Goal: Task Accomplishment & Management: Manage account settings

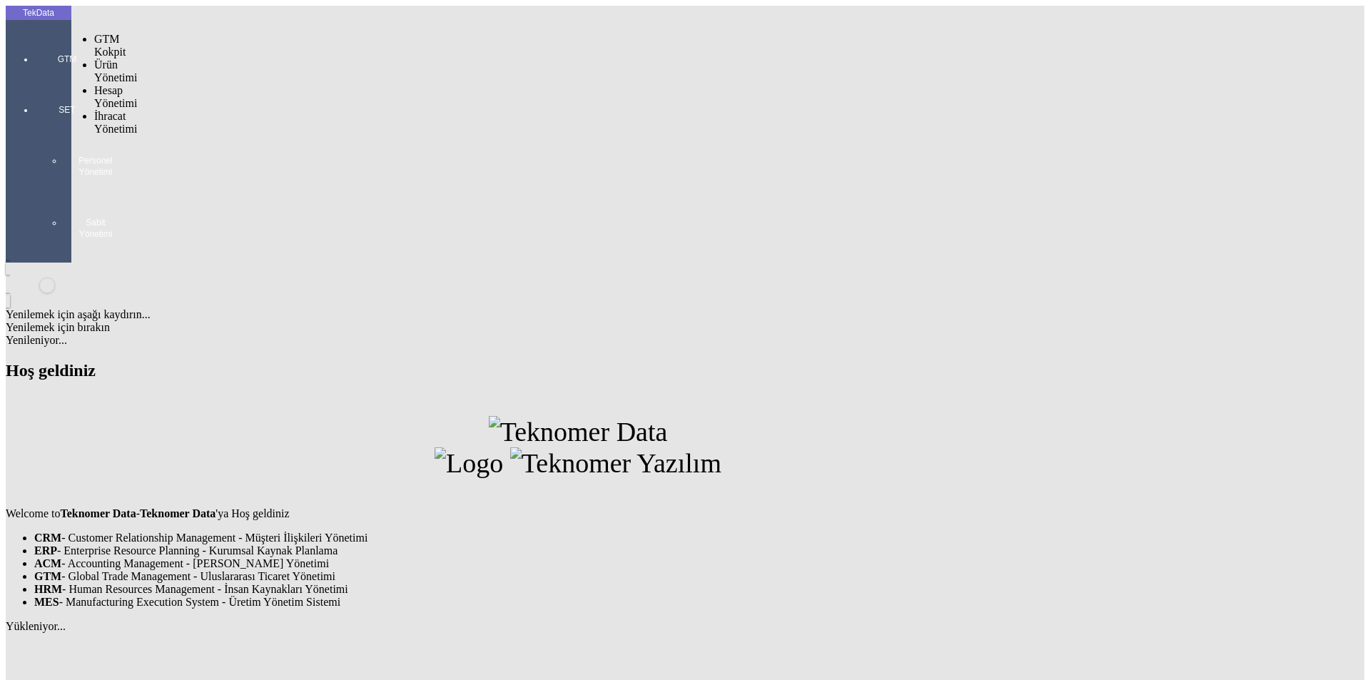
click at [36, 79] on div at bounding box center [67, 79] width 66 height 0
drag, startPoint x: 99, startPoint y: 79, endPoint x: 107, endPoint y: 82, distance: 9.0
click at [107, 148] on span "İhracat Yönetimi" at bounding box center [115, 160] width 43 height 25
click at [218, 173] on span "Yüklemeler" at bounding box center [245, 179] width 54 height 12
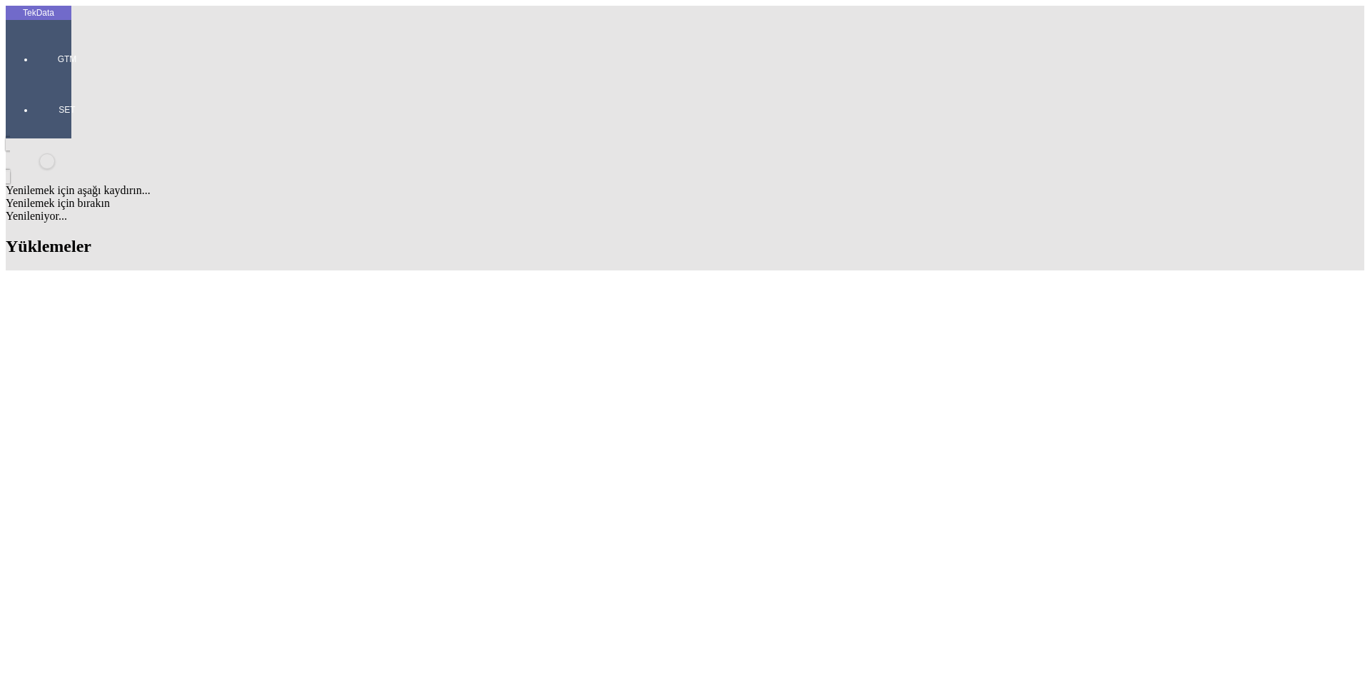
scroll to position [428, 0]
drag, startPoint x: 612, startPoint y: 283, endPoint x: 685, endPoint y: 281, distance: 72.8
copy td "BDF2025000000382"
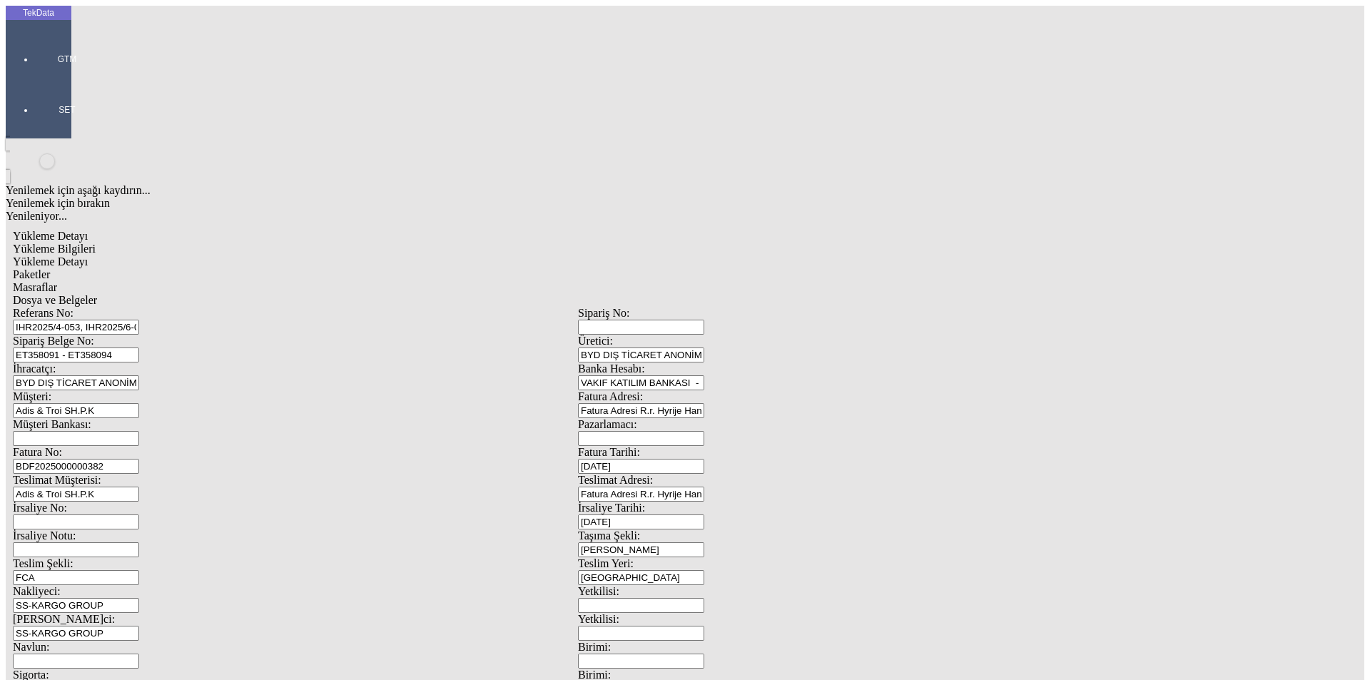
click at [97, 294] on span "Dosya ve Belgeler" at bounding box center [55, 300] width 84 height 12
drag, startPoint x: 89, startPoint y: 75, endPoint x: 197, endPoint y: 103, distance: 112.2
click at [90, 243] on div "Yükleme Bilgileri" at bounding box center [578, 249] width 1131 height 13
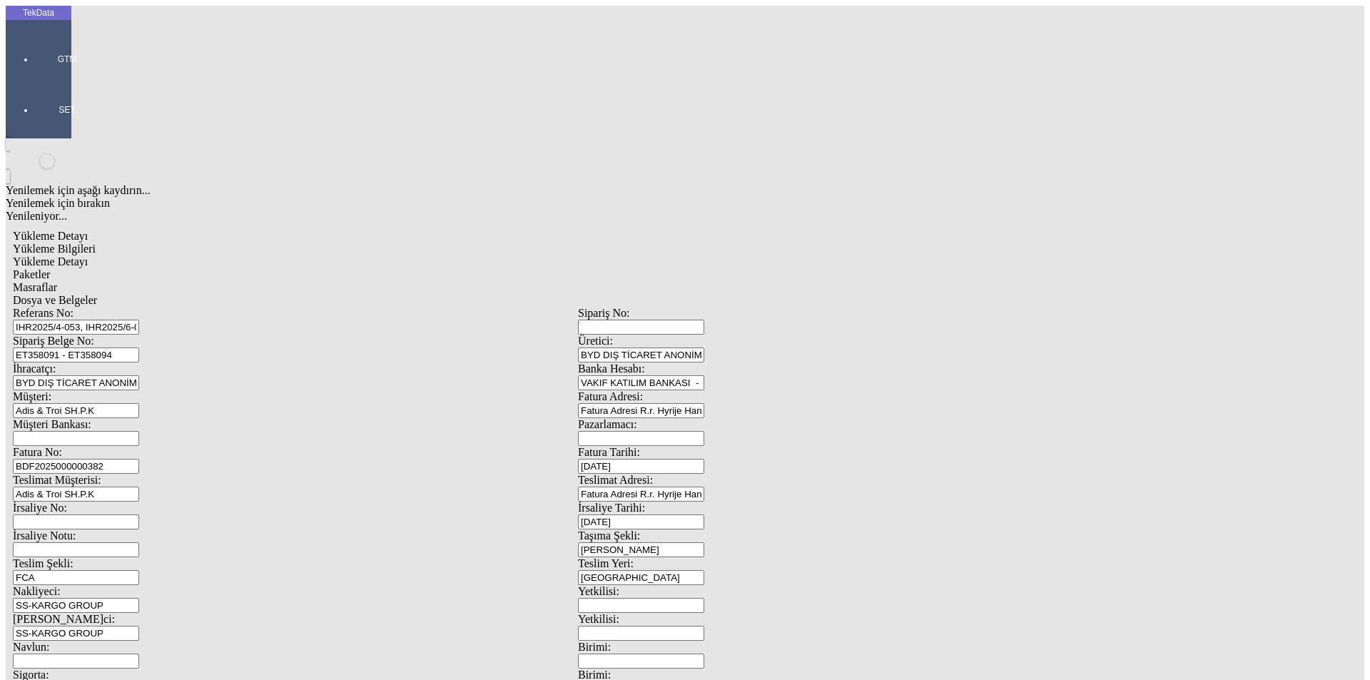
click at [139, 348] on input "ET358091 - ET358094" at bounding box center [76, 355] width 126 height 15
drag, startPoint x: 304, startPoint y: 136, endPoint x: 41, endPoint y: 136, distance: 262.7
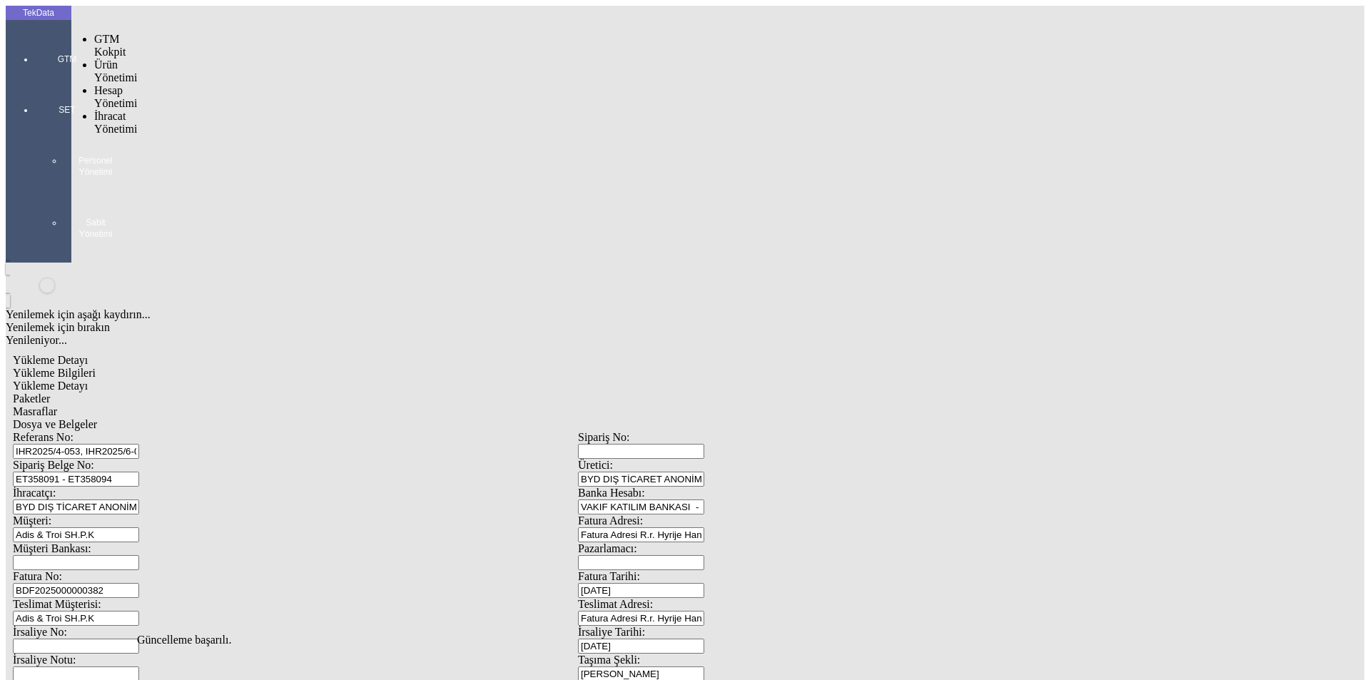
click at [34, 47] on div "GTM" at bounding box center [67, 54] width 66 height 51
drag, startPoint x: 112, startPoint y: 82, endPoint x: 169, endPoint y: 80, distance: 57.1
click at [113, 110] on span "İhracat Yönetimi" at bounding box center [115, 122] width 43 height 25
click at [218, 135] on span "Yüklemeler" at bounding box center [245, 141] width 54 height 12
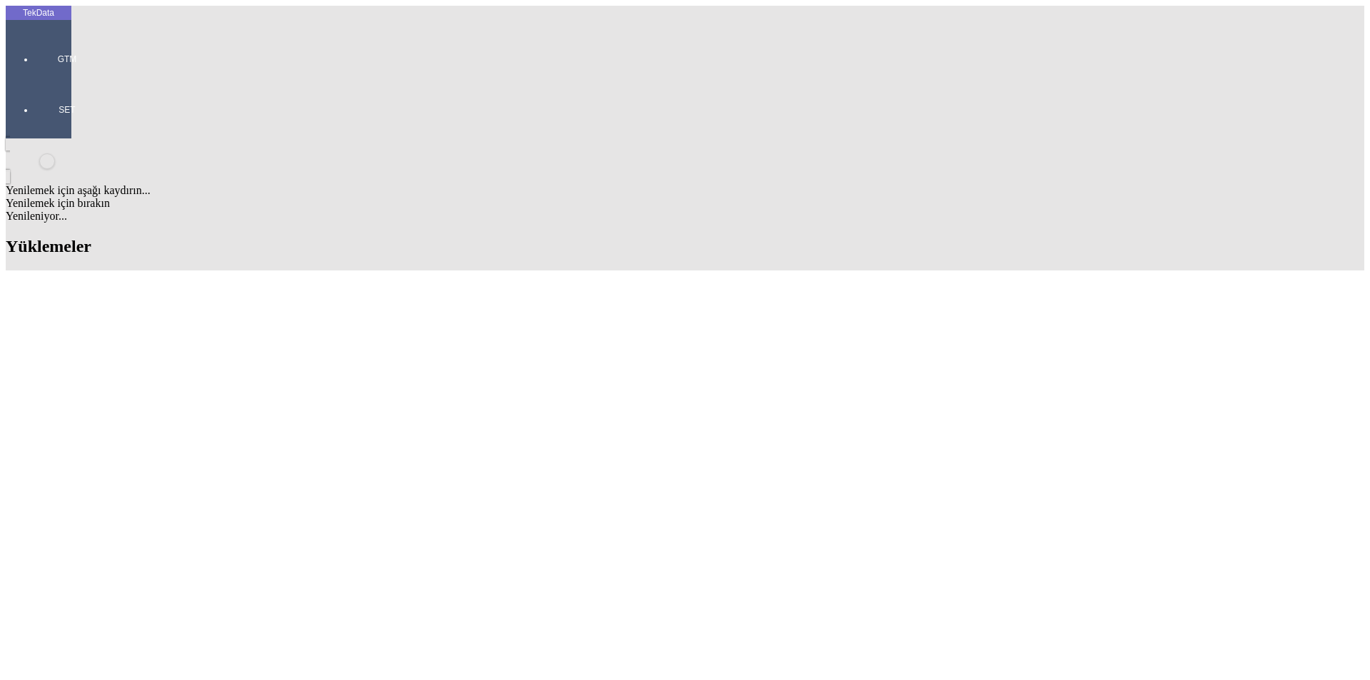
scroll to position [286, 0]
drag, startPoint x: 606, startPoint y: 429, endPoint x: 694, endPoint y: 421, distance: 88.1
copy td "BDF2025000000382"
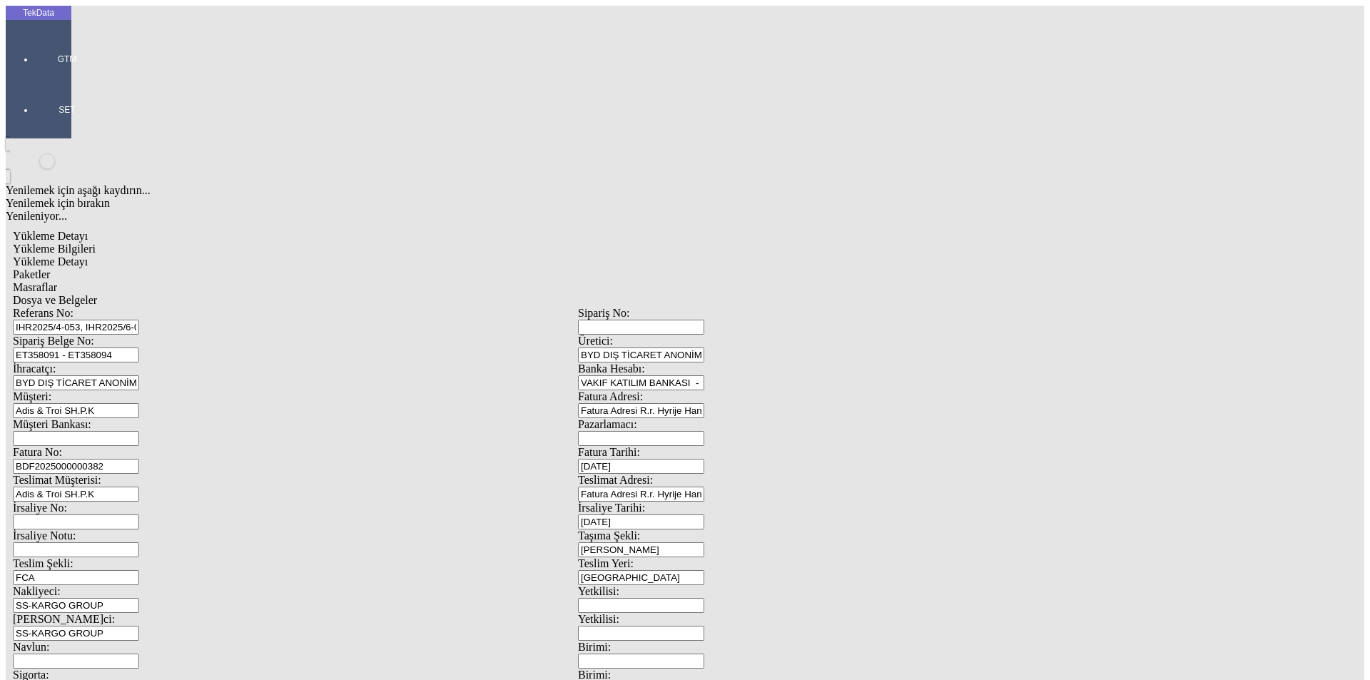
click at [139, 459] on input "BDF2025000000382" at bounding box center [76, 466] width 126 height 15
type input "BDF2025000000383"
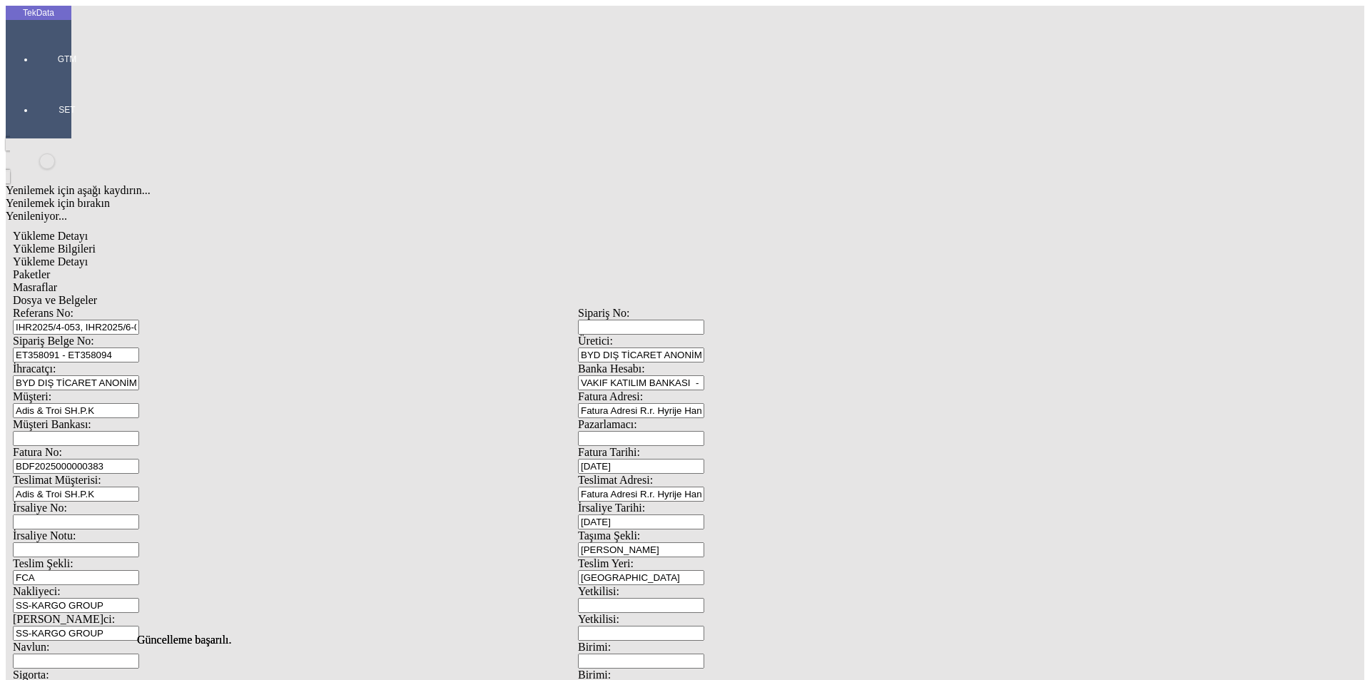
scroll to position [0, 0]
click at [88, 256] on span "Yükleme Detayı" at bounding box center [50, 262] width 75 height 12
click at [50, 268] on span "Paketler" at bounding box center [31, 274] width 37 height 12
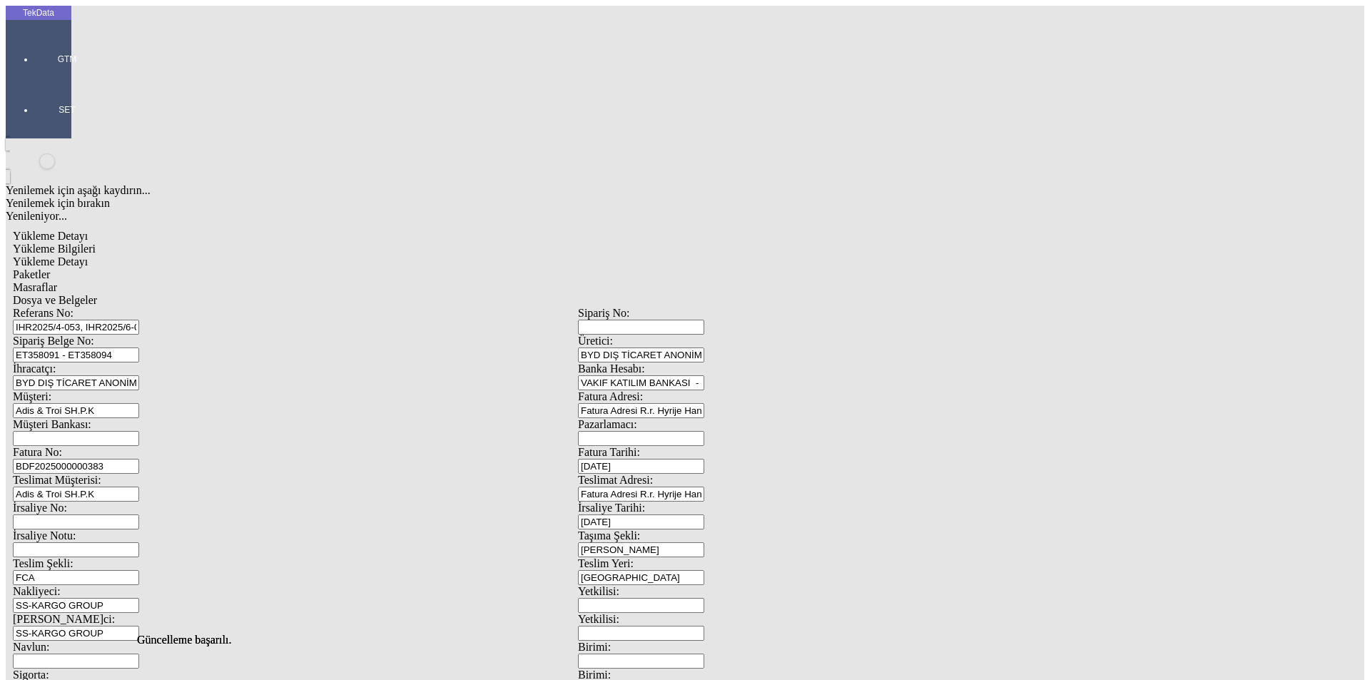
click at [96, 243] on span "Yükleme Bilgileri" at bounding box center [54, 249] width 83 height 12
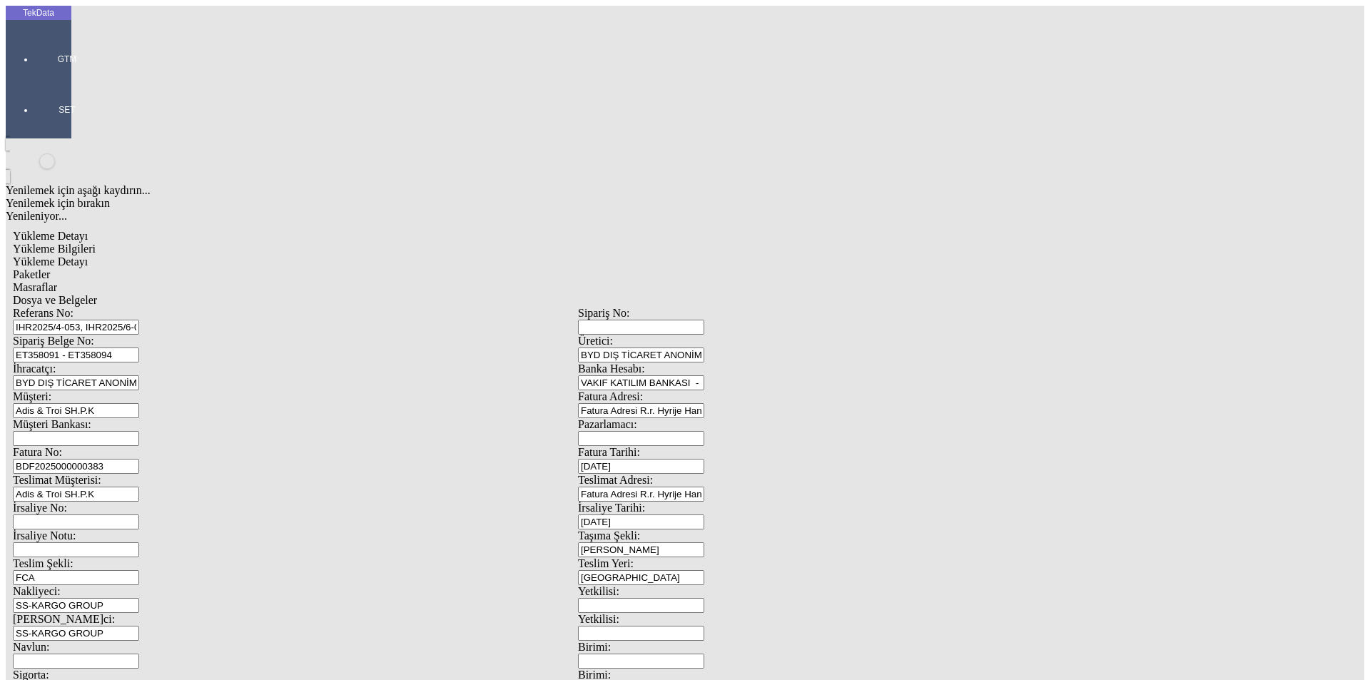
click at [88, 256] on span "Yükleme Detayı" at bounding box center [50, 262] width 75 height 12
drag, startPoint x: 640, startPoint y: 353, endPoint x: 678, endPoint y: 387, distance: 51.0
click at [616, 335] on span "Evet" at bounding box center [605, 329] width 21 height 12
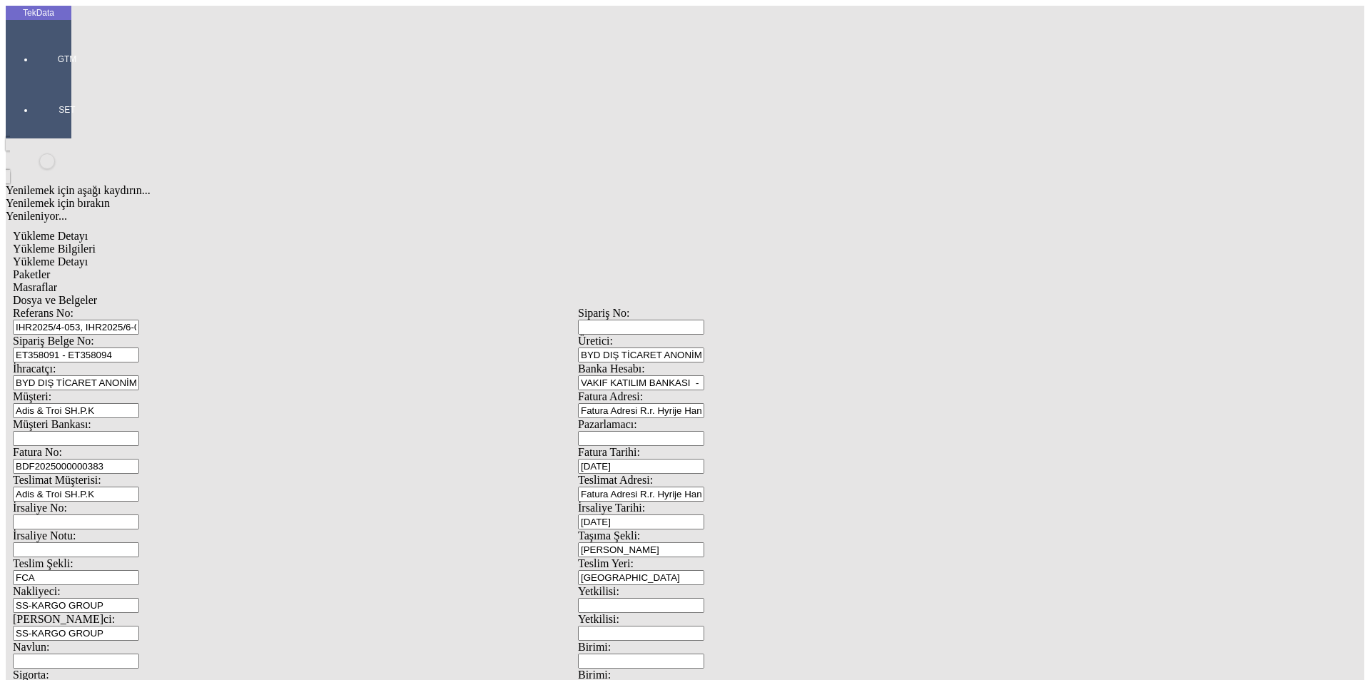
drag, startPoint x: 379, startPoint y: 154, endPoint x: 403, endPoint y: 154, distance: 24.3
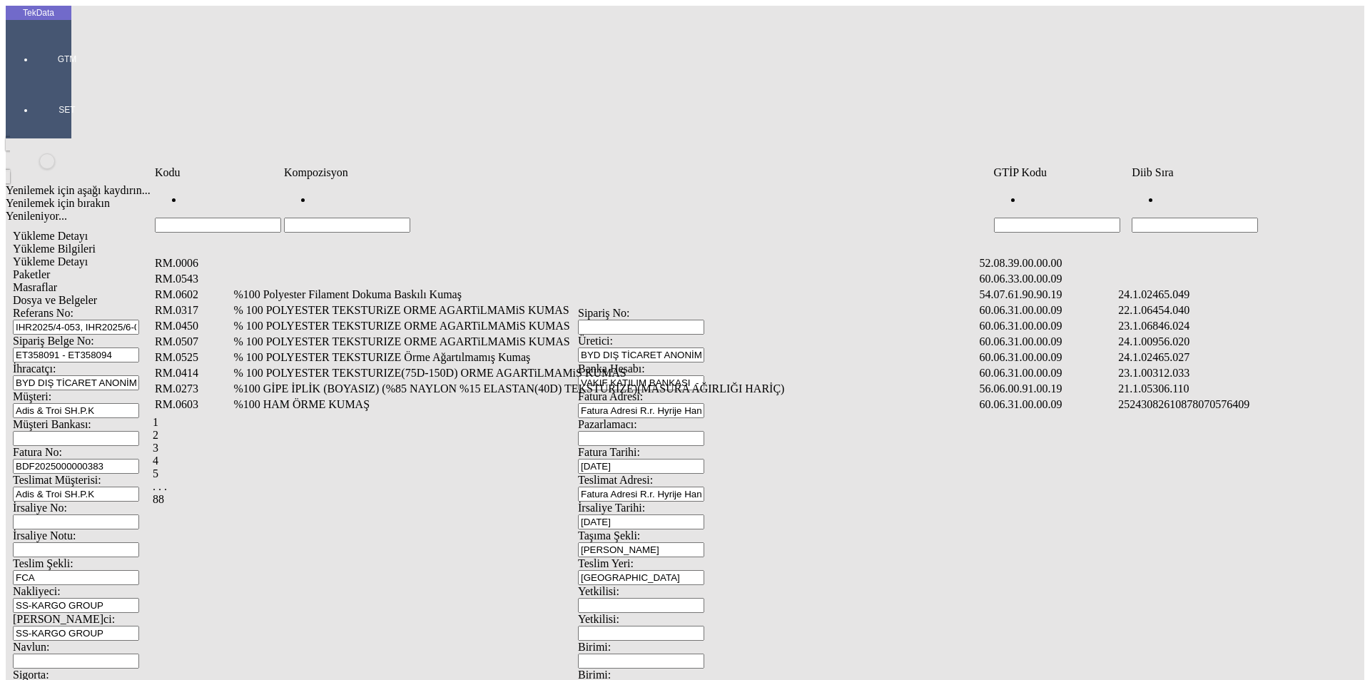
click at [410, 218] on input "Hücreyi Filtrele" at bounding box center [347, 225] width 126 height 15
type input "KARTELA"
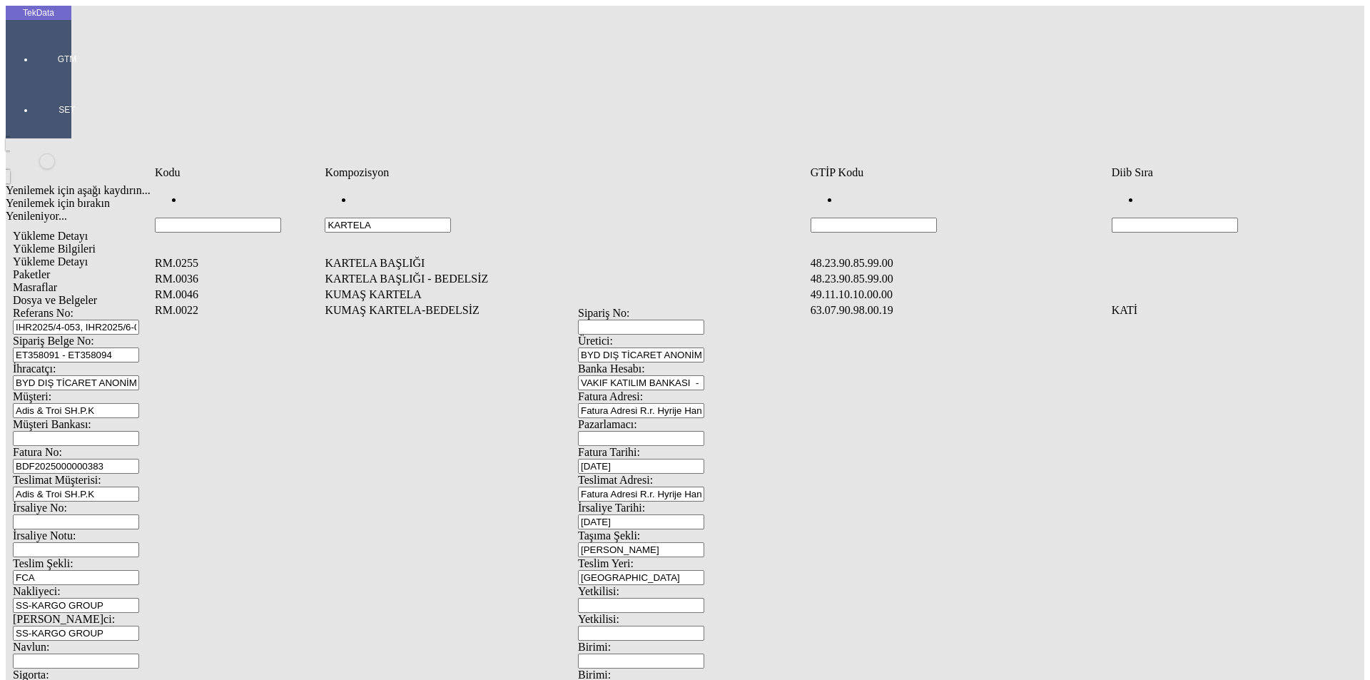
click at [371, 288] on td "KUMAŞ KARTELA" at bounding box center [566, 295] width 484 height 14
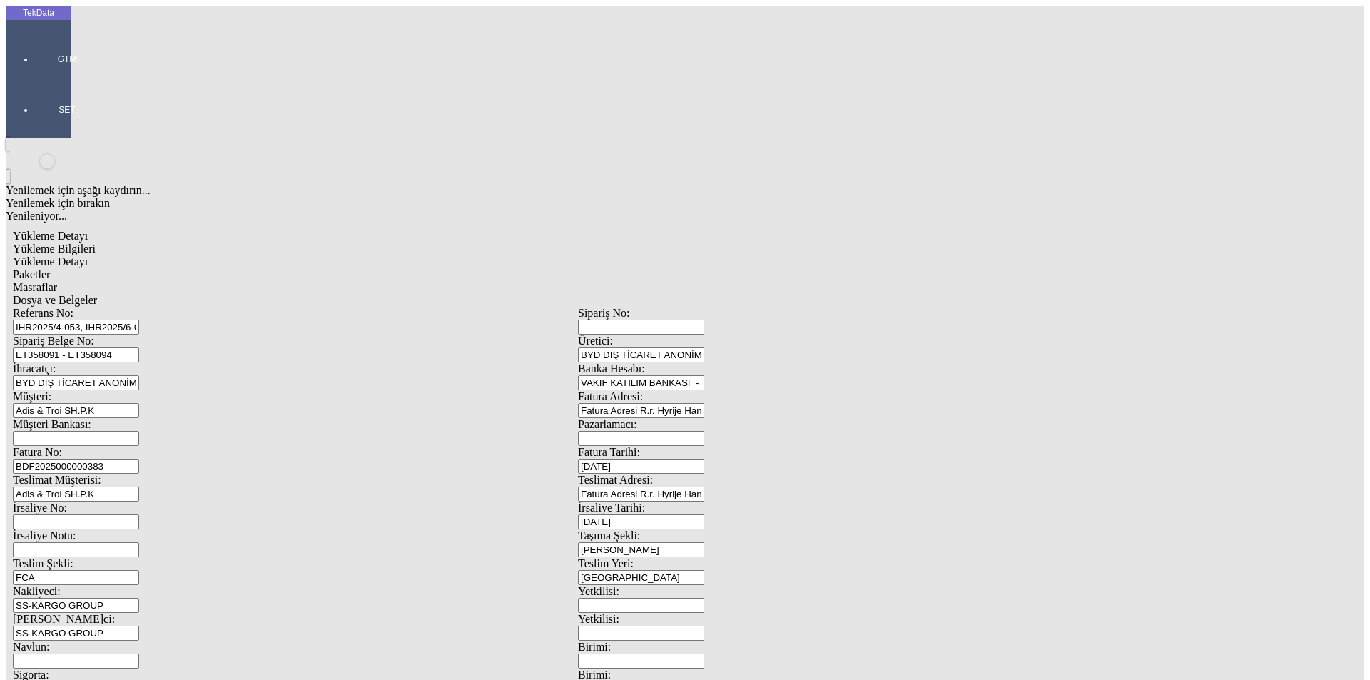
type input "18"
click at [792, 258] on div "Adet" at bounding box center [1060, 264] width 565 height 13
type input "Adet"
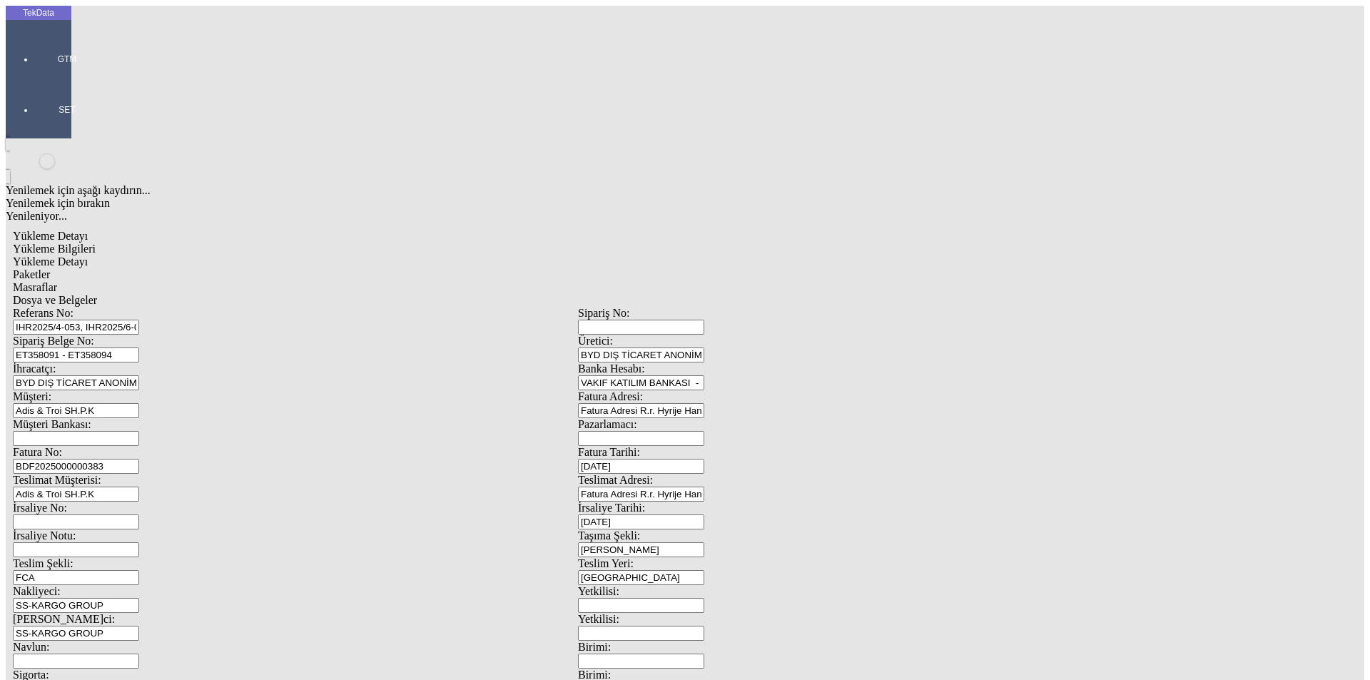
type input "0.5"
click at [804, 299] on div "Amerikan Doları" at bounding box center [1060, 305] width 565 height 13
type input "Amerikan Doları"
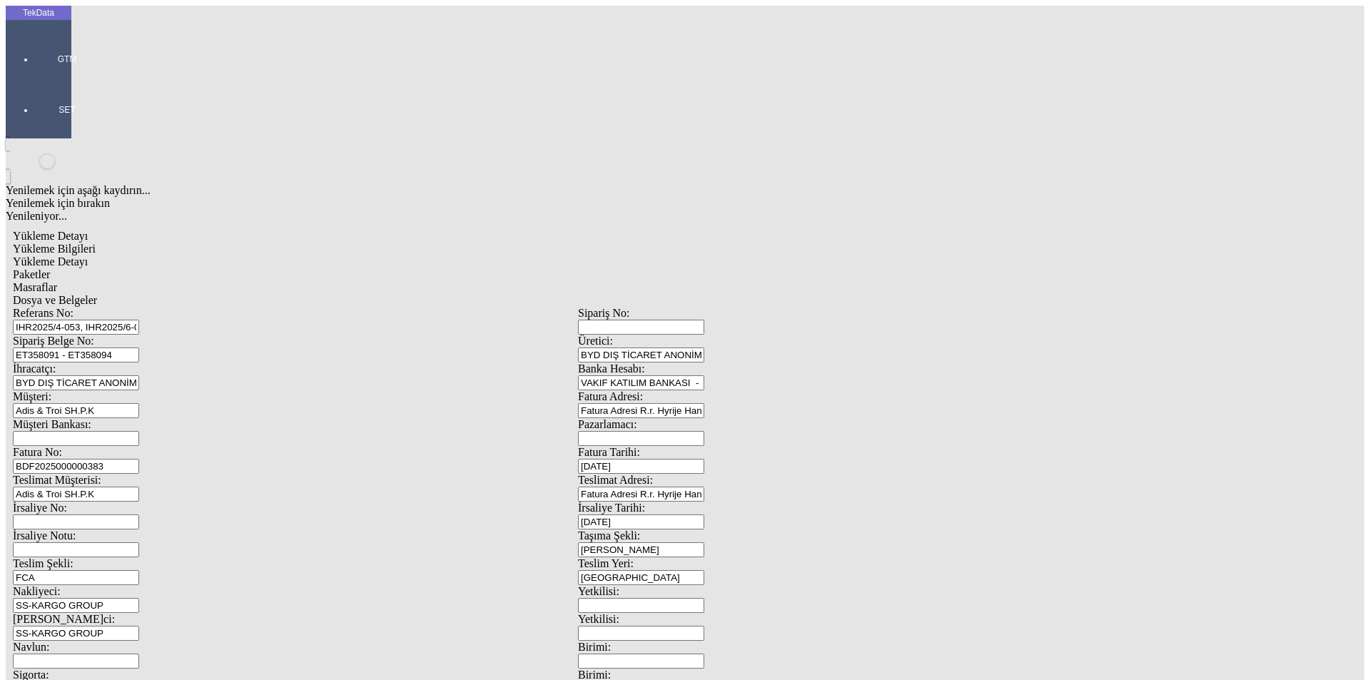
drag, startPoint x: 192, startPoint y: 271, endPoint x: 211, endPoint y: 269, distance: 19.4
type input "4.7"
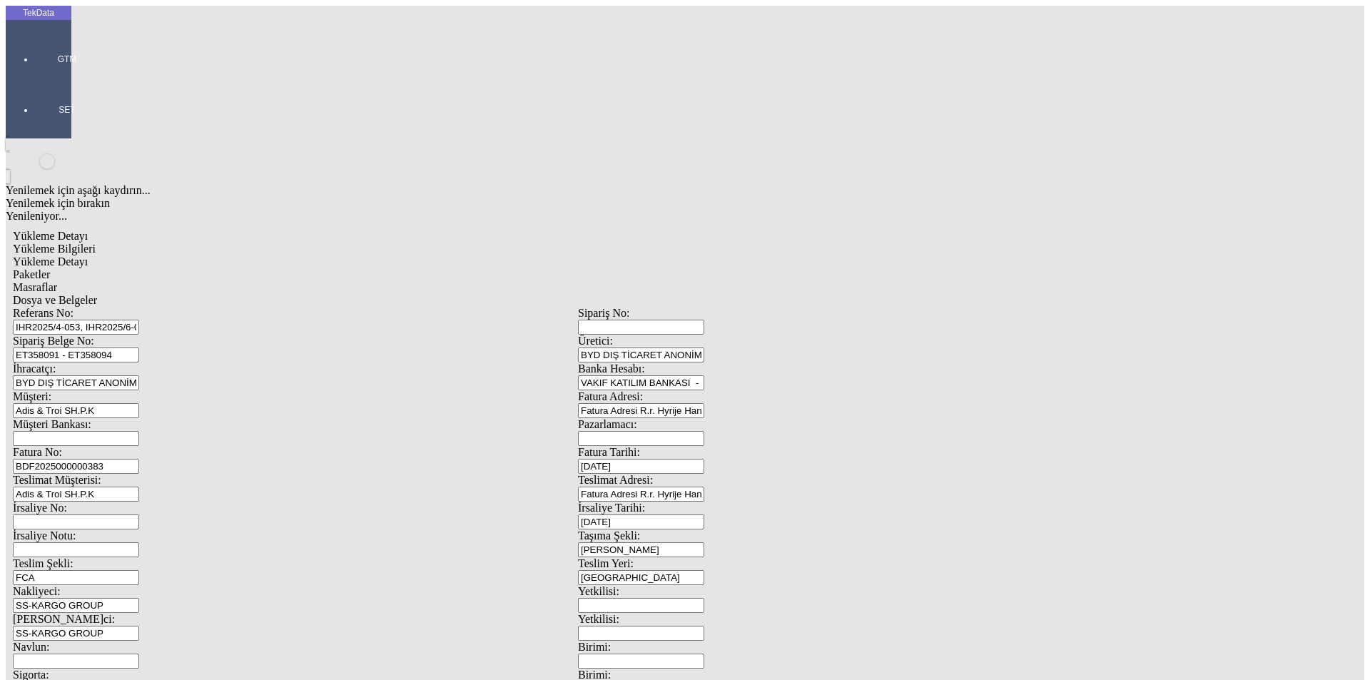
type input "5"
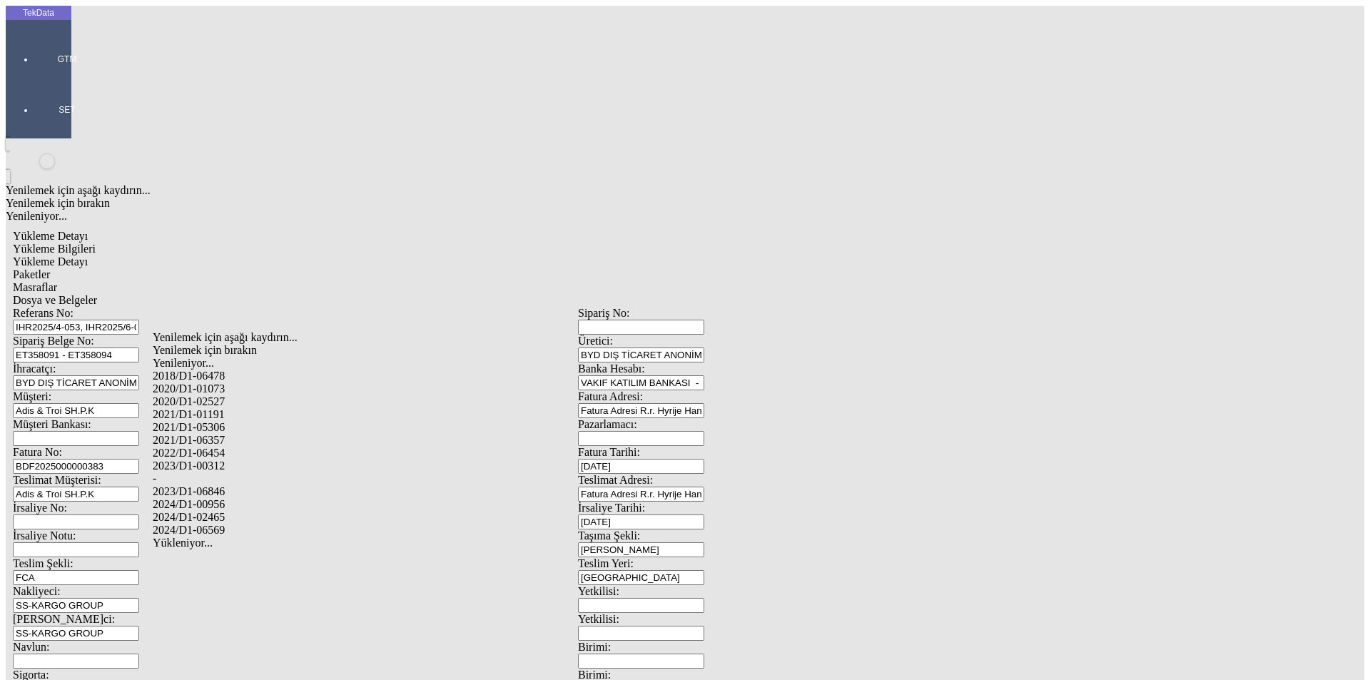
click at [163, 473] on div "-" at bounding box center [430, 479] width 555 height 13
type input "-"
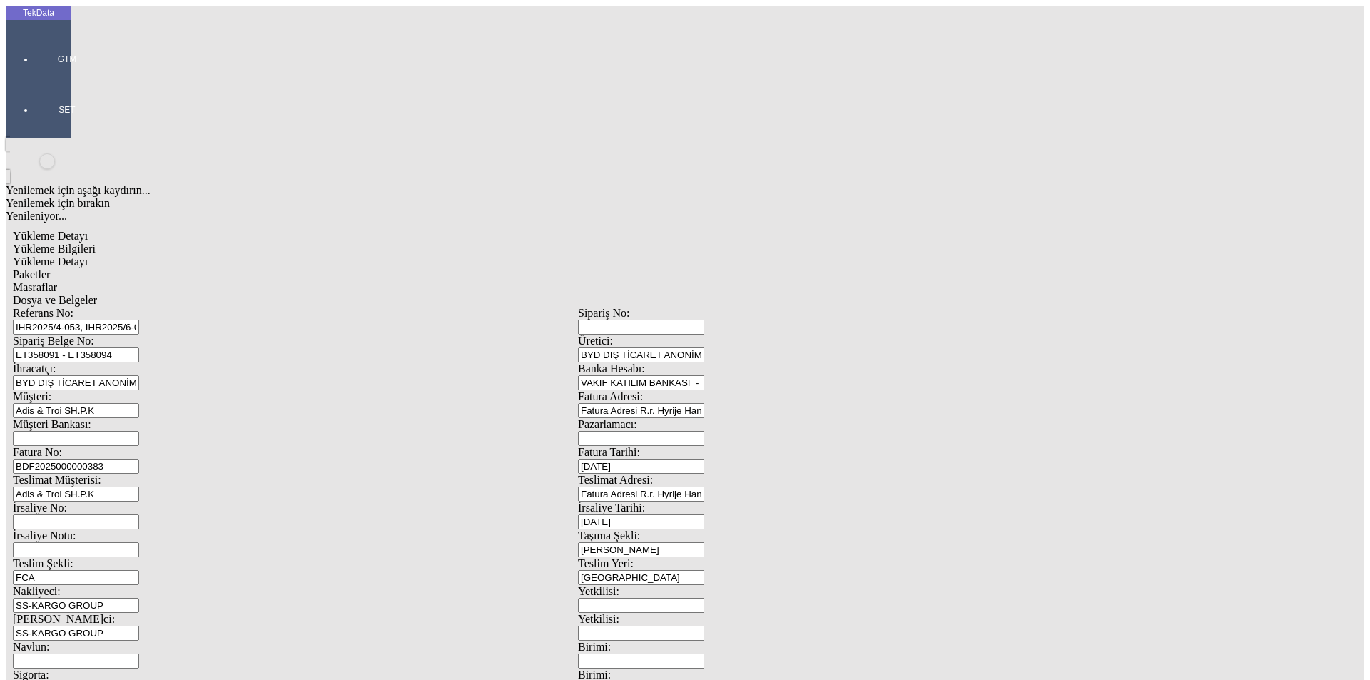
type input "KATİ"
type input "Adet"
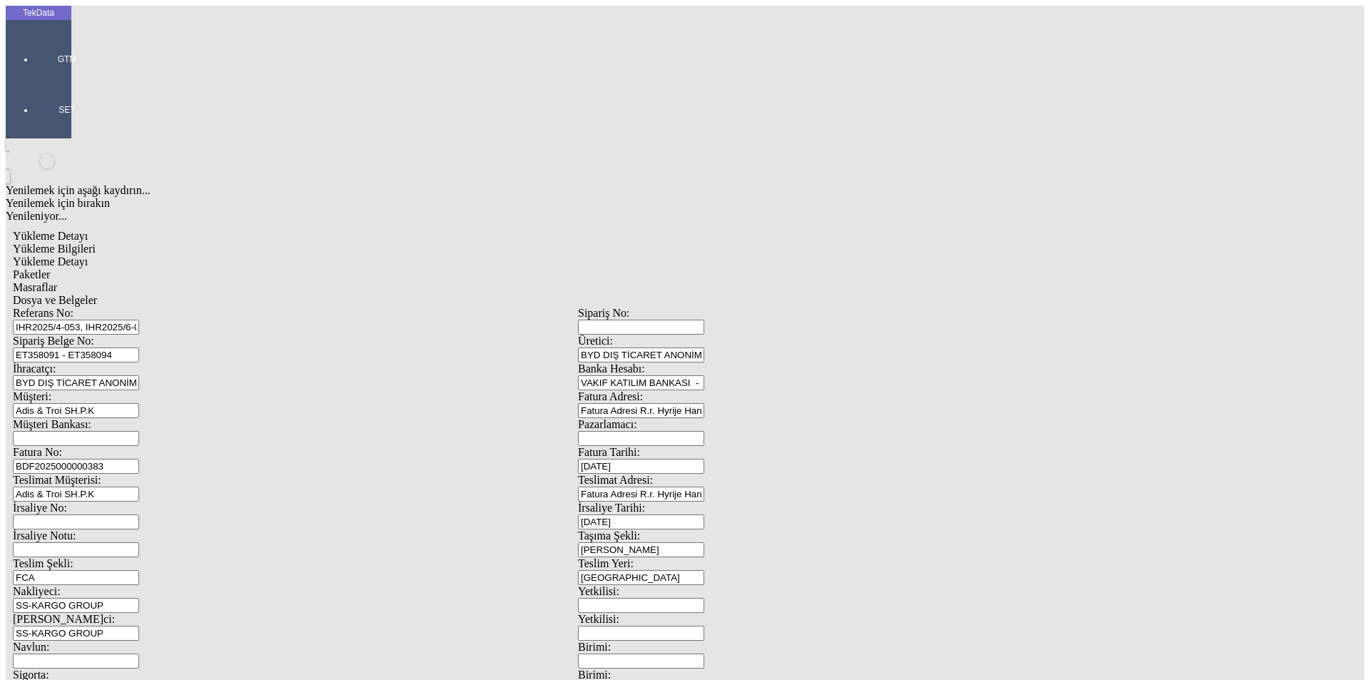
type input "Amerikan Doları"
type input "-"
click at [801, 312] on div "Avro" at bounding box center [1060, 318] width 565 height 13
type input "Avro"
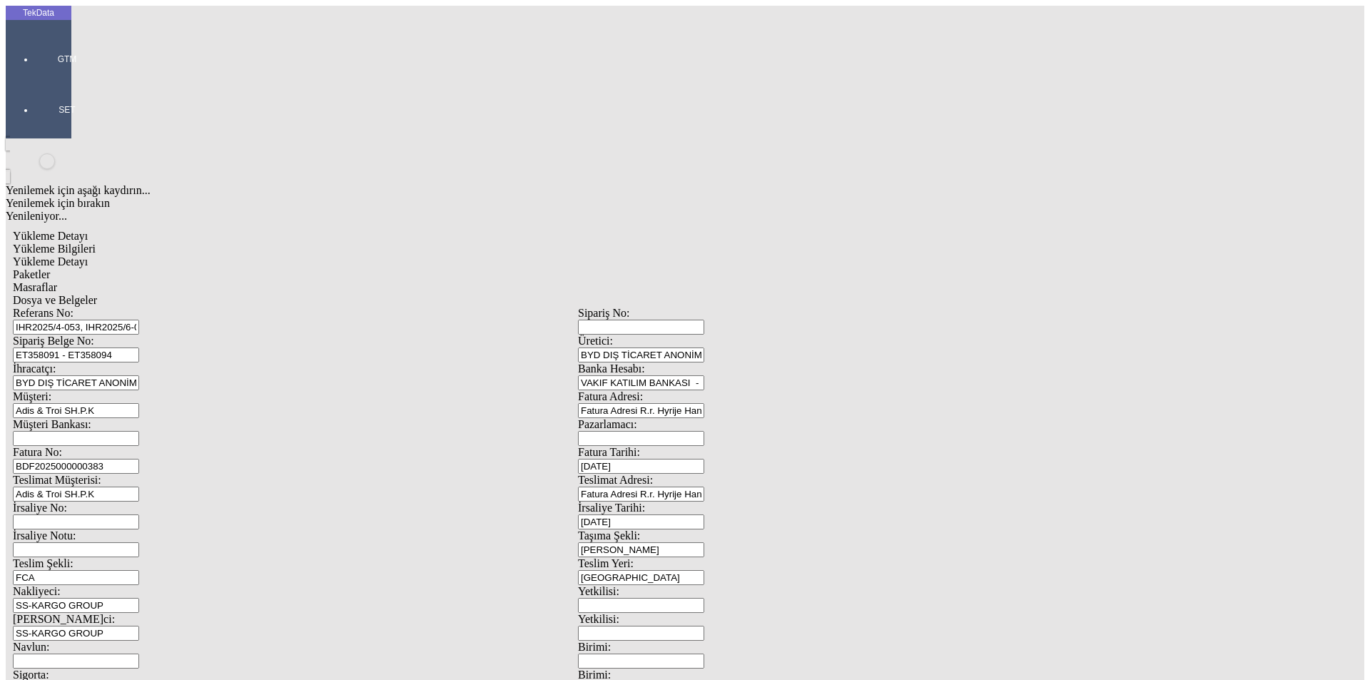
click at [50, 268] on span "Paketler" at bounding box center [31, 274] width 37 height 12
drag, startPoint x: 699, startPoint y: 151, endPoint x: 672, endPoint y: 157, distance: 27.7
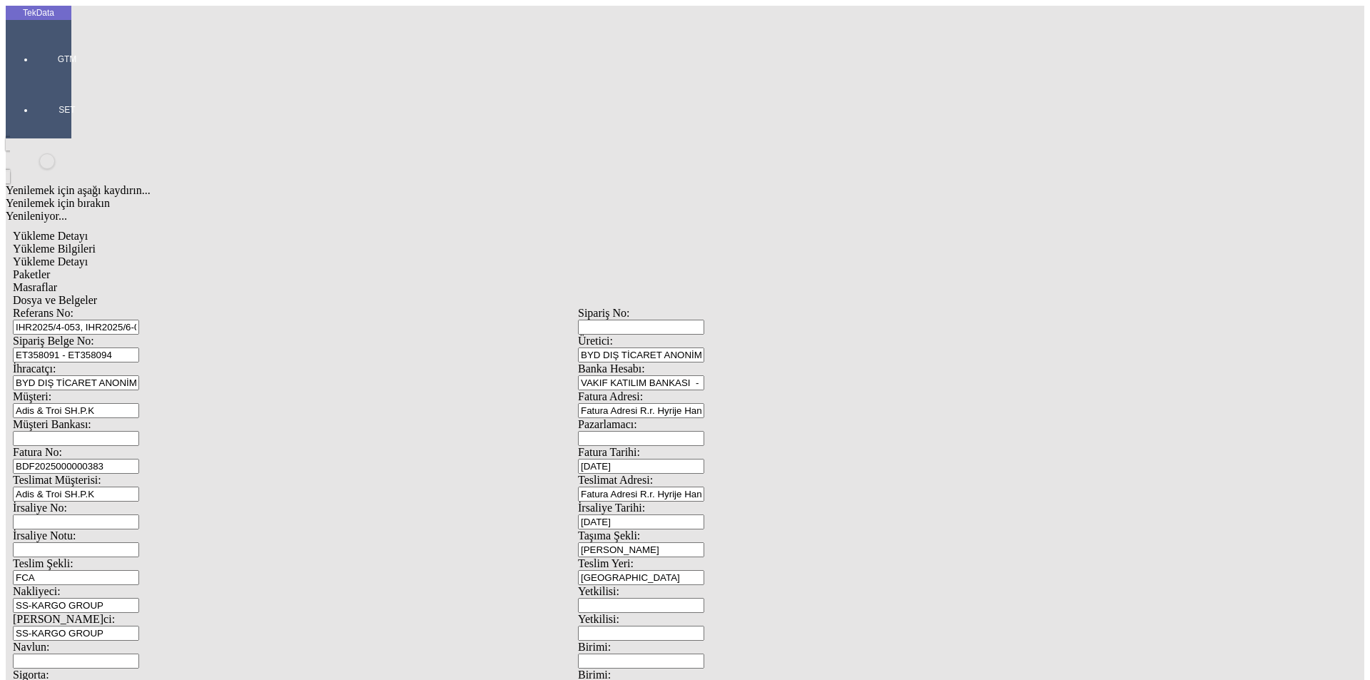
type input "136"
click at [88, 256] on span "Yükleme Detayı" at bounding box center [50, 262] width 75 height 12
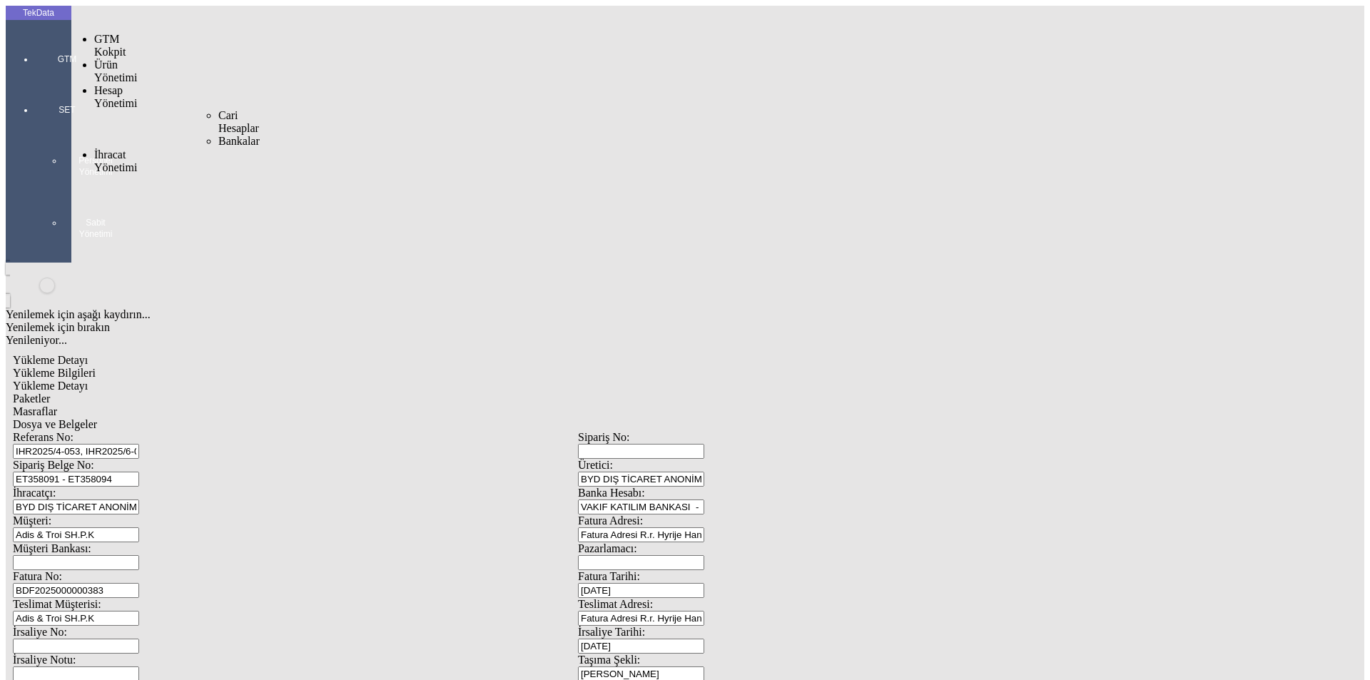
click at [34, 79] on div at bounding box center [67, 79] width 66 height 0
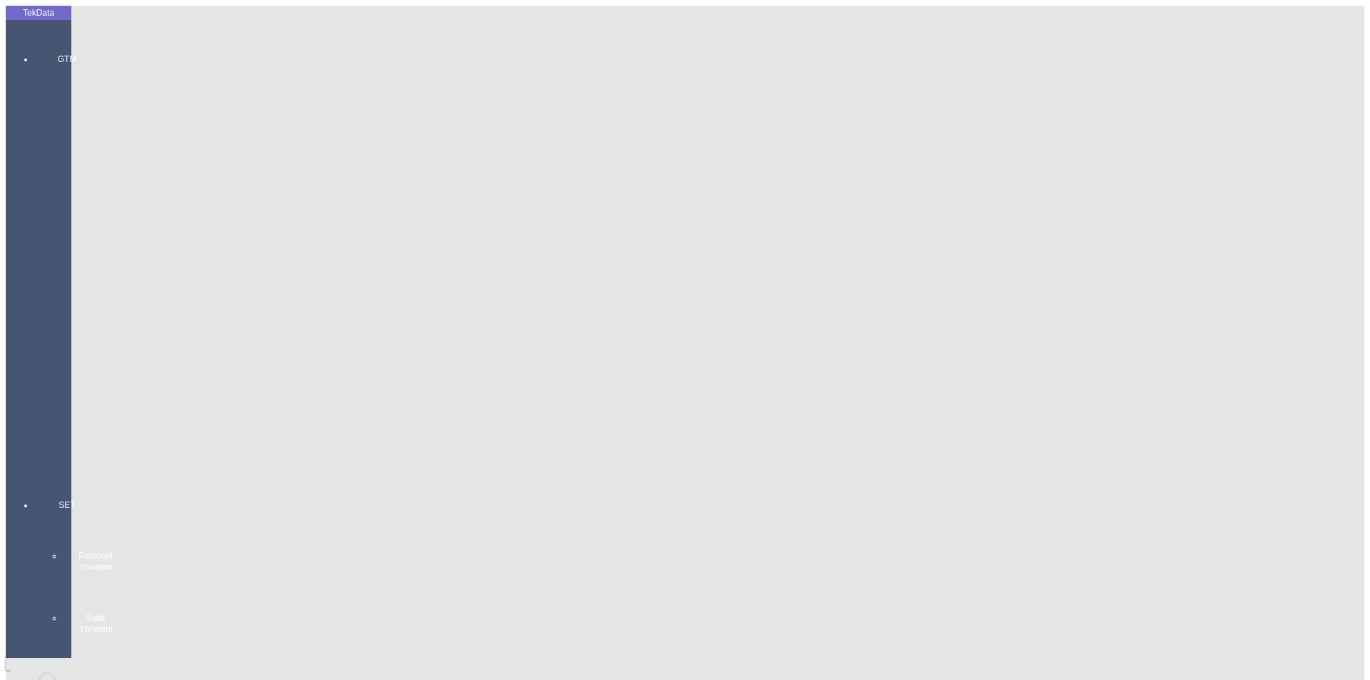
drag, startPoint x: 26, startPoint y: 43, endPoint x: 35, endPoint y: 43, distance: 8.6
click at [34, 42] on div "GTM GTM Kokpit Ürün Yönetimi Hesap Yönetimi Cari Hesaplar Bankalar İhracat Yöne…" at bounding box center [67, 252] width 66 height 446
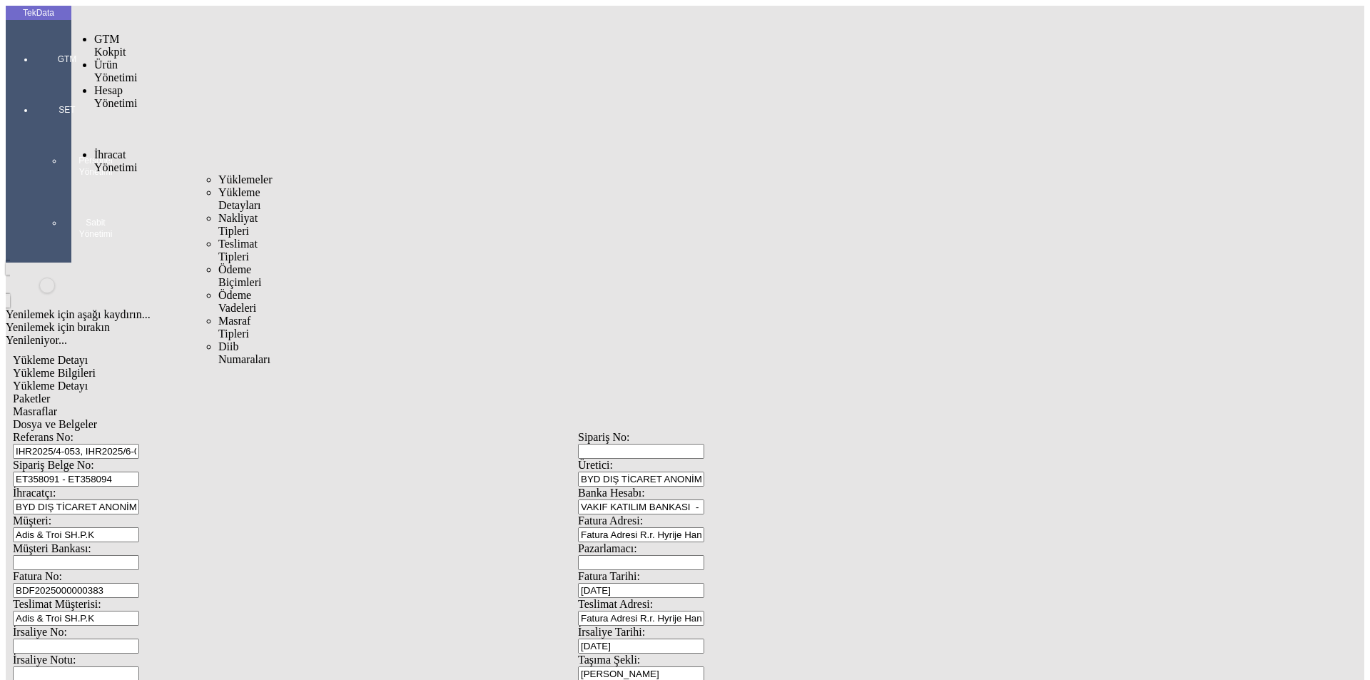
drag, startPoint x: 107, startPoint y: 80, endPoint x: 191, endPoint y: 80, distance: 83.5
click at [112, 148] on span "İhracat Yönetimi" at bounding box center [115, 160] width 43 height 25
click at [218, 173] on span "Yüklemeler" at bounding box center [245, 179] width 54 height 12
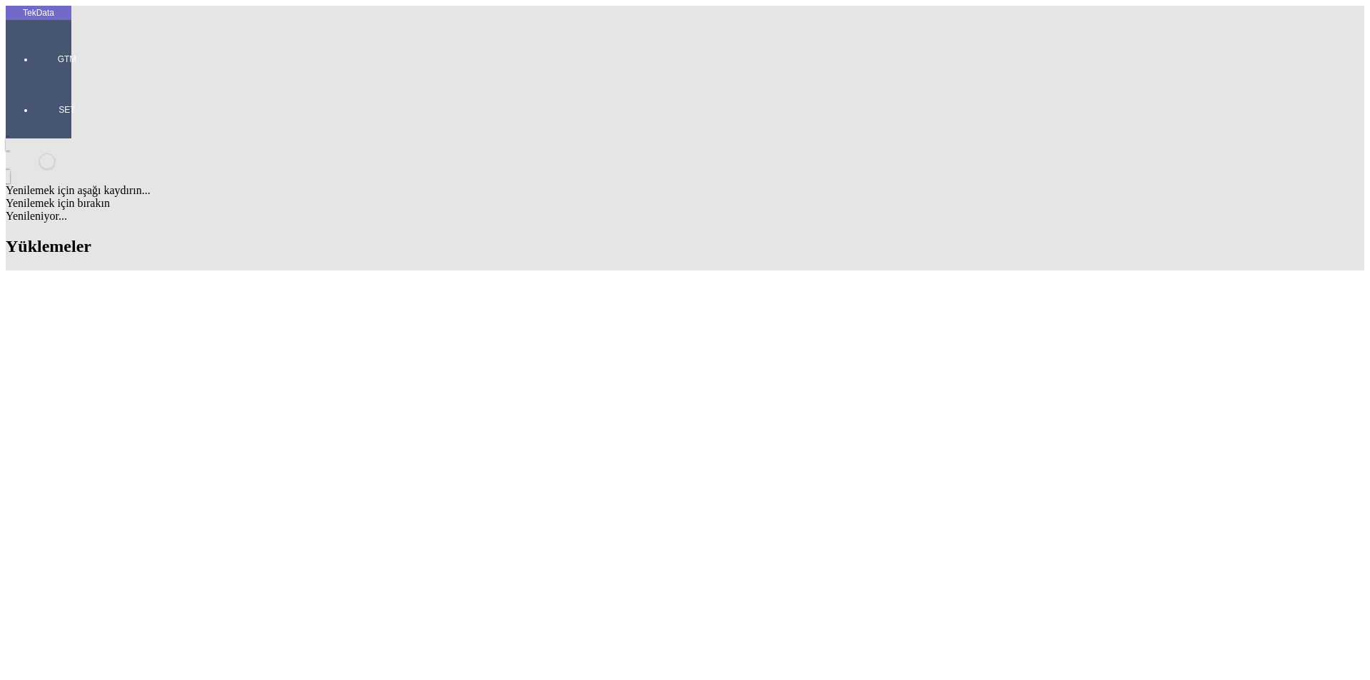
scroll to position [428, 0]
drag, startPoint x: 610, startPoint y: 340, endPoint x: 687, endPoint y: 338, distance: 77.8
copy td "BDF2025000000383"
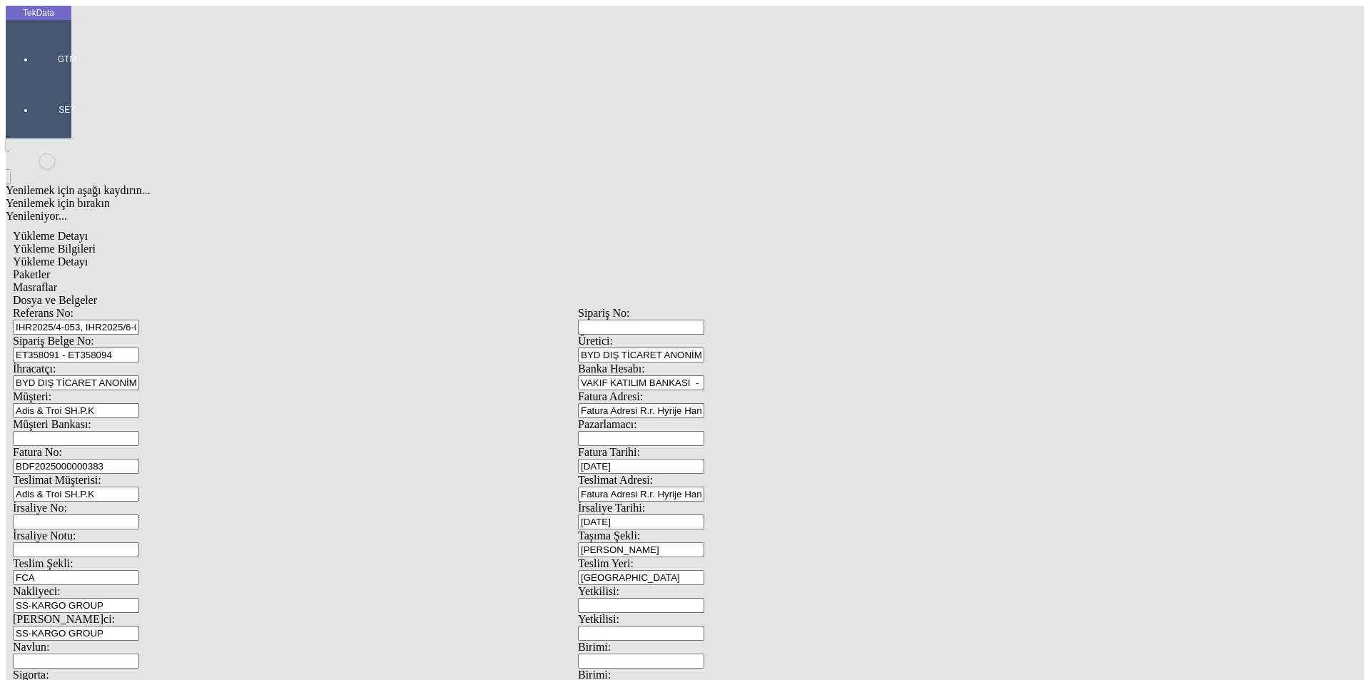
click at [323, 446] on div "Fatura No: BDF2025000000383" at bounding box center [295, 460] width 565 height 28
click at [139, 459] on input "BDF2025000000383" at bounding box center [76, 466] width 126 height 15
drag, startPoint x: 174, startPoint y: 236, endPoint x: 67, endPoint y: 220, distance: 108.3
click at [67, 223] on tek-global-detail "Yükleme Detayı Yükleme Bilgileri Yükleme Detayı Paketler Masraflar Dosya ve Bel…" at bounding box center [578, 635] width 1145 height 824
paste input "text"
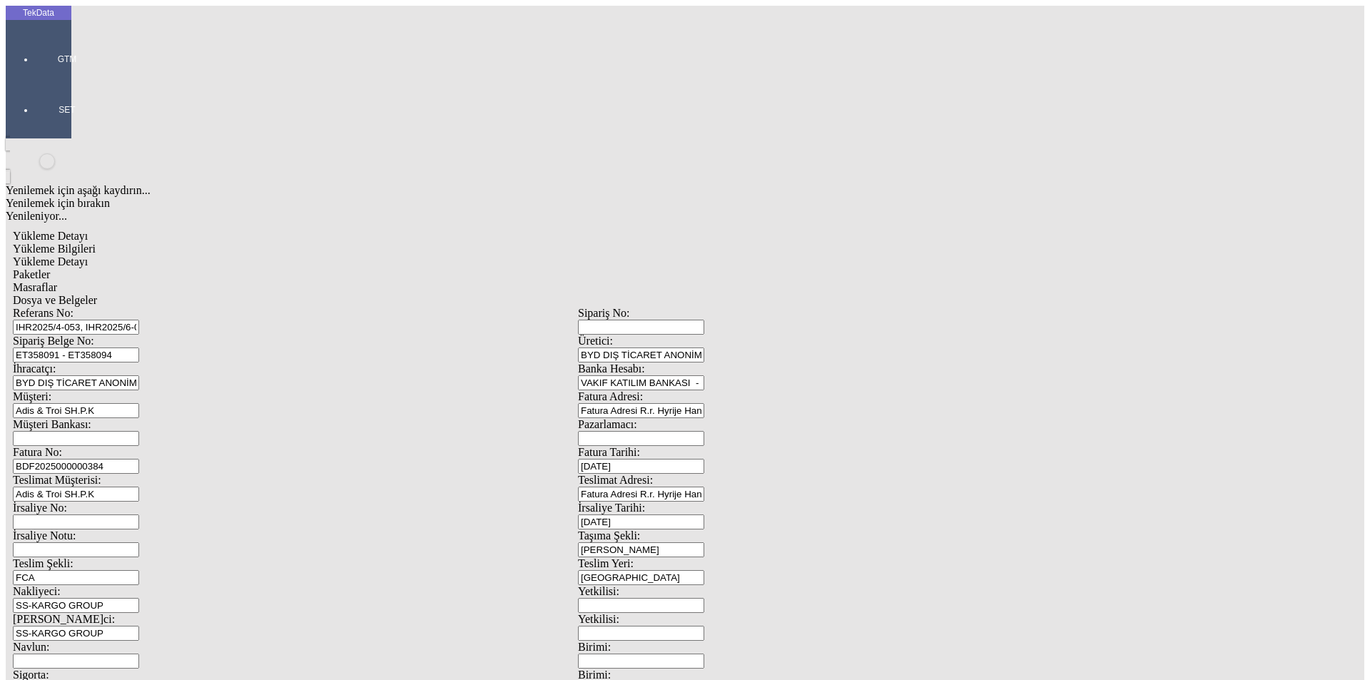
type input "BDF2025000000384"
type input "[DATE]"
drag, startPoint x: 881, startPoint y: 297, endPoint x: 626, endPoint y: 315, distance: 255.5
click at [656, 311] on div "Referans No: IHR2025/4-053, IHR2025/6-002, 6-029, 7-023,7-033, 7-073, 7-080 Sip…" at bounding box center [578, 641] width 1131 height 668
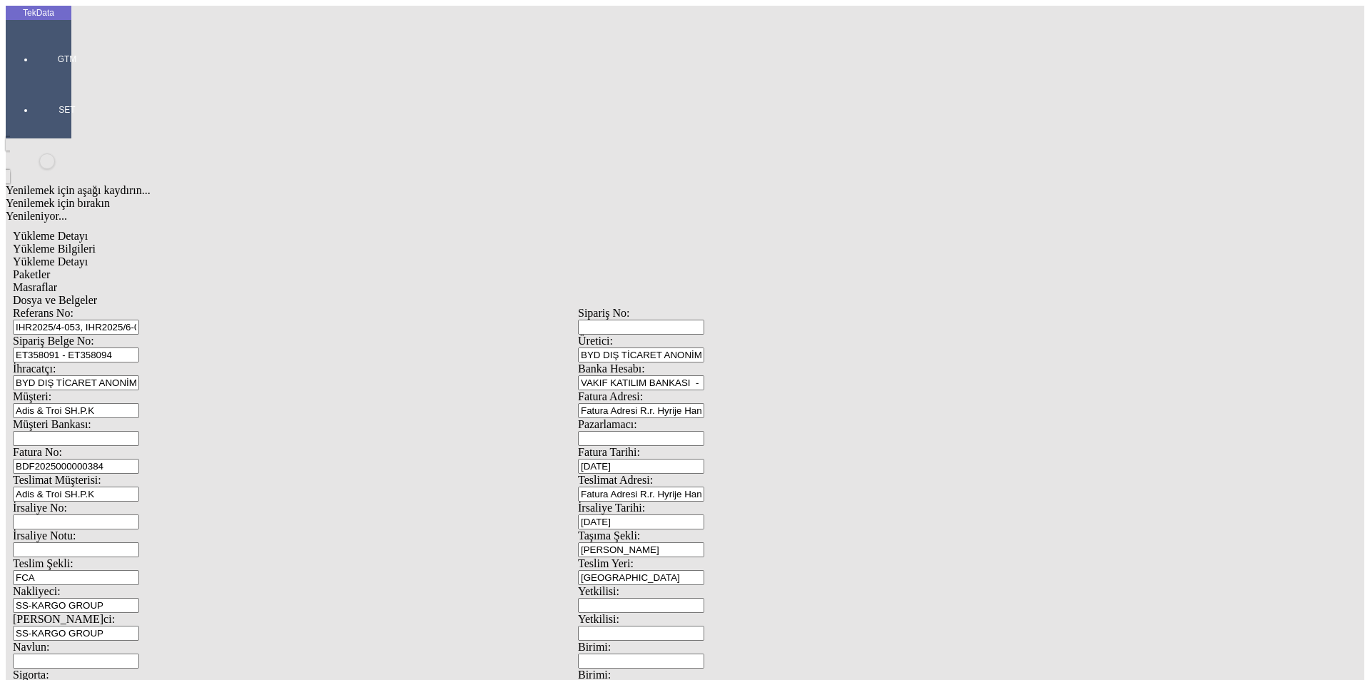
type input "[DATE]"
drag, startPoint x: 261, startPoint y: 353, endPoint x: 178, endPoint y: 359, distance: 83.0
type input "[DATE]"
drag, startPoint x: 273, startPoint y: 493, endPoint x: 104, endPoint y: 490, distance: 168.5
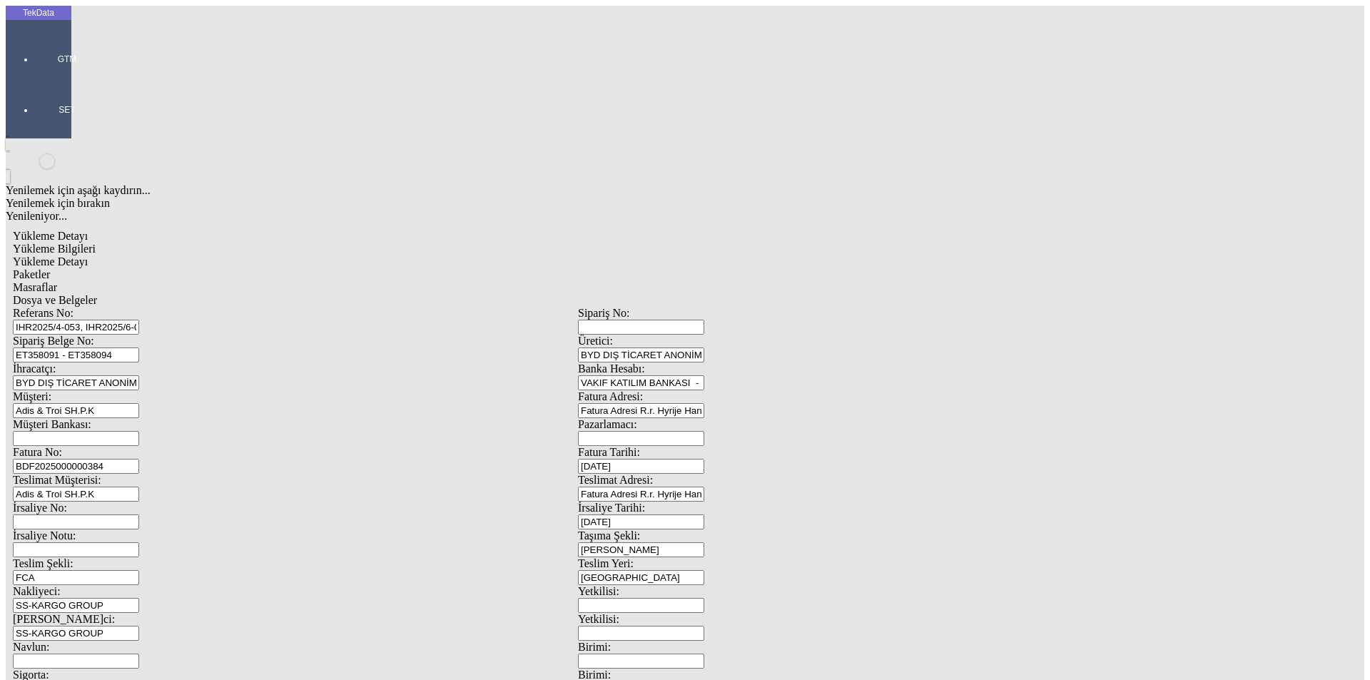
type input "[DATE]"
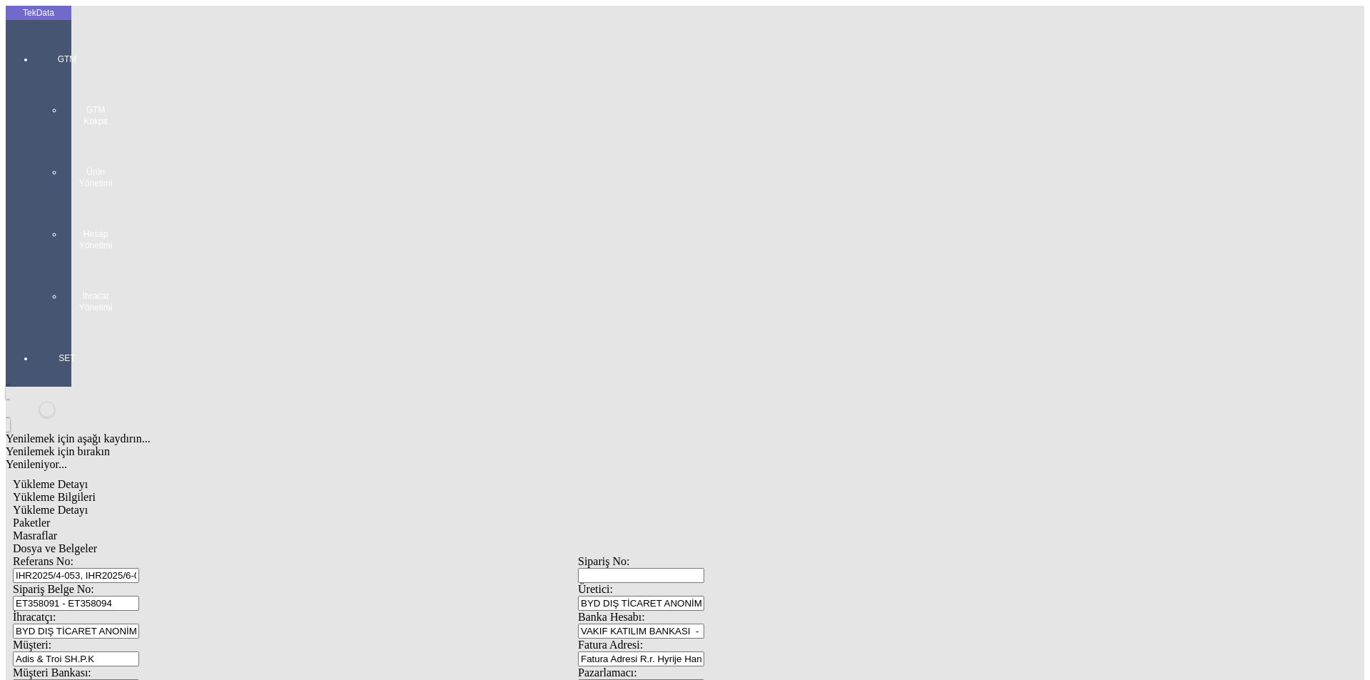
type input "7178.21"
drag, startPoint x: 285, startPoint y: 235, endPoint x: 119, endPoint y: 226, distance: 165.8
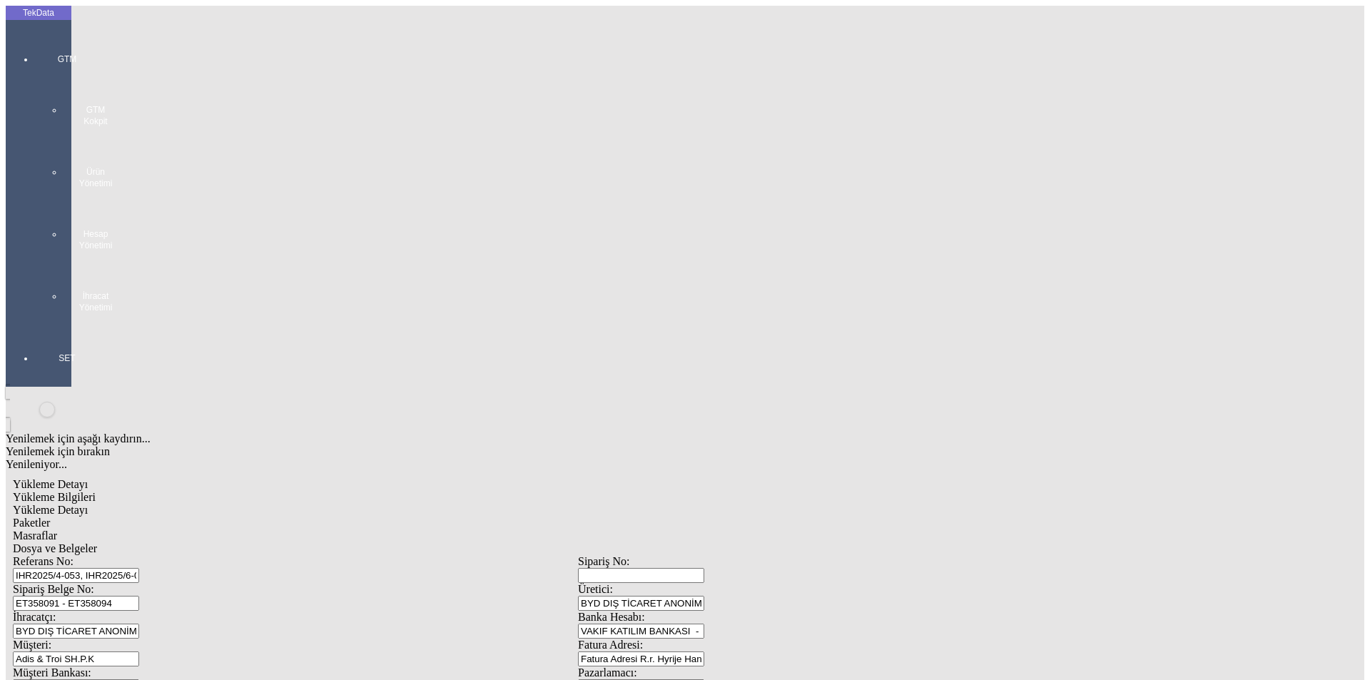
click at [88, 504] on span "Yükleme Detayı" at bounding box center [50, 510] width 75 height 12
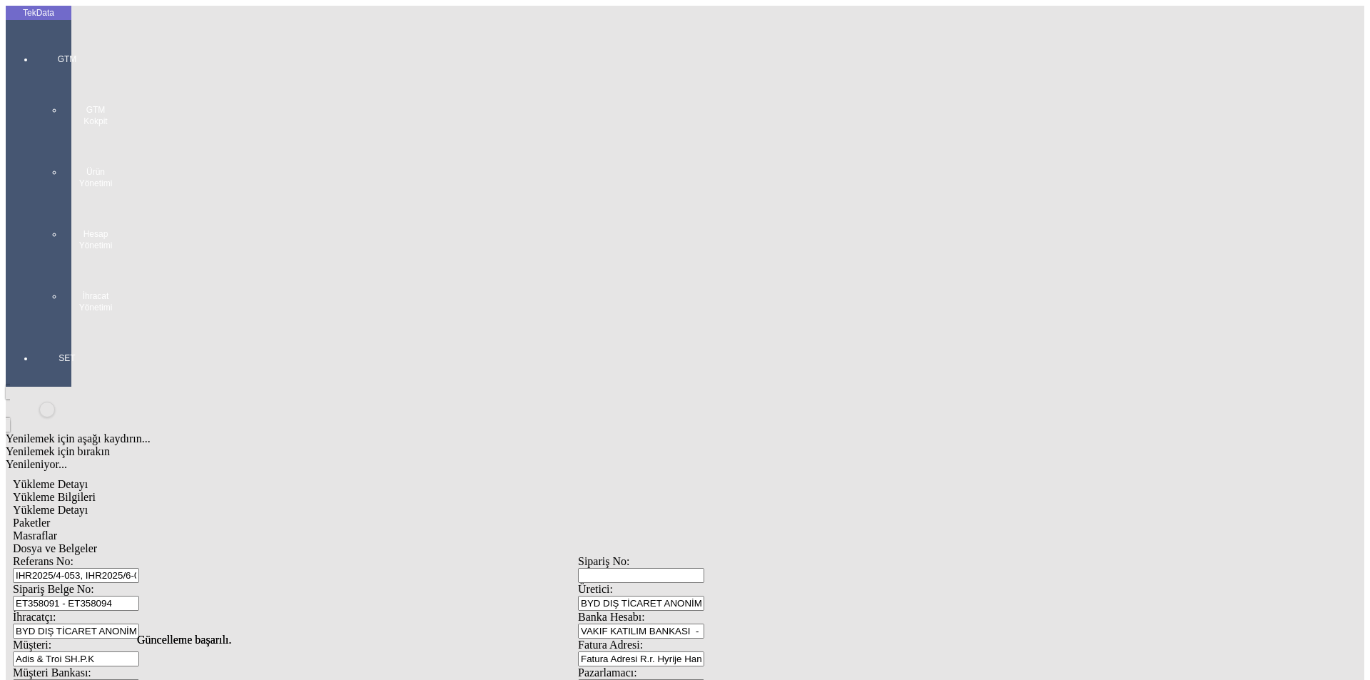
drag, startPoint x: 313, startPoint y: 73, endPoint x: 350, endPoint y: 76, distance: 37.3
click at [50, 517] on span "Paketler" at bounding box center [31, 523] width 37 height 12
click at [407, 530] on div "Masraflar" at bounding box center [578, 536] width 1131 height 13
click at [97, 542] on span "Dosya ve Belgeler" at bounding box center [55, 548] width 84 height 12
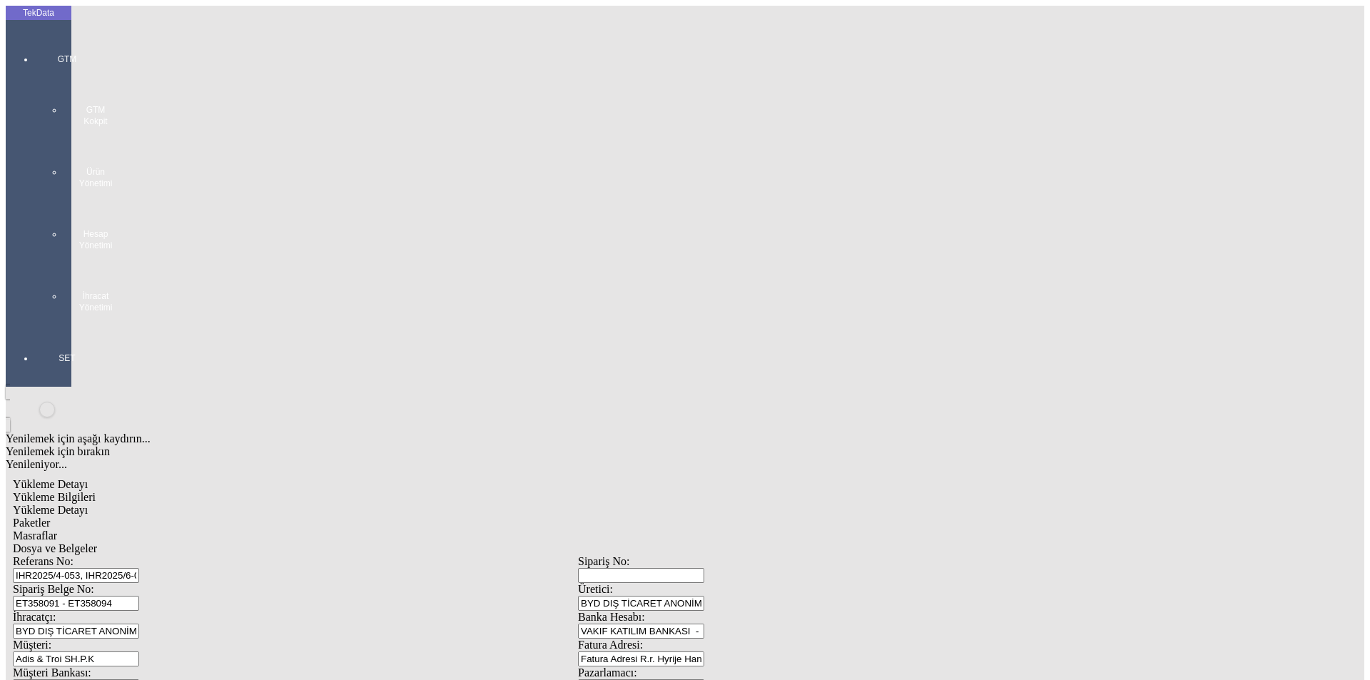
click at [490, 542] on div "Dosya ve Belgeler" at bounding box center [578, 548] width 1131 height 13
drag, startPoint x: 183, startPoint y: 399, endPoint x: 190, endPoint y: 393, distance: 8.6
click at [96, 491] on span "Yükleme Bilgileri" at bounding box center [54, 497] width 83 height 12
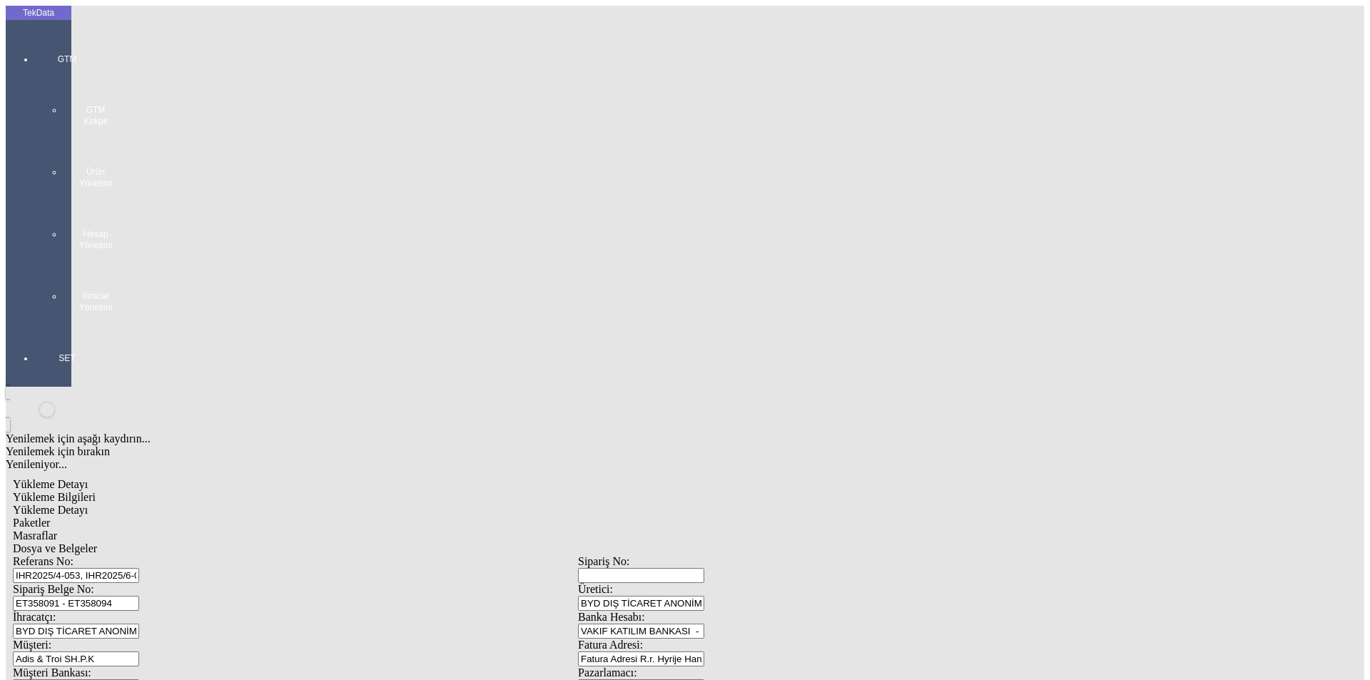
click at [97, 542] on span "Dosya ve Belgeler" at bounding box center [55, 548] width 84 height 12
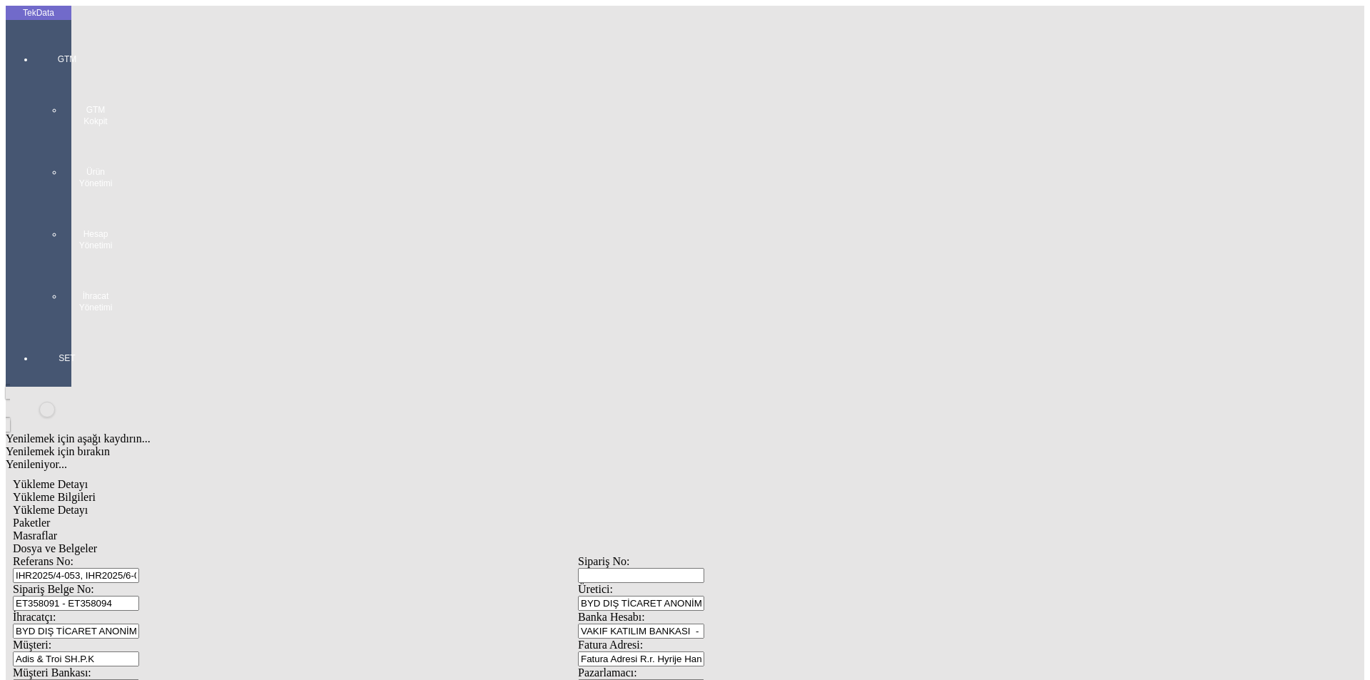
click at [152, 491] on div "Yükleme Bilgileri" at bounding box center [578, 497] width 1131 height 13
drag, startPoint x: 268, startPoint y: 129, endPoint x: 135, endPoint y: 128, distance: 133.5
click at [135, 583] on div "Sipariş Belge No: ET358091 - ET358094" at bounding box center [295, 597] width 565 height 28
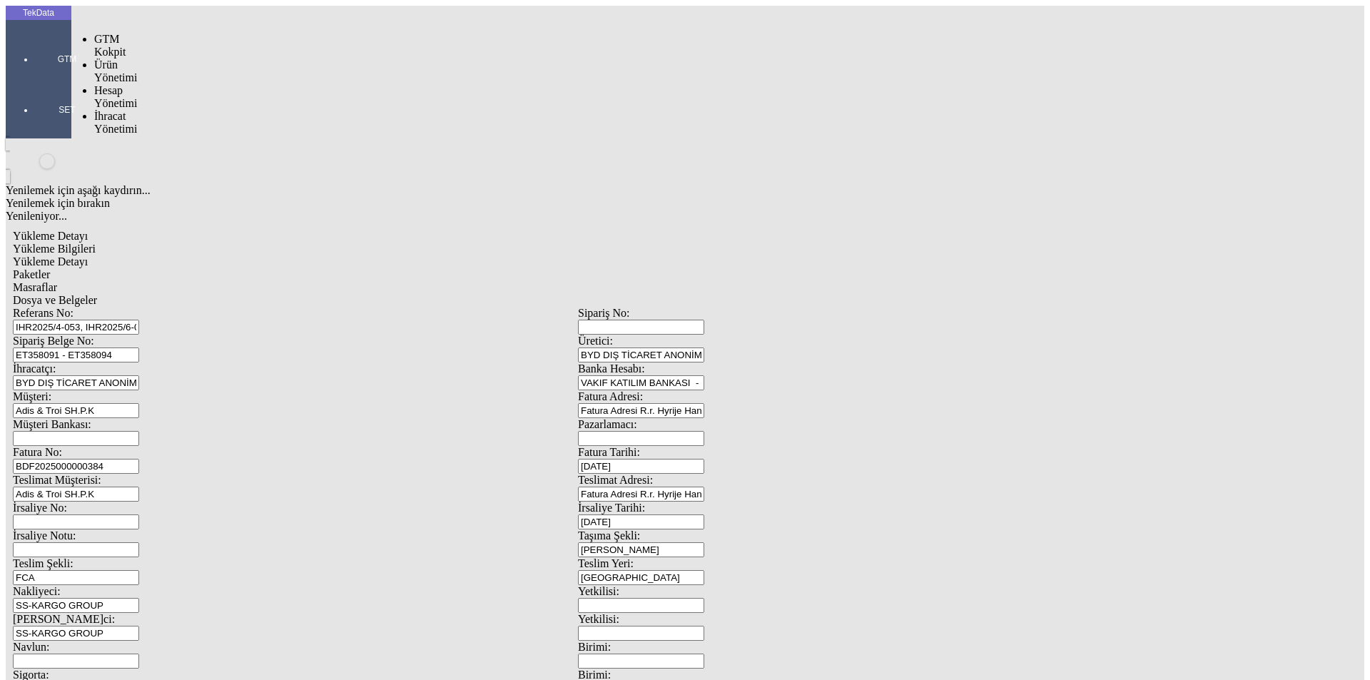
click at [45, 79] on div at bounding box center [67, 79] width 66 height 0
click at [110, 148] on span "İhracat Yönetimi" at bounding box center [115, 160] width 43 height 25
click at [218, 173] on span "Yüklemeler" at bounding box center [245, 179] width 54 height 12
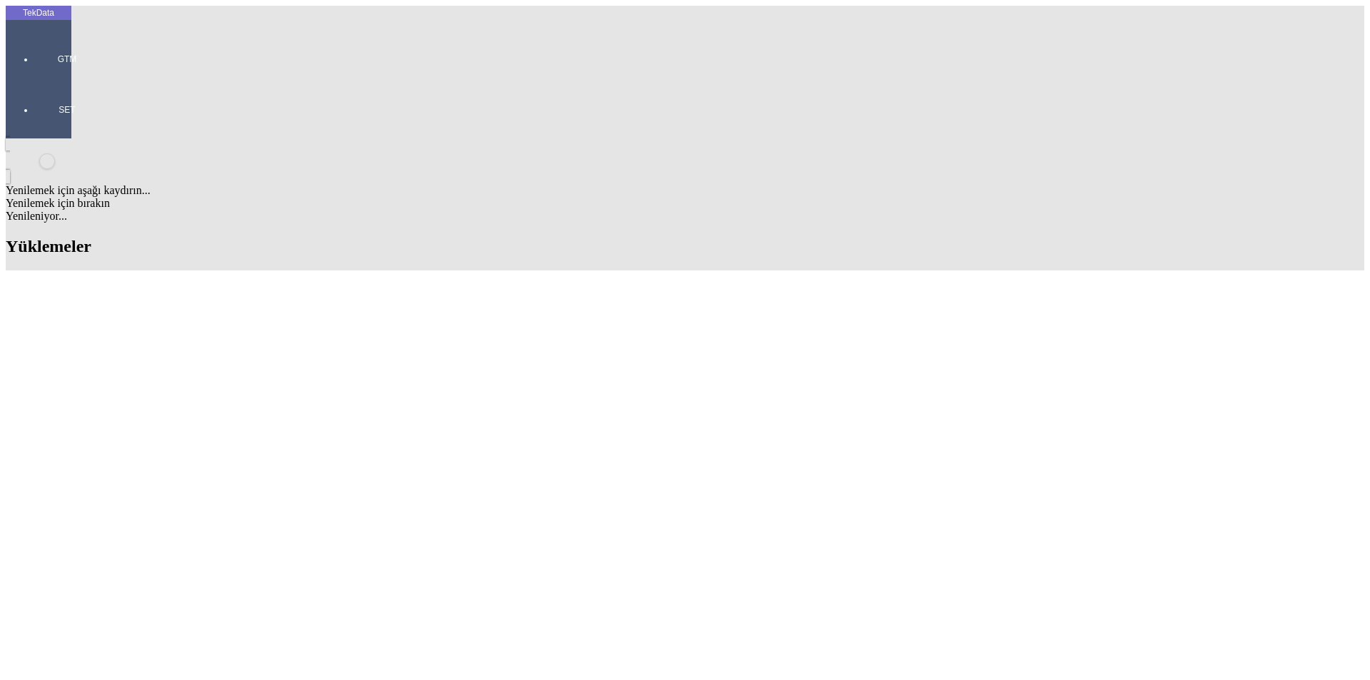
scroll to position [500, 0]
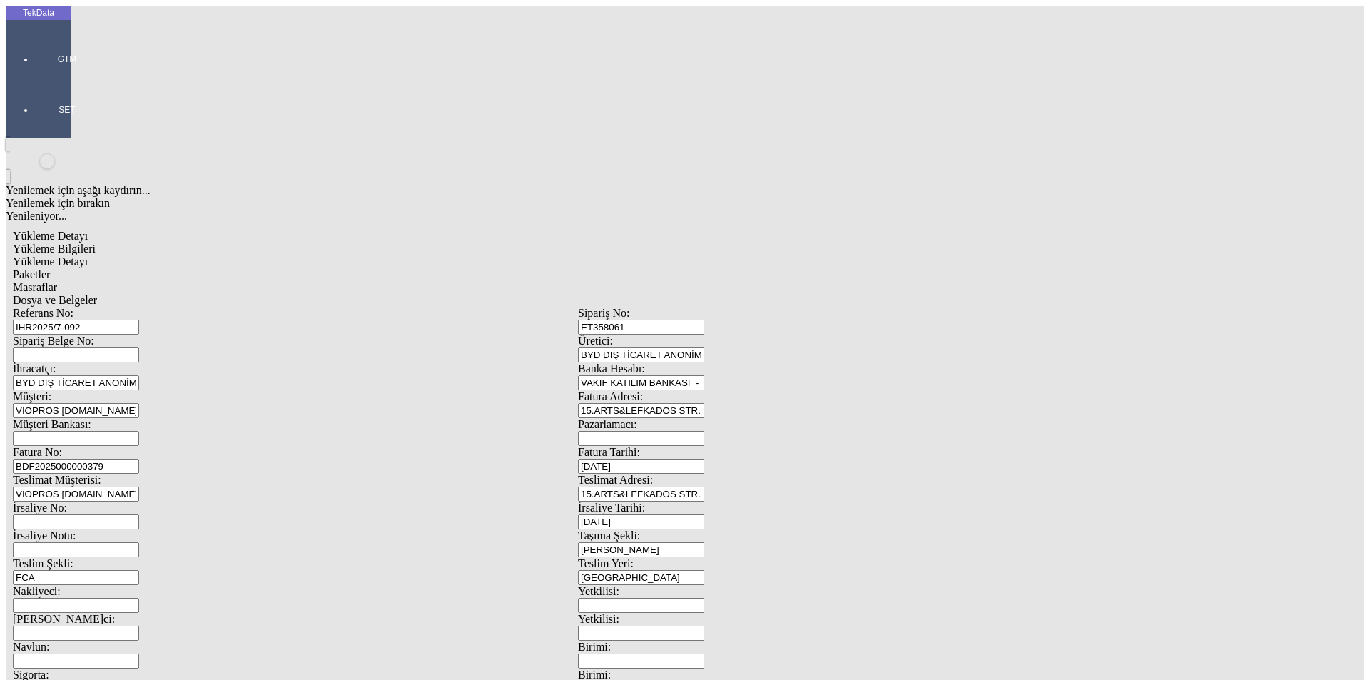
drag, startPoint x: 1261, startPoint y: 228, endPoint x: 741, endPoint y: 94, distance: 537.4
click at [741, 307] on div "Referans No: IHR2025/7-092 Sipariş No: ET358061 Sipariş Belge No: Üretici: BYD …" at bounding box center [578, 641] width 1131 height 668
click at [139, 348] on input "Sipariş Belge No:" at bounding box center [76, 355] width 126 height 15
paste input "ET358061"
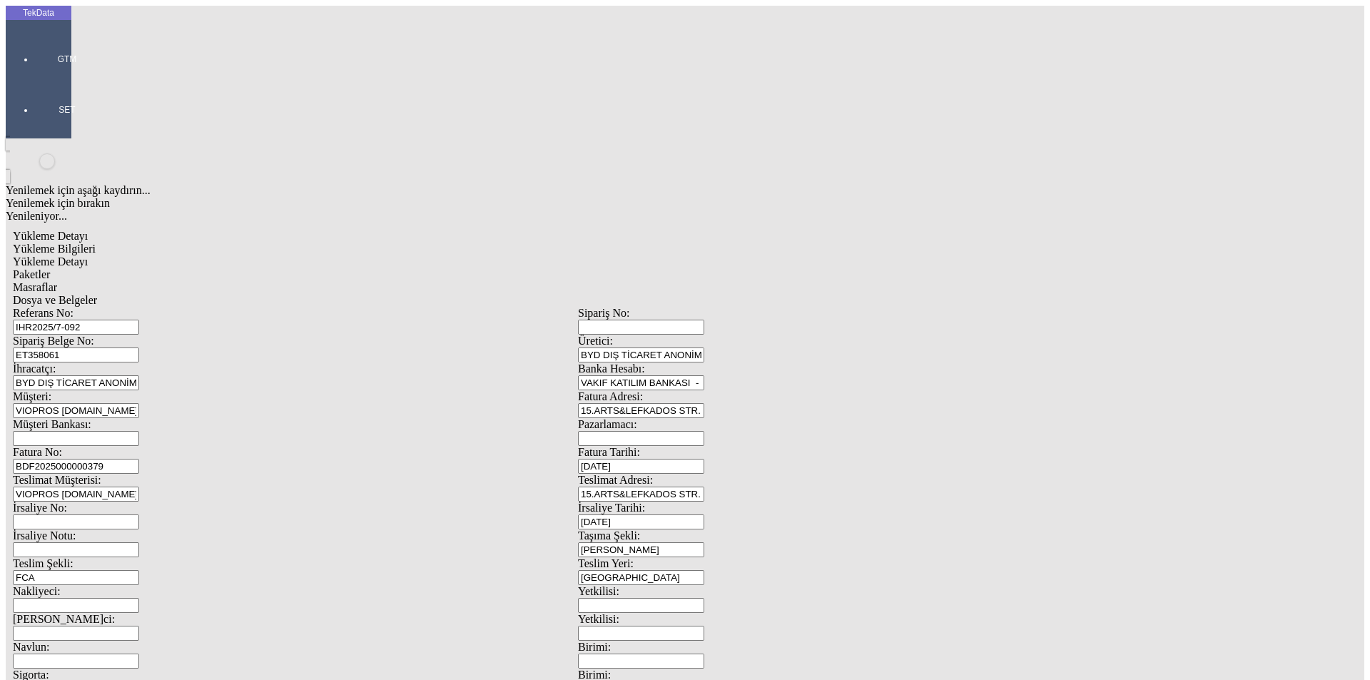
type input "ET358061"
click at [97, 294] on span "Dosya ve Belgeler" at bounding box center [55, 300] width 84 height 12
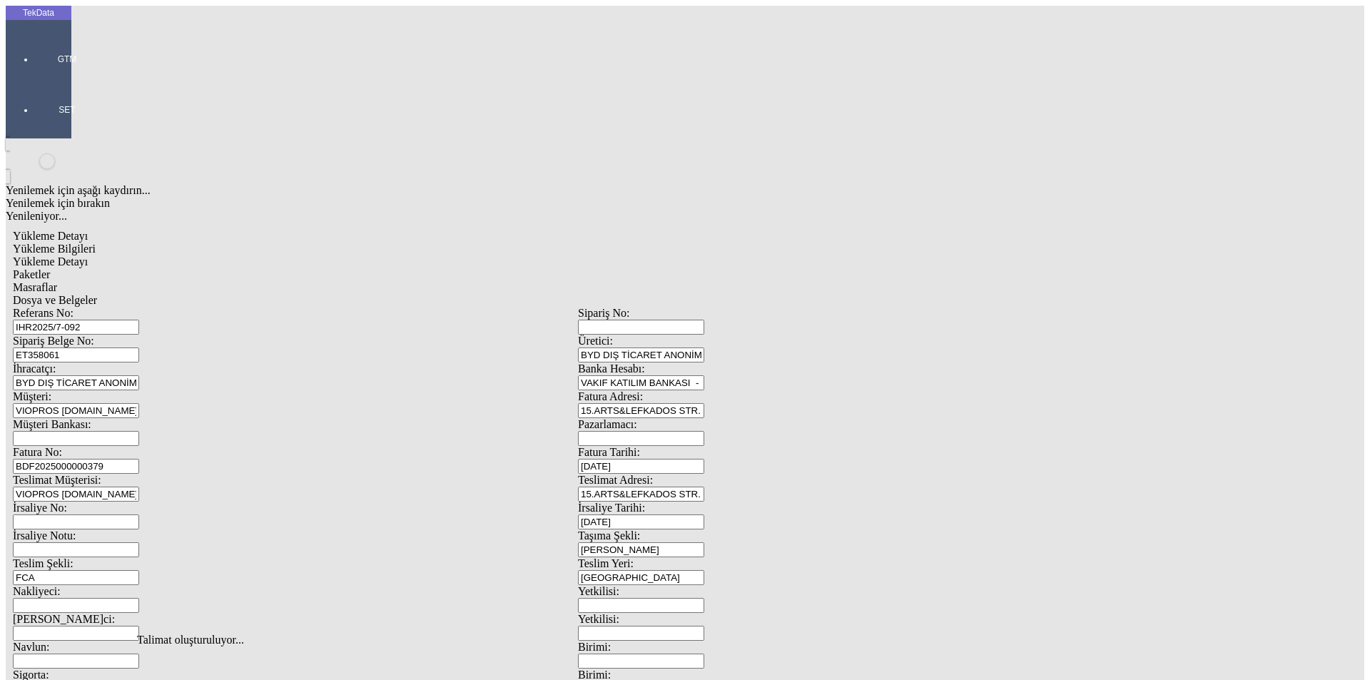
click at [97, 294] on span "Dosya ve Belgeler" at bounding box center [55, 300] width 84 height 12
drag, startPoint x: 368, startPoint y: 479, endPoint x: 301, endPoint y: 542, distance: 92.4
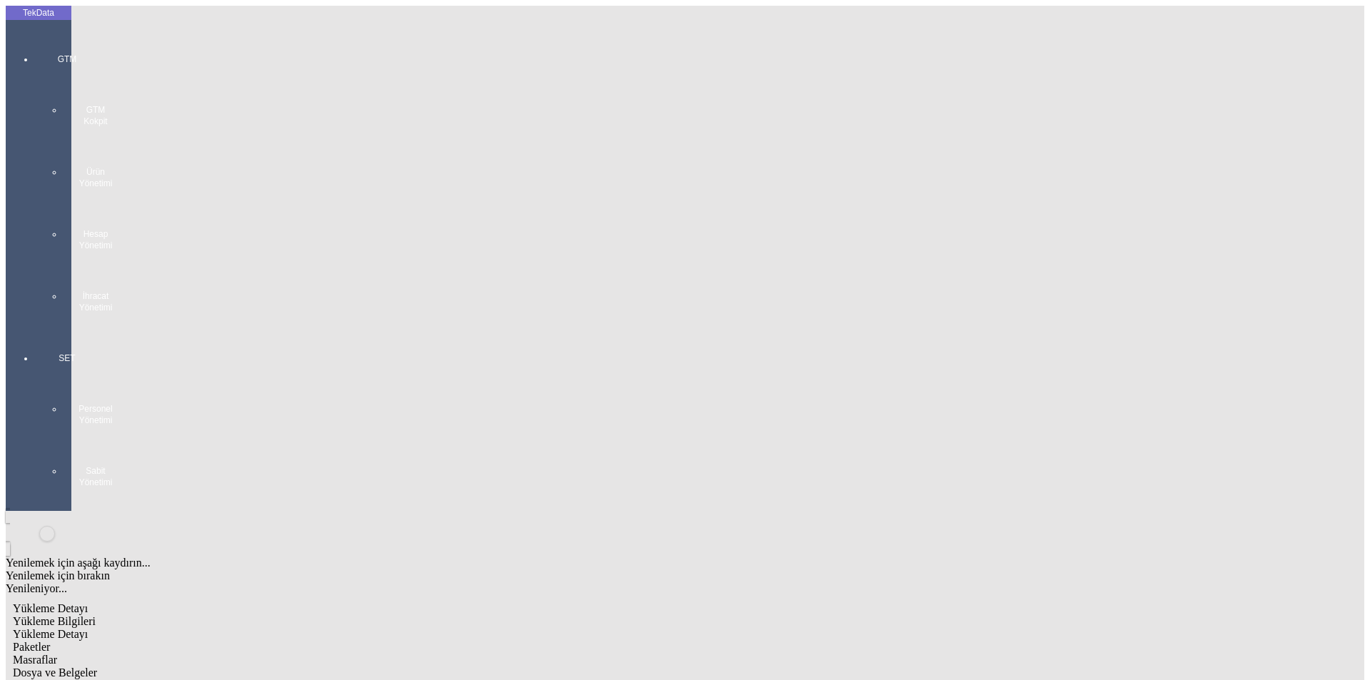
drag, startPoint x: 17, startPoint y: 43, endPoint x: 59, endPoint y: 74, distance: 52.1
click at [34, 328] on div at bounding box center [67, 328] width 66 height 0
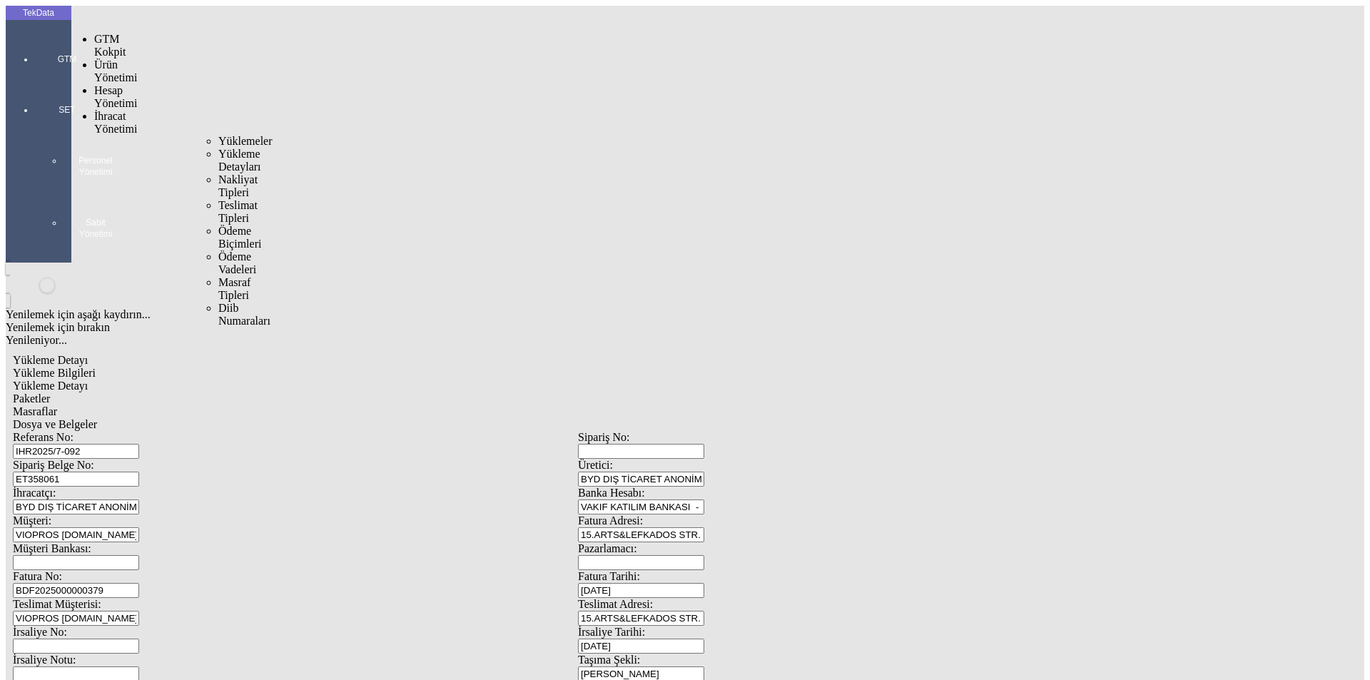
drag, startPoint x: 94, startPoint y: 76, endPoint x: 169, endPoint y: 84, distance: 76.1
click at [95, 110] on span "İhracat Yönetimi" at bounding box center [115, 122] width 43 height 25
click at [218, 135] on span "Yüklemeler" at bounding box center [245, 141] width 54 height 12
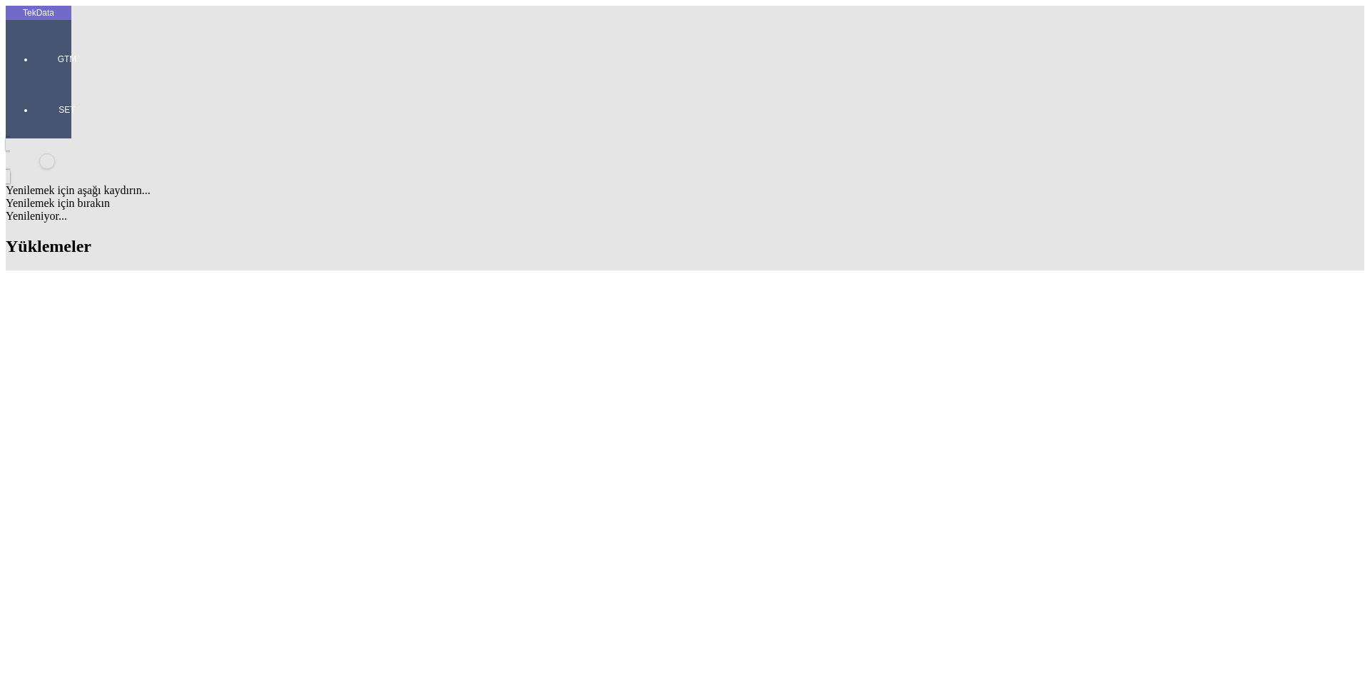
scroll to position [357, 0]
drag, startPoint x: 605, startPoint y: 296, endPoint x: 687, endPoint y: 294, distance: 81.4
copy tr "IHR2025000000068"
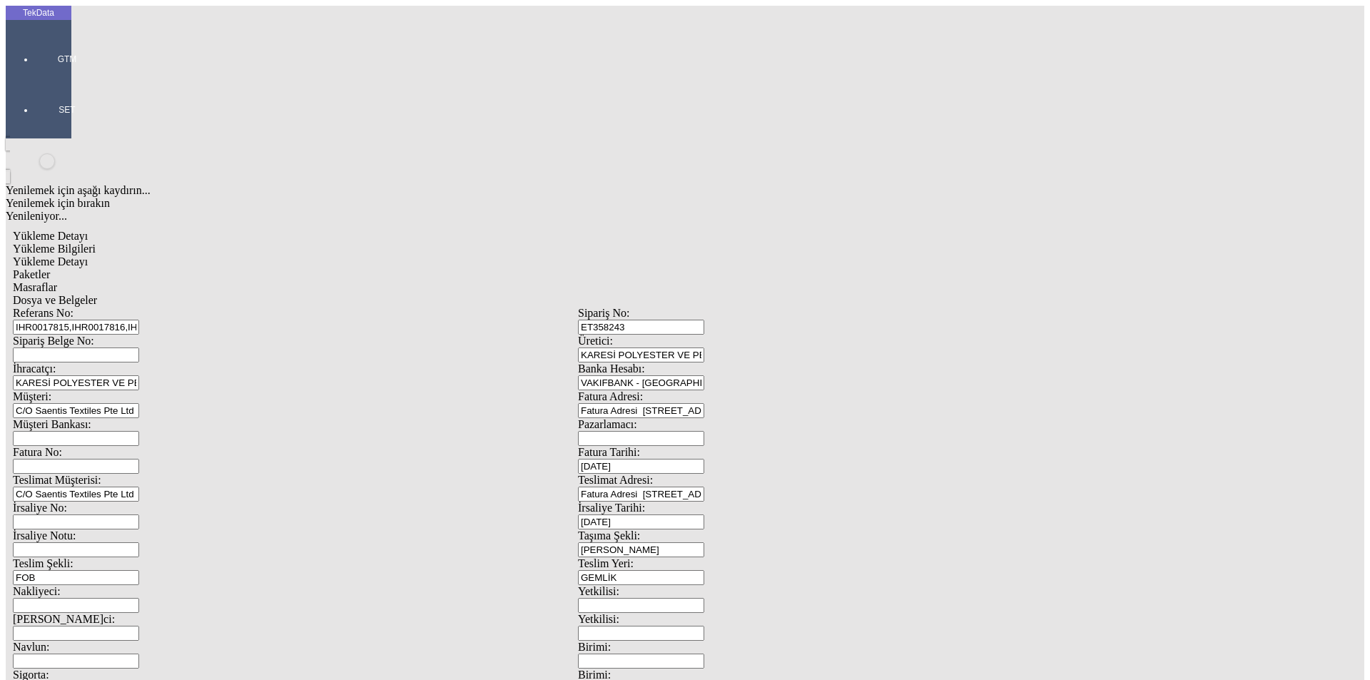
click at [139, 459] on input "Fatura No:" at bounding box center [76, 466] width 126 height 15
paste input "IHR2025000000068"
drag, startPoint x: 214, startPoint y: 238, endPoint x: 36, endPoint y: 245, distance: 177.9
click at [36, 245] on div "TekData GTM SET Yenilemek için aşağı kaydırın... Yenilemek için bırakın Yenilen…" at bounding box center [578, 565] width 1145 height 1118
type input "IHR2025000000069"
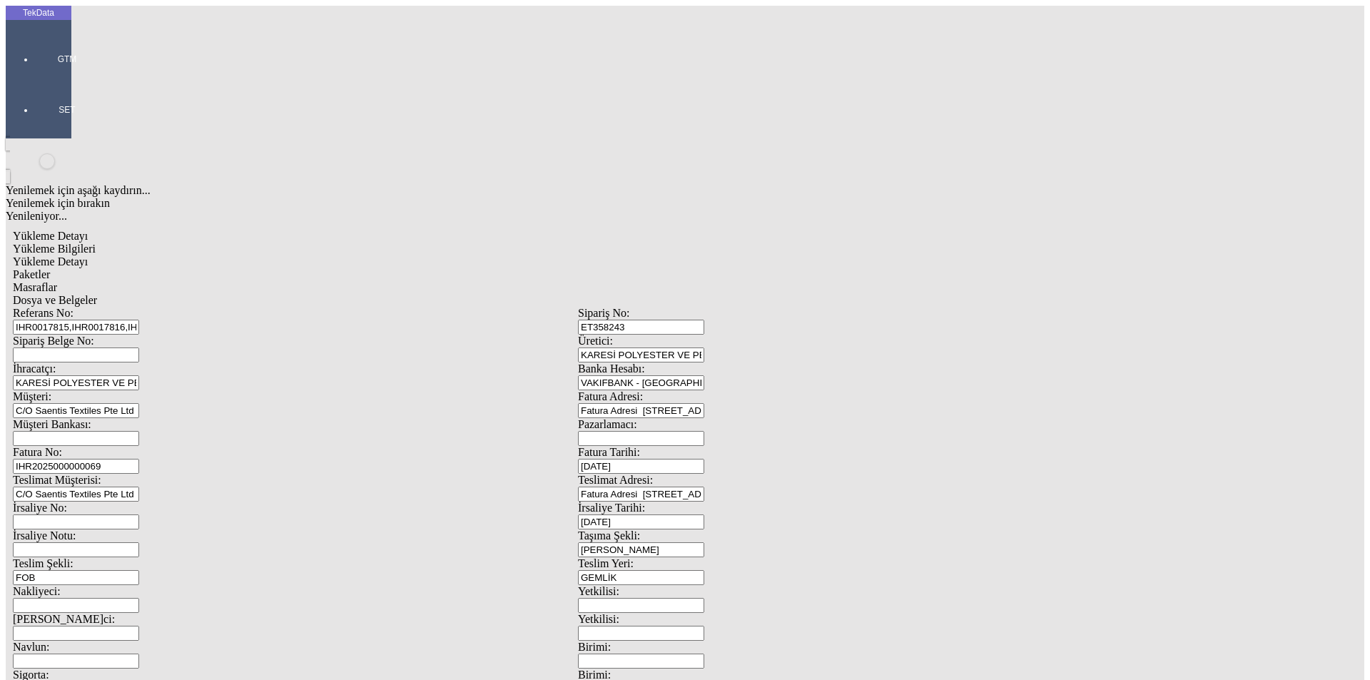
click at [139, 348] on input "Sipariş Belge No:" at bounding box center [76, 355] width 126 height 15
click at [578, 390] on span at bounding box center [578, 390] width 0 height 0
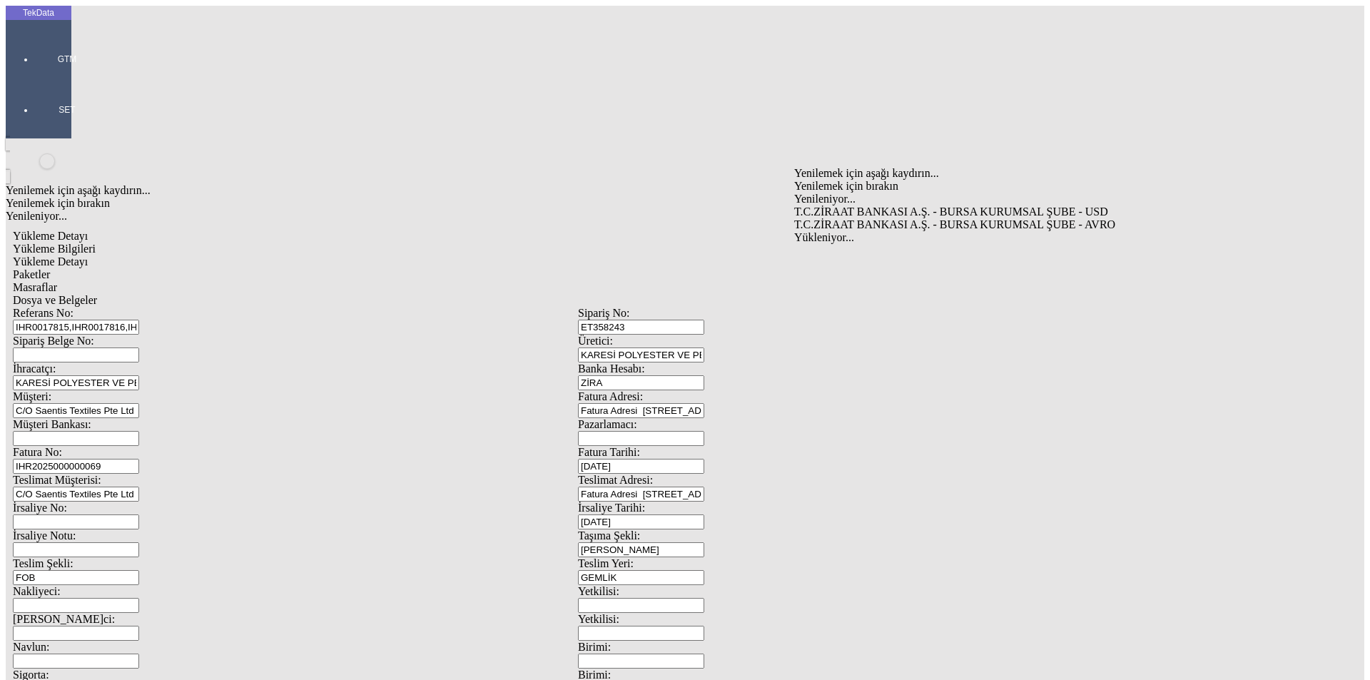
click at [838, 206] on div "T.C.ZİRAAT BANKASI A.Ş. - BURSA KURUMSAL ŞUBE - USD" at bounding box center [1067, 212] width 547 height 13
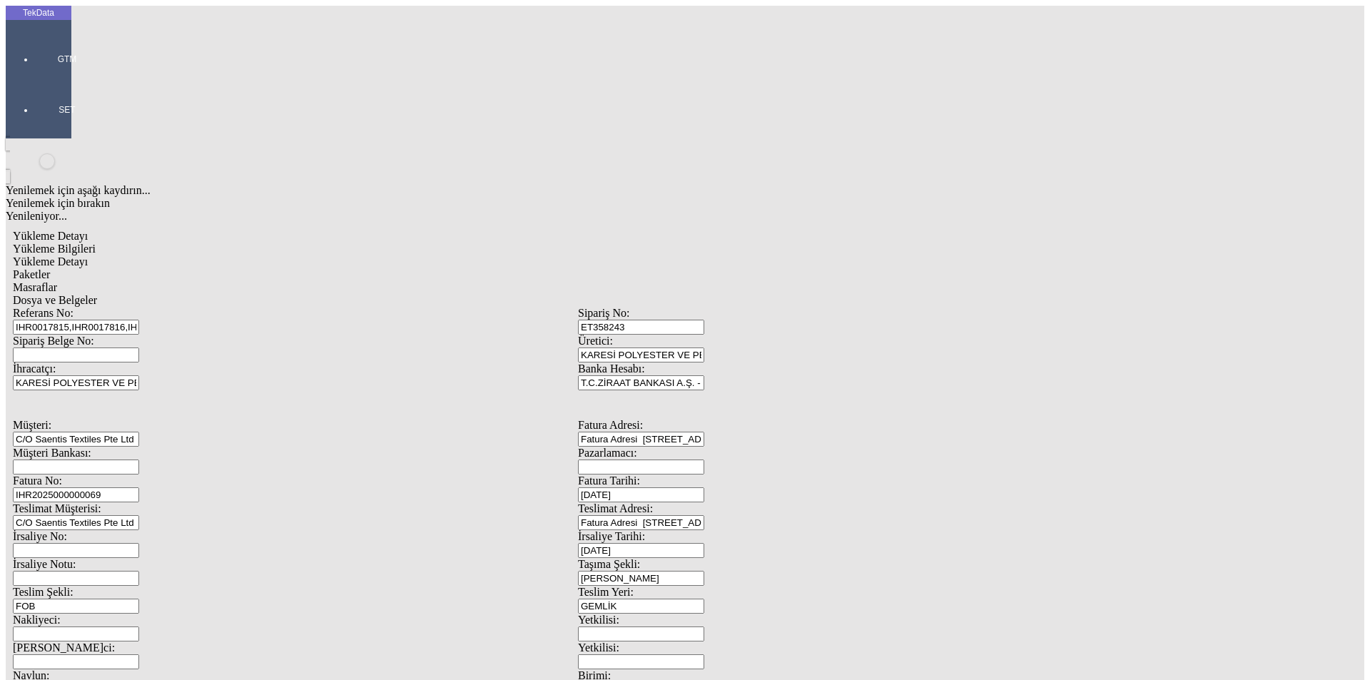
type input "T.C.ZİRAAT BANKASI A.Ş. - BURSA KURUMSAL ŞUBE - USD"
drag, startPoint x: 335, startPoint y: 266, endPoint x: 183, endPoint y: 266, distance: 152.7
click at [183, 502] on div "Teslimat Müşterisi: C/O Saentis Textiles Pte Ltd" at bounding box center [295, 516] width 565 height 28
drag, startPoint x: 236, startPoint y: 282, endPoint x: 256, endPoint y: 282, distance: 20.0
click at [241, 314] on div "Junkers & Muellers GMBH" at bounding box center [447, 320] width 512 height 13
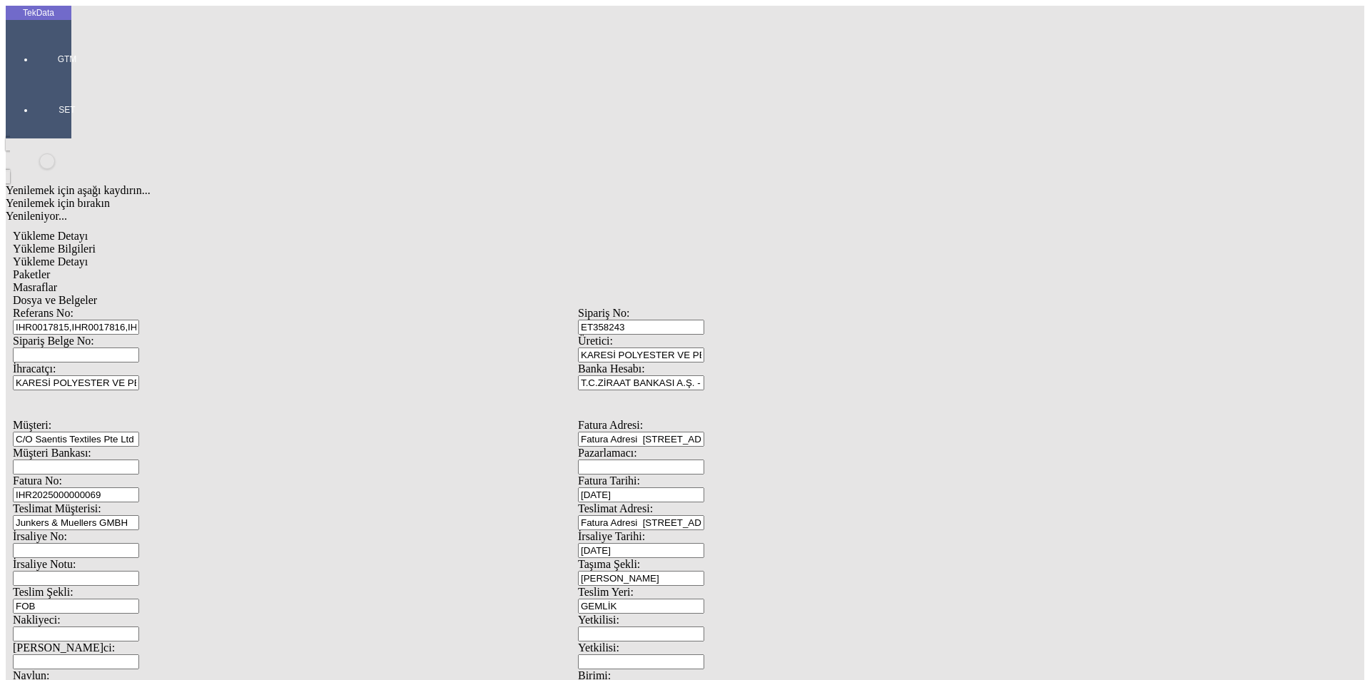
type input "Junkers & Muellers GMBH"
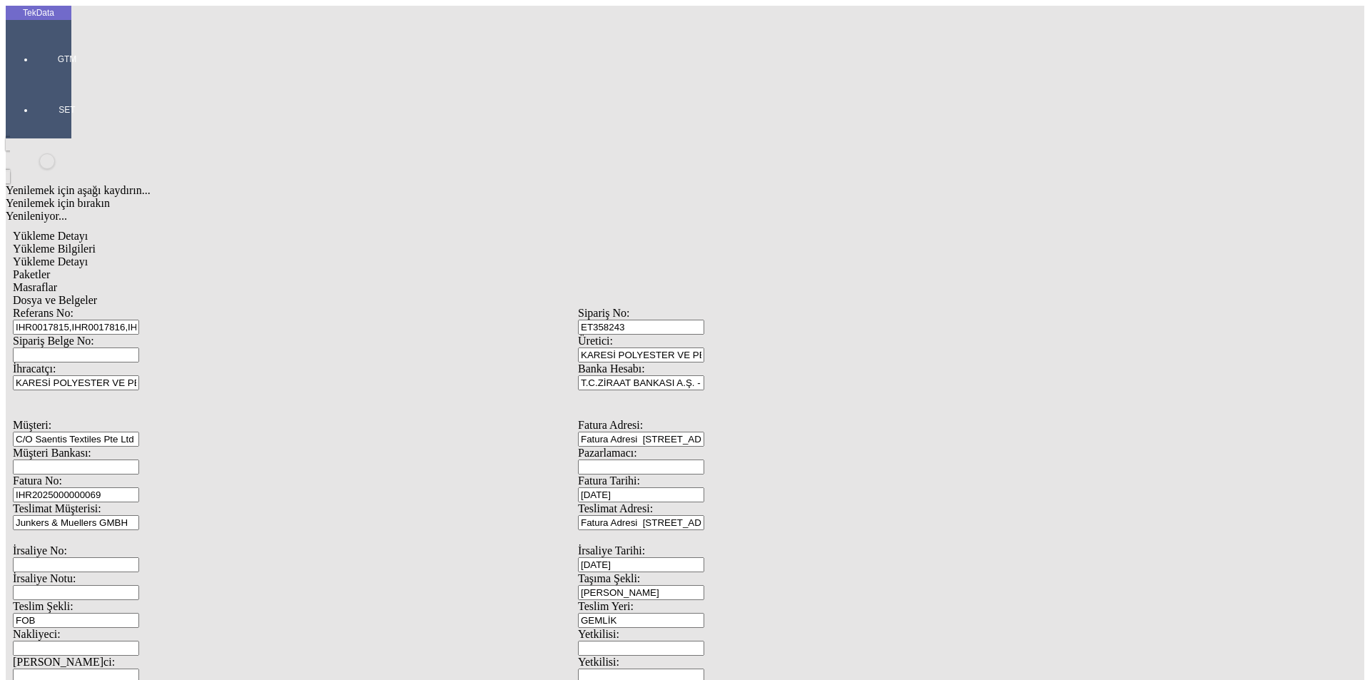
drag, startPoint x: 1319, startPoint y: 266, endPoint x: 1313, endPoint y: 272, distance: 8.6
click at [578, 530] on span at bounding box center [578, 530] width 0 height 0
type input "Fatura Adresi [STREET_ADDRESS]"
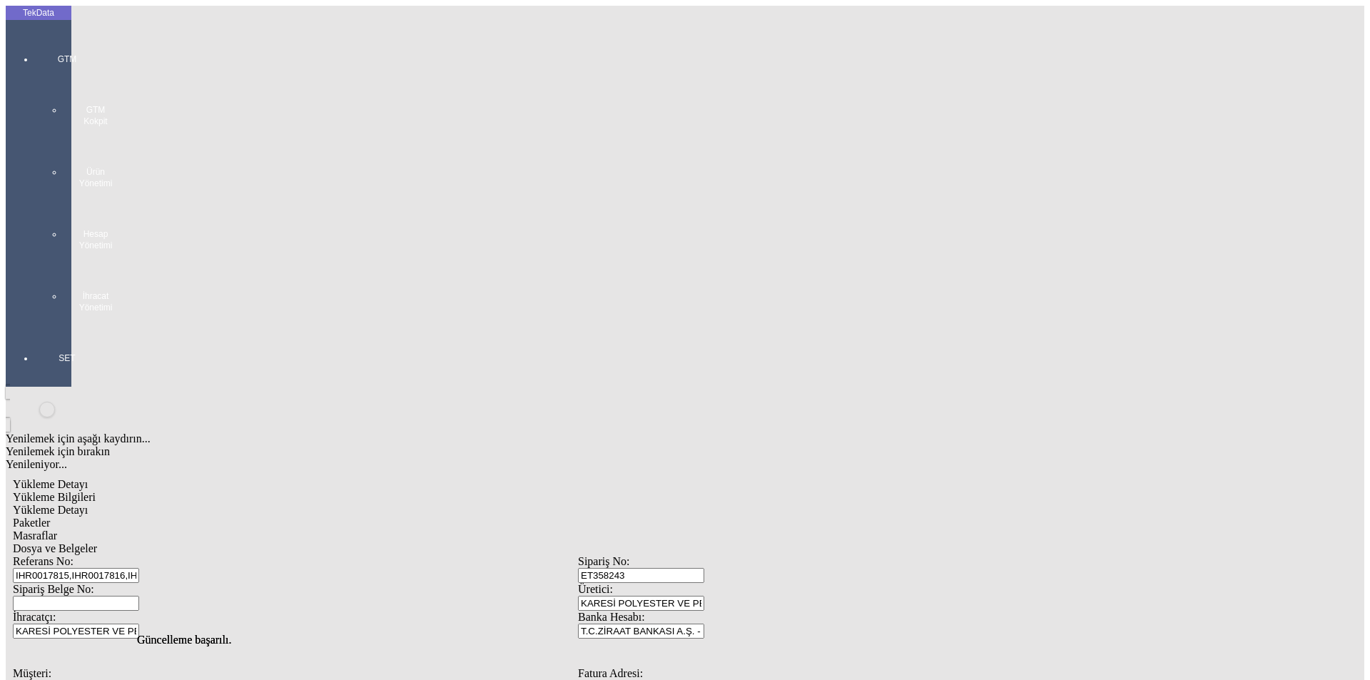
click at [34, 44] on div "GTM GTM Kokpit Ürün Yönetimi Hesap Yönetimi İhracat Yönetimi" at bounding box center [67, 178] width 66 height 299
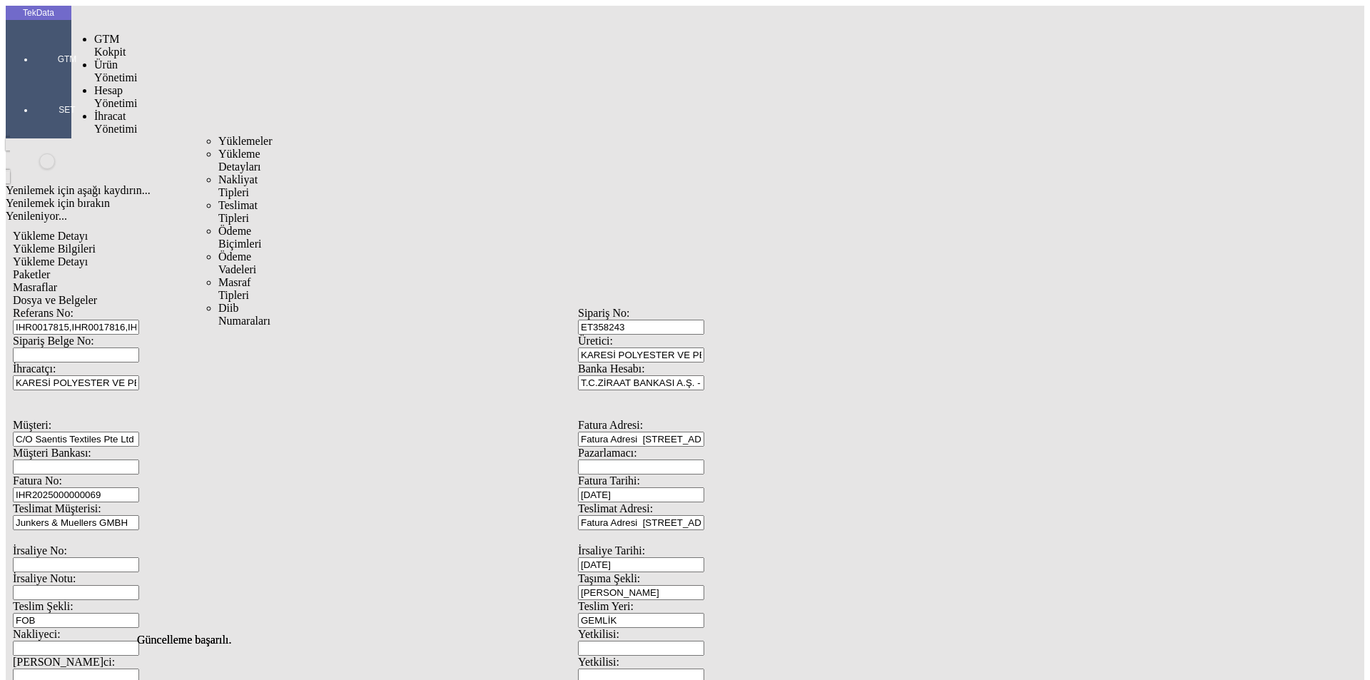
click at [121, 110] on span "İhracat Yönetimi" at bounding box center [115, 122] width 43 height 25
click at [218, 135] on span "Yüklemeler" at bounding box center [245, 141] width 54 height 12
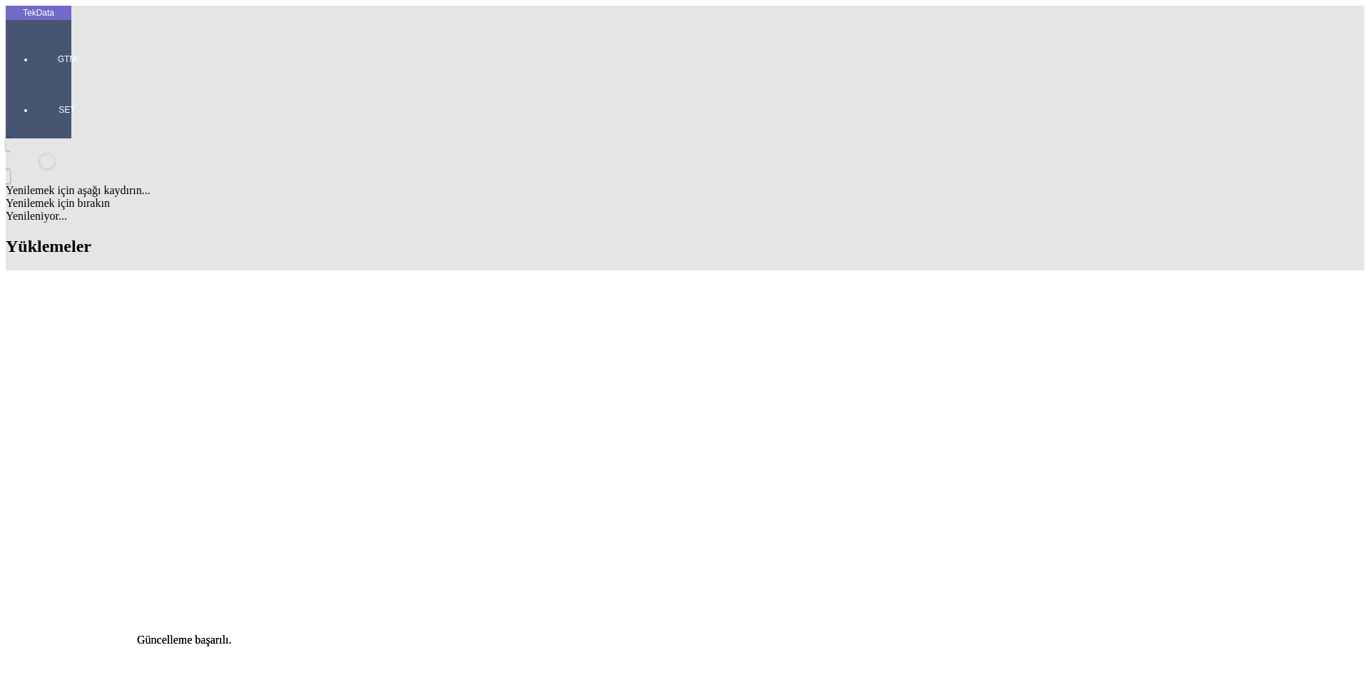
scroll to position [428, 0]
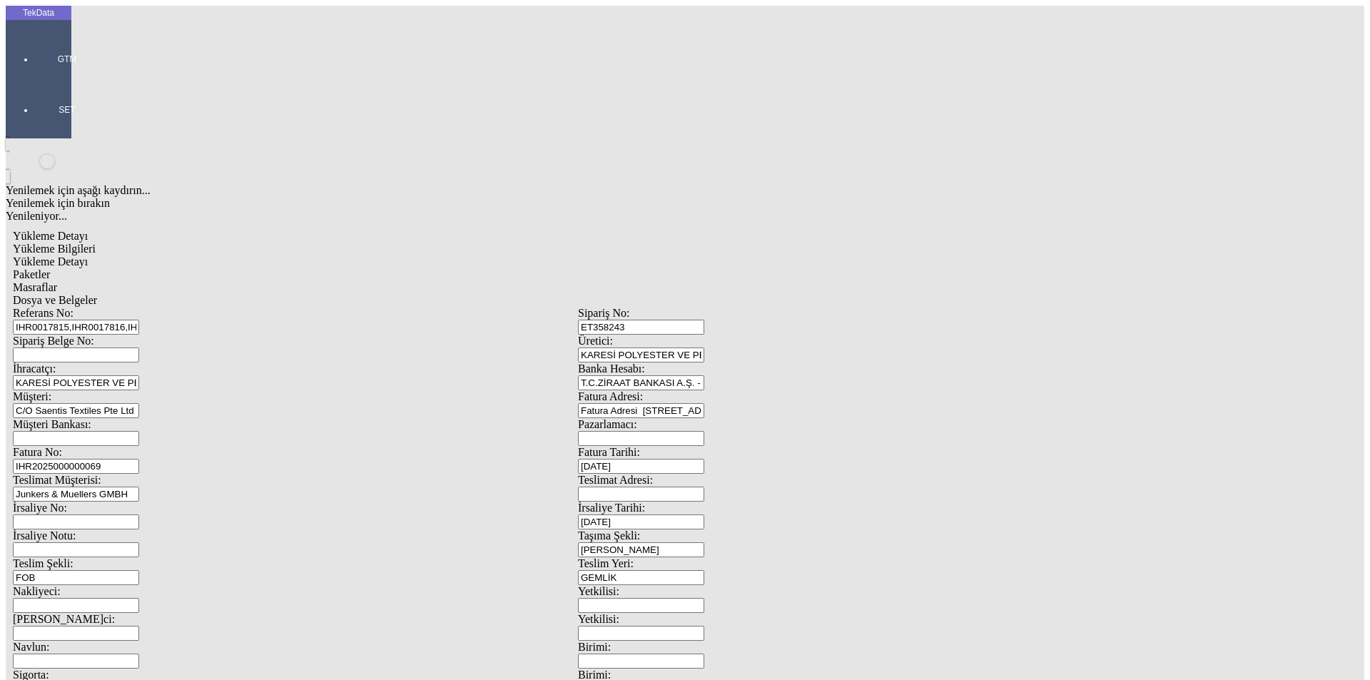
click at [704, 487] on input "Teslimat Adresi:" at bounding box center [641, 494] width 126 height 15
click at [852, 314] on div "[STREET_ADDRESS]" at bounding box center [1067, 320] width 547 height 13
type input "[STREET_ADDRESS]"
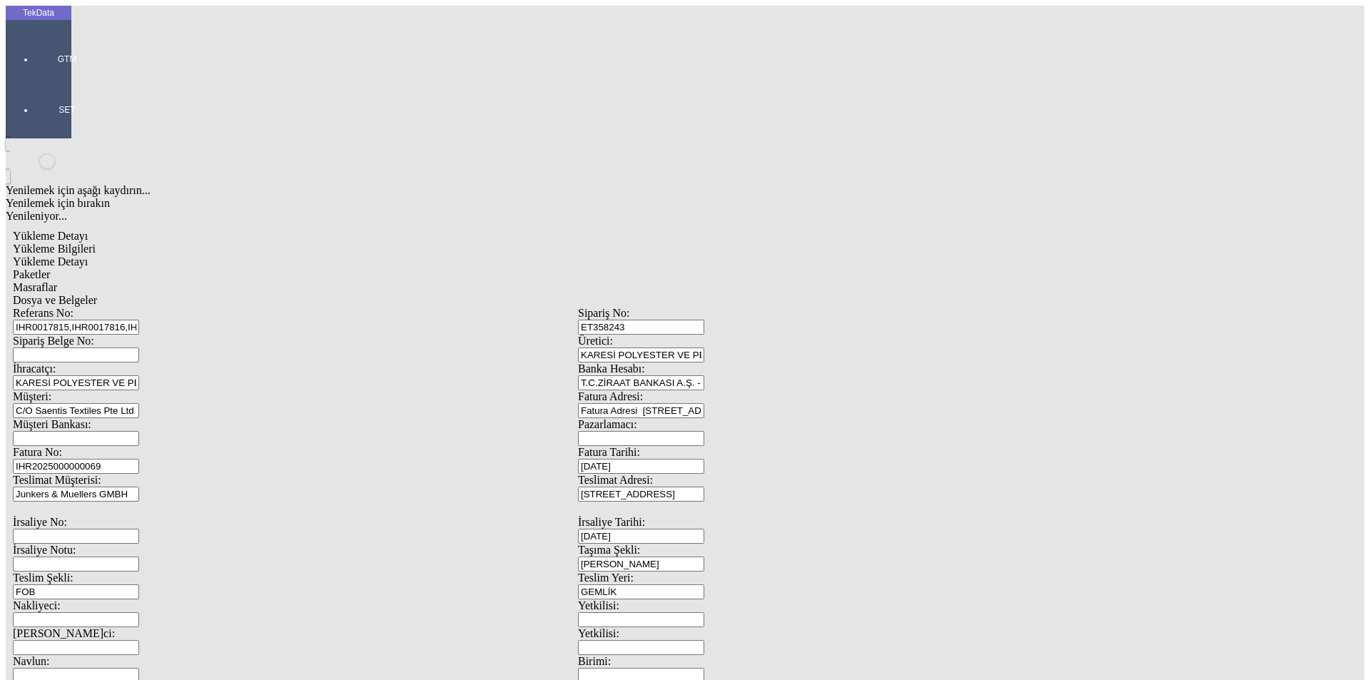
drag, startPoint x: 879, startPoint y: 242, endPoint x: 627, endPoint y: 244, distance: 252.7
click at [627, 446] on div "Fatura No: IHR2025000000069 Fatura Tarihi: [DATE]" at bounding box center [578, 460] width 1131 height 28
type input "[DATE]"
drag, startPoint x: 867, startPoint y: 295, endPoint x: 652, endPoint y: 340, distance: 220.2
click at [657, 339] on div "Referans No: IHR0017815,IHR0017816,IHR0017817,IHR0017818 Sipariş No: ET358243 S…" at bounding box center [578, 648] width 1131 height 682
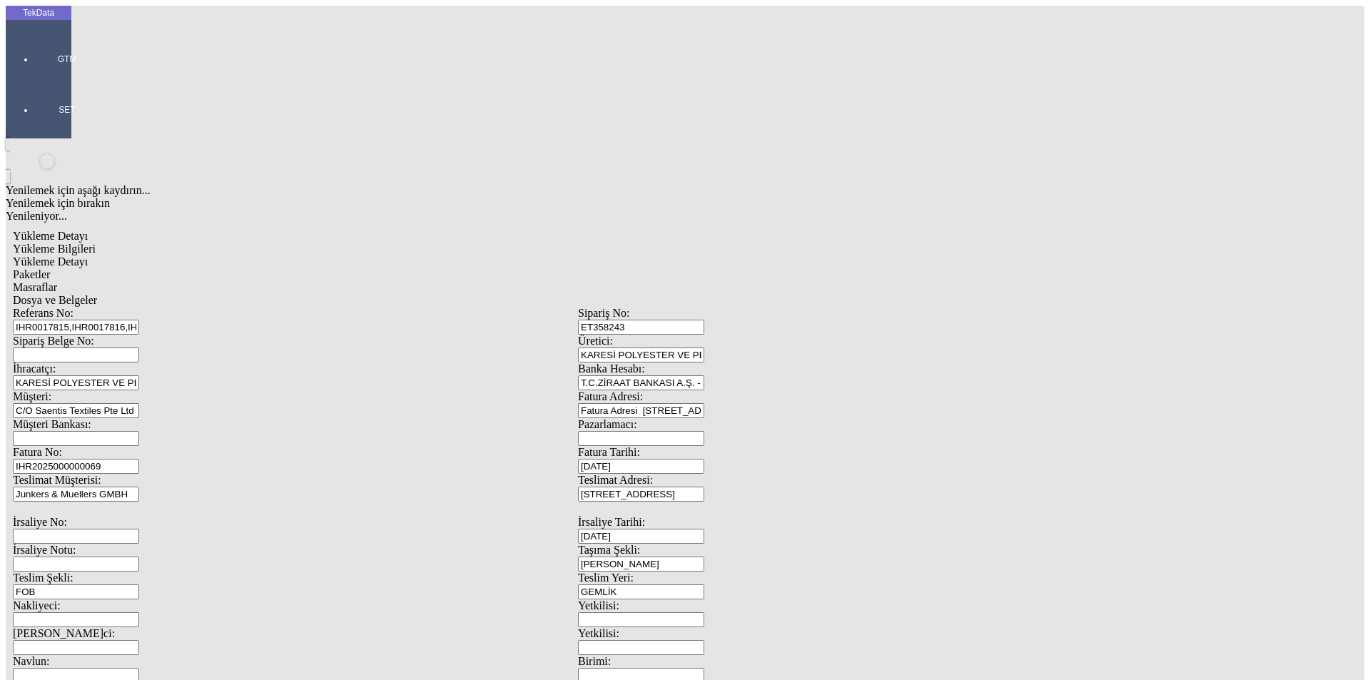
scroll to position [123, 0]
type input "[DATE]"
drag, startPoint x: 236, startPoint y: 365, endPoint x: 0, endPoint y: 371, distance: 236.3
click at [6, 372] on div "TekData GTM SET Yenilemek için aşağı kaydırın... Yenilemek için bırakın Yenilen…" at bounding box center [578, 572] width 1145 height 1132
type input "[DATE]"
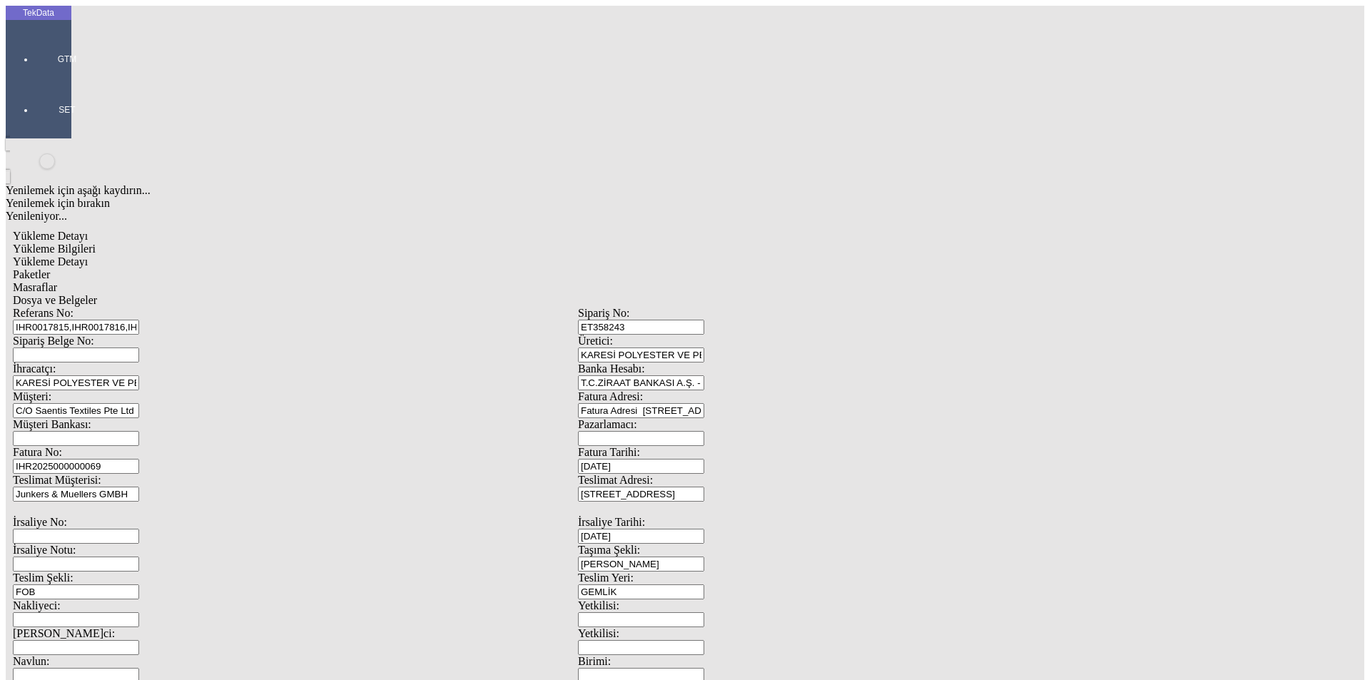
drag, startPoint x: 269, startPoint y: 494, endPoint x: 31, endPoint y: 494, distance: 237.7
click at [58, 516] on div "TekData GTM SET Yenilemek için aşağı kaydırın... Yenilemek için bırakın Yenilen…" at bounding box center [578, 572] width 1145 height 1132
type input "[DATE]"
type input "14649"
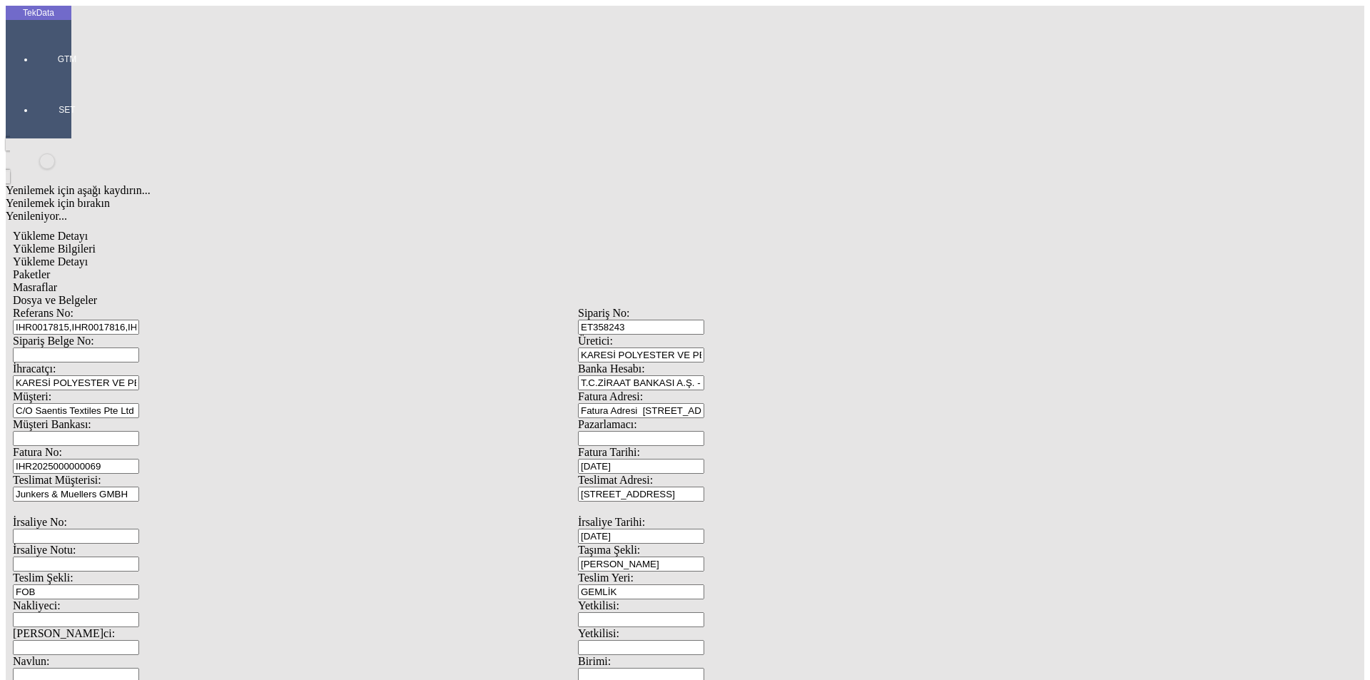
click at [225, 256] on div "Yükleme Detayı" at bounding box center [578, 262] width 1131 height 13
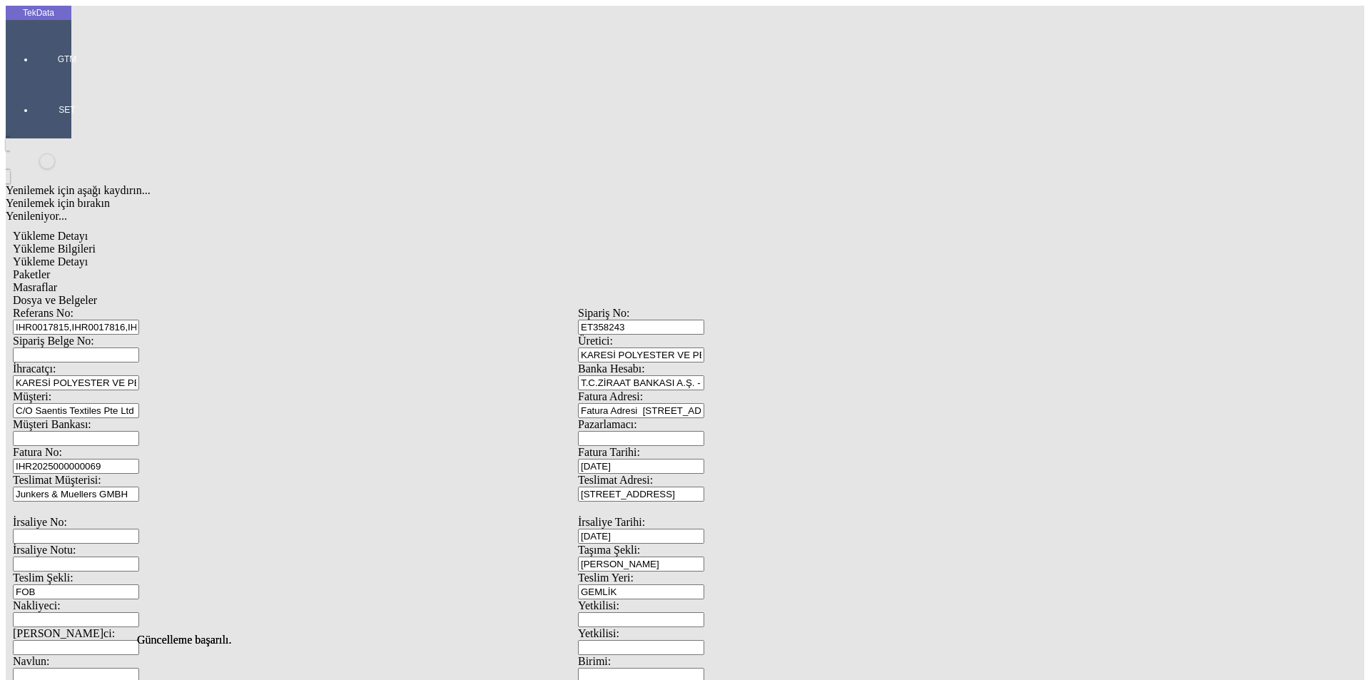
click at [96, 243] on span "Yükleme Bilgileri" at bounding box center [54, 249] width 83 height 12
drag, startPoint x: 398, startPoint y: 105, endPoint x: 27, endPoint y: 102, distance: 371.2
click at [27, 102] on div "TekData GTM SET Yenilemek için aşağı kaydırın... Yenilemek için bırakın Yenilen…" at bounding box center [578, 677] width 1145 height 1343
paste input "2025/3-081"
paste input "IHR2025/3-033"
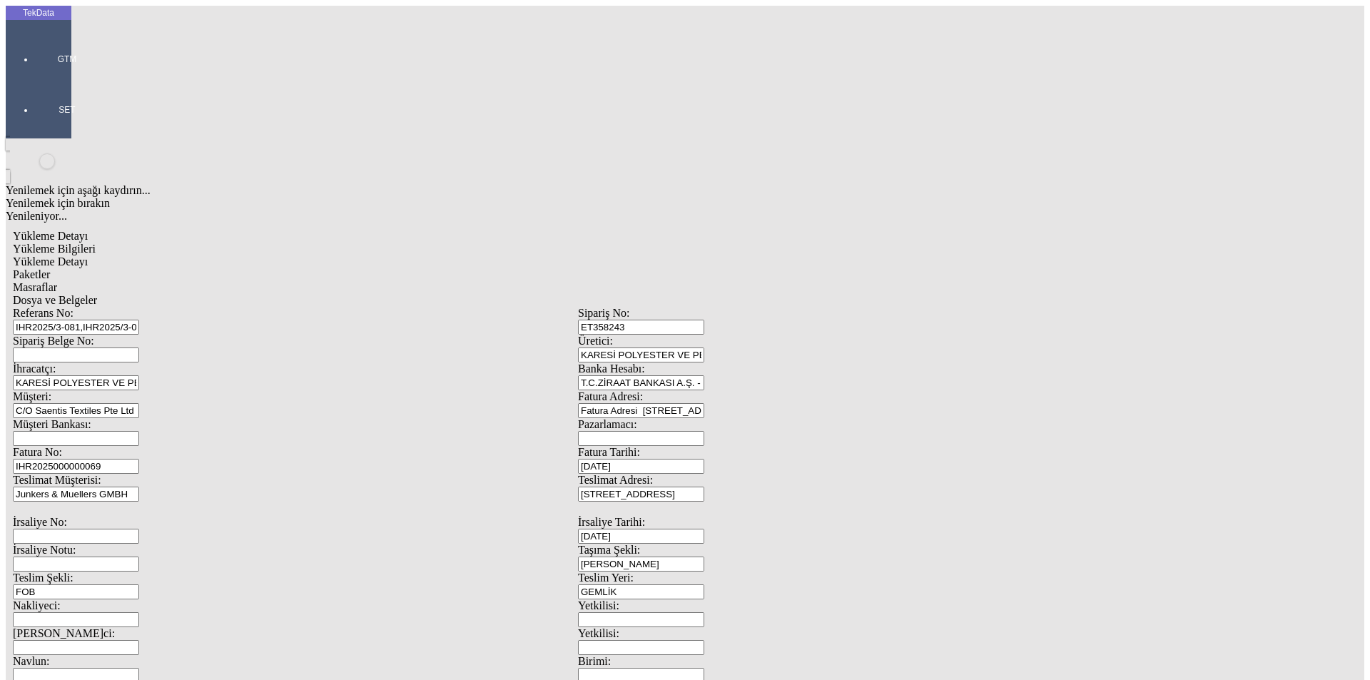
paste input "IHR2025/4-063"
click at [139, 320] on input "IHR2025/3-081,IHR2025/3-033IHR2025/4-063" at bounding box center [76, 327] width 126 height 15
click at [139, 320] on input "IHR2025/3-081,IHR2025/3-033,IHR2025/4-063" at bounding box center [76, 327] width 126 height 15
paste input "IHR2025/6-042"
type input "IHR2025/3-081,IHR2025/3-033,IHR2025/4-063,IHR2025/6-042"
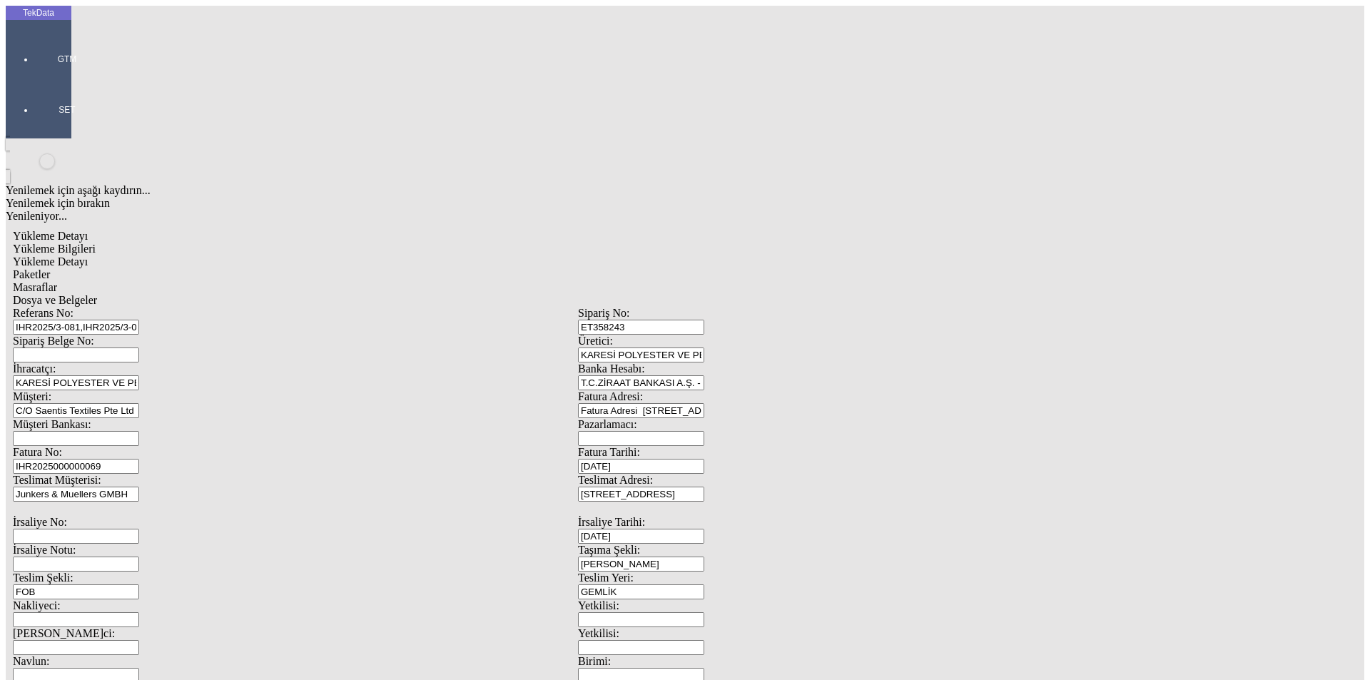
paste input "ET358243"
drag, startPoint x: 231, startPoint y: 133, endPoint x: 400, endPoint y: 158, distance: 170.4
click at [400, 307] on div "Referans No: IHR2025/3-081,IHR2025/3-033,IHR2025/4-063,IHR2025/6-042 Sipariş No…" at bounding box center [578, 648] width 1131 height 682
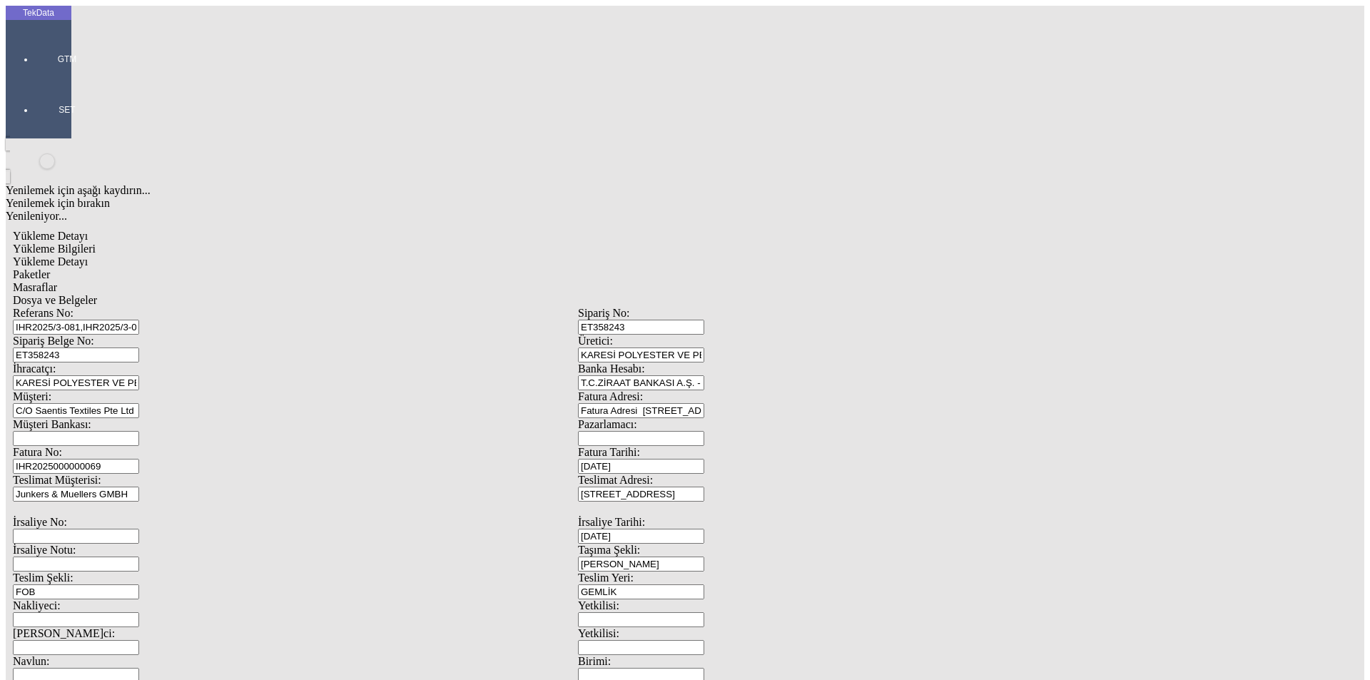
type input "ET358243"
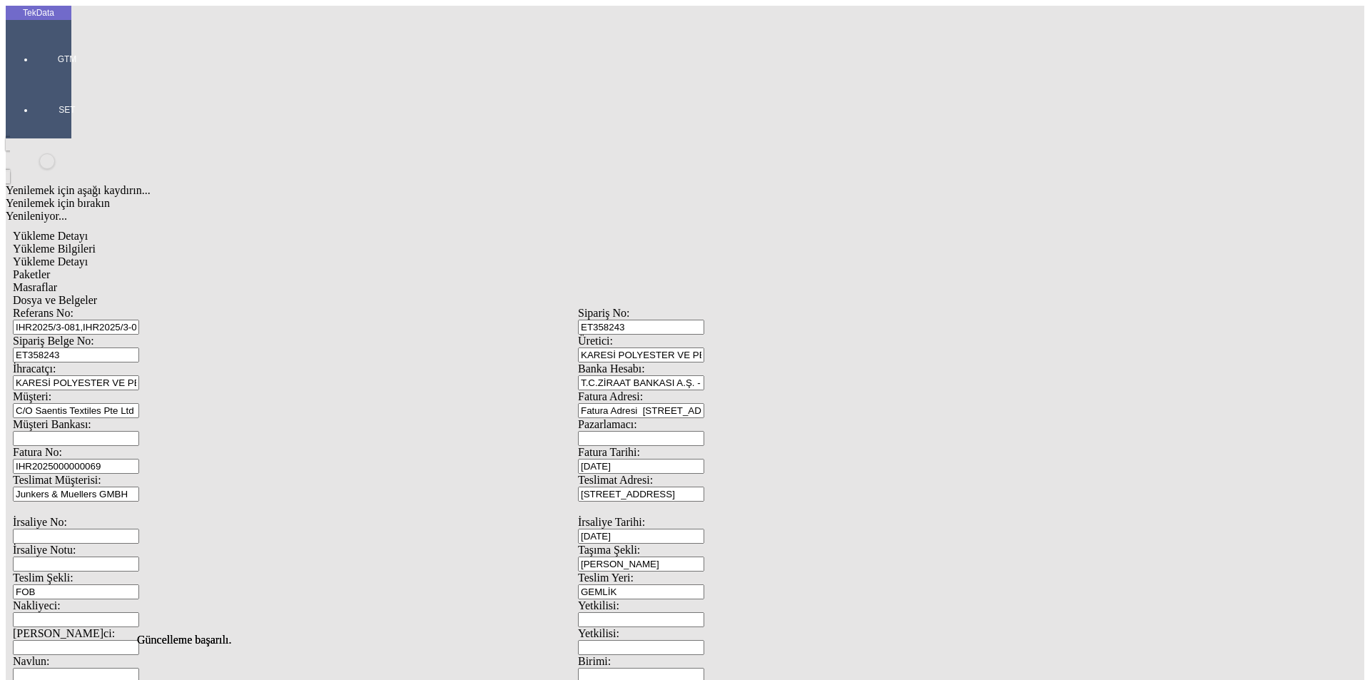
click at [88, 256] on span "Yükleme Detayı" at bounding box center [50, 262] width 75 height 12
click at [96, 243] on span "Yükleme Bilgileri" at bounding box center [54, 249] width 83 height 12
drag, startPoint x: 247, startPoint y: 128, endPoint x: 165, endPoint y: 128, distance: 82.1
click at [166, 335] on div "Sipariş Belge No: ET358243" at bounding box center [295, 349] width 565 height 28
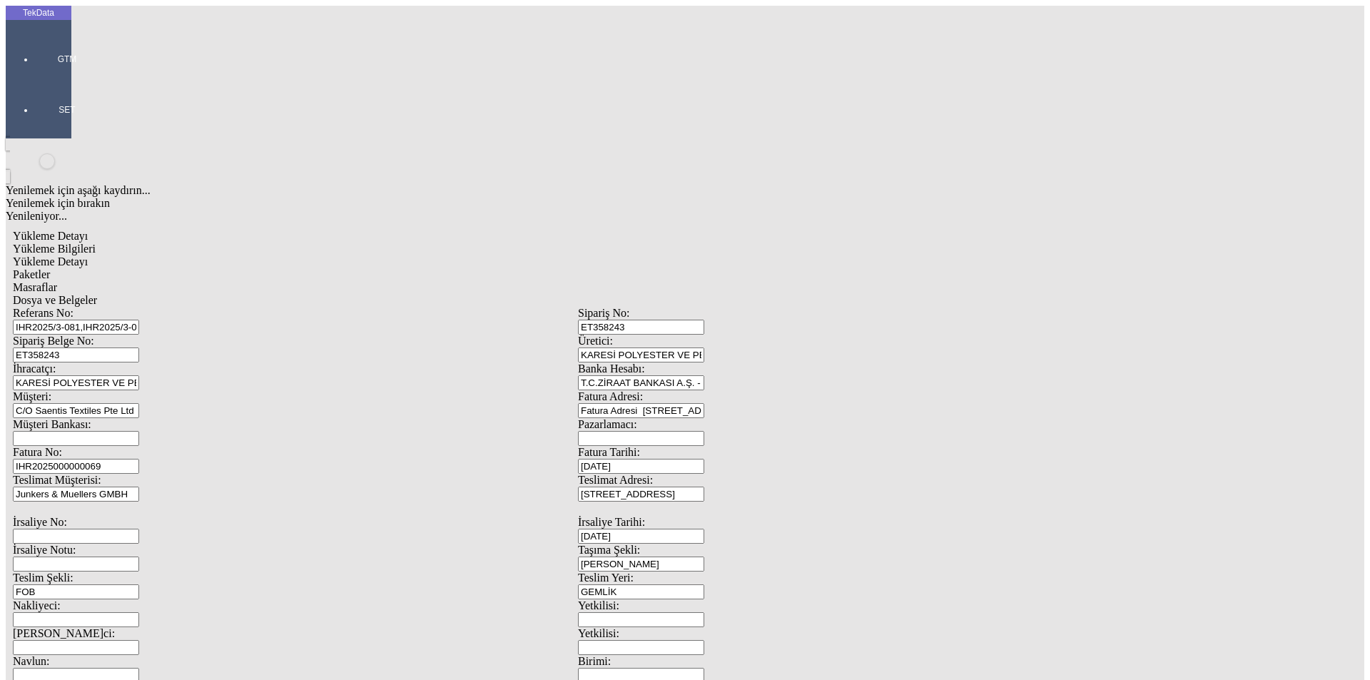
scroll to position [123, 0]
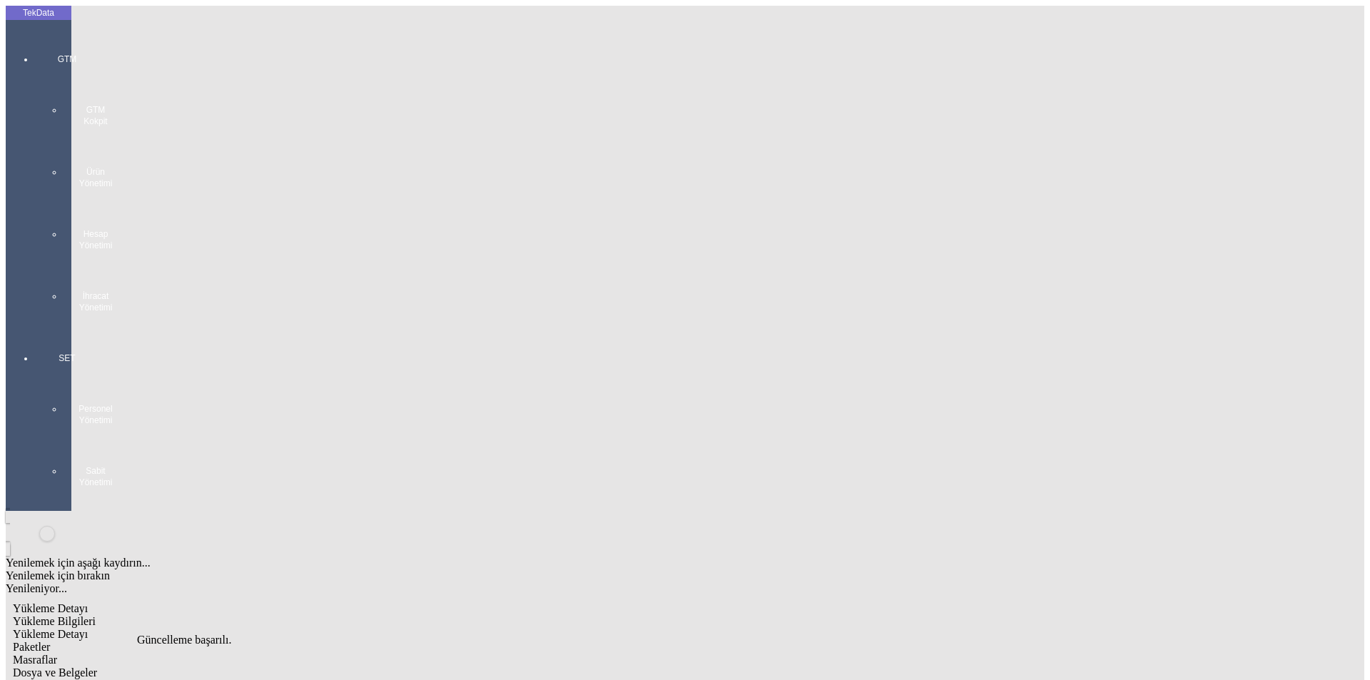
click at [34, 44] on div "GTM GTM Kokpit Ürün Yönetimi Hesap Yönetimi İhracat Yönetimi" at bounding box center [67, 178] width 66 height 299
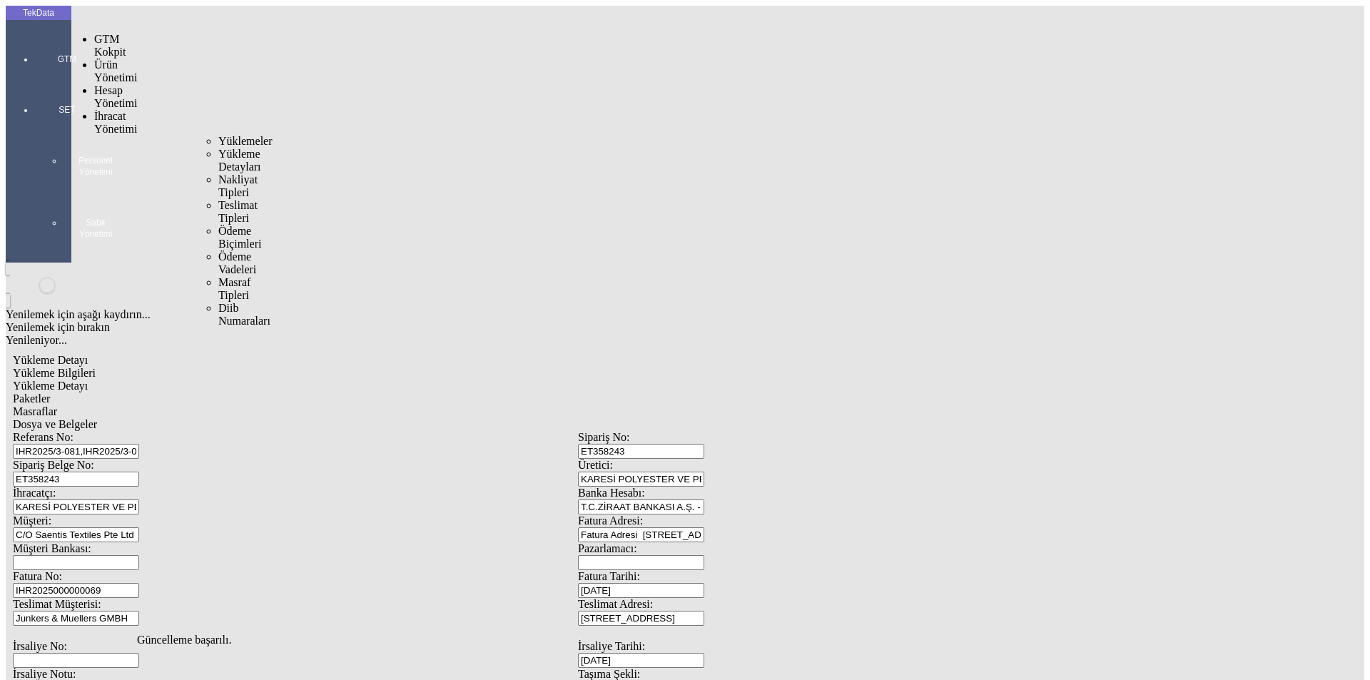
click at [94, 110] on span "İhracat Yönetimi" at bounding box center [115, 122] width 43 height 25
click at [218, 135] on span "Yüklemeler" at bounding box center [245, 141] width 54 height 12
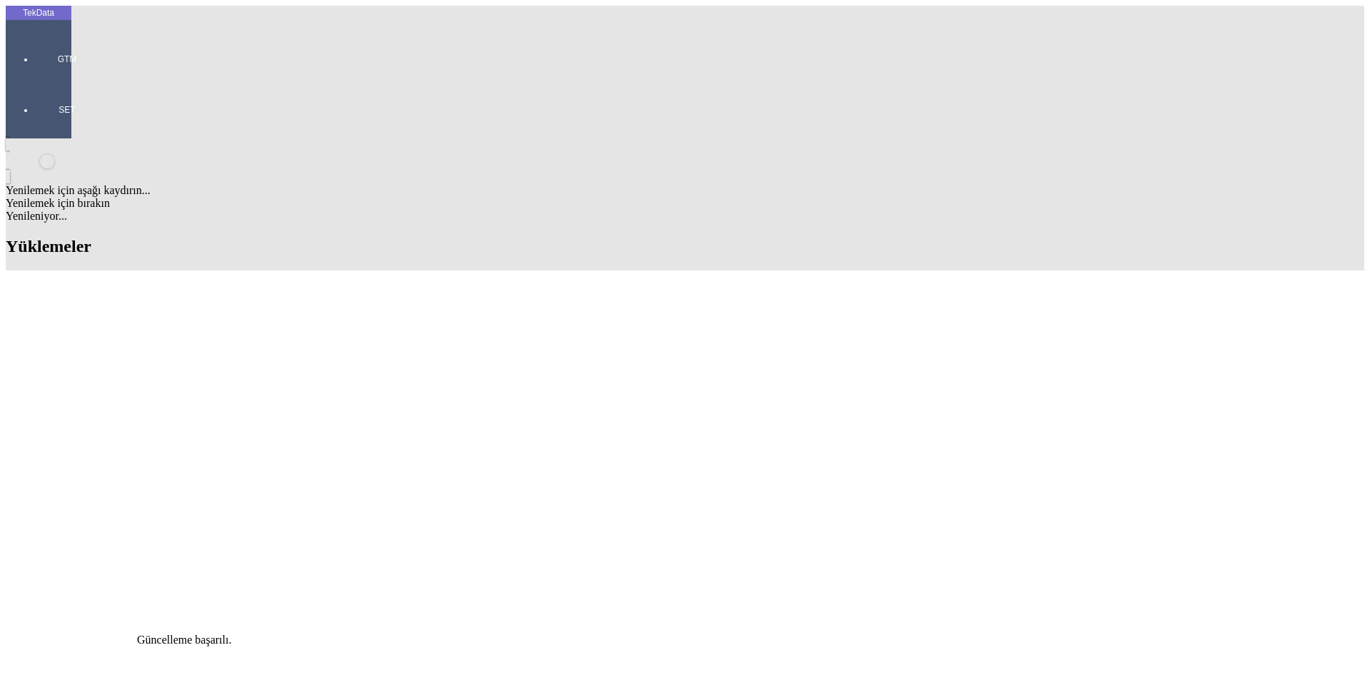
scroll to position [428, 0]
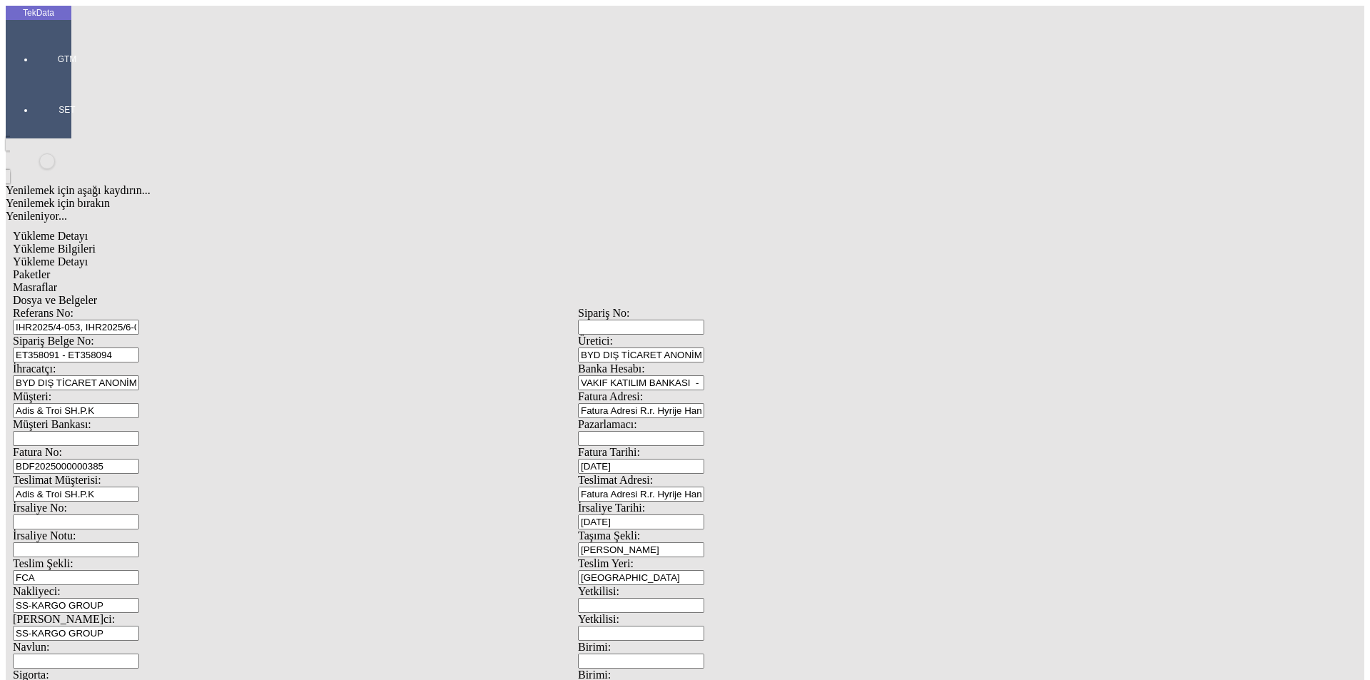
scroll to position [123, 0]
type input "BDF2025000000385"
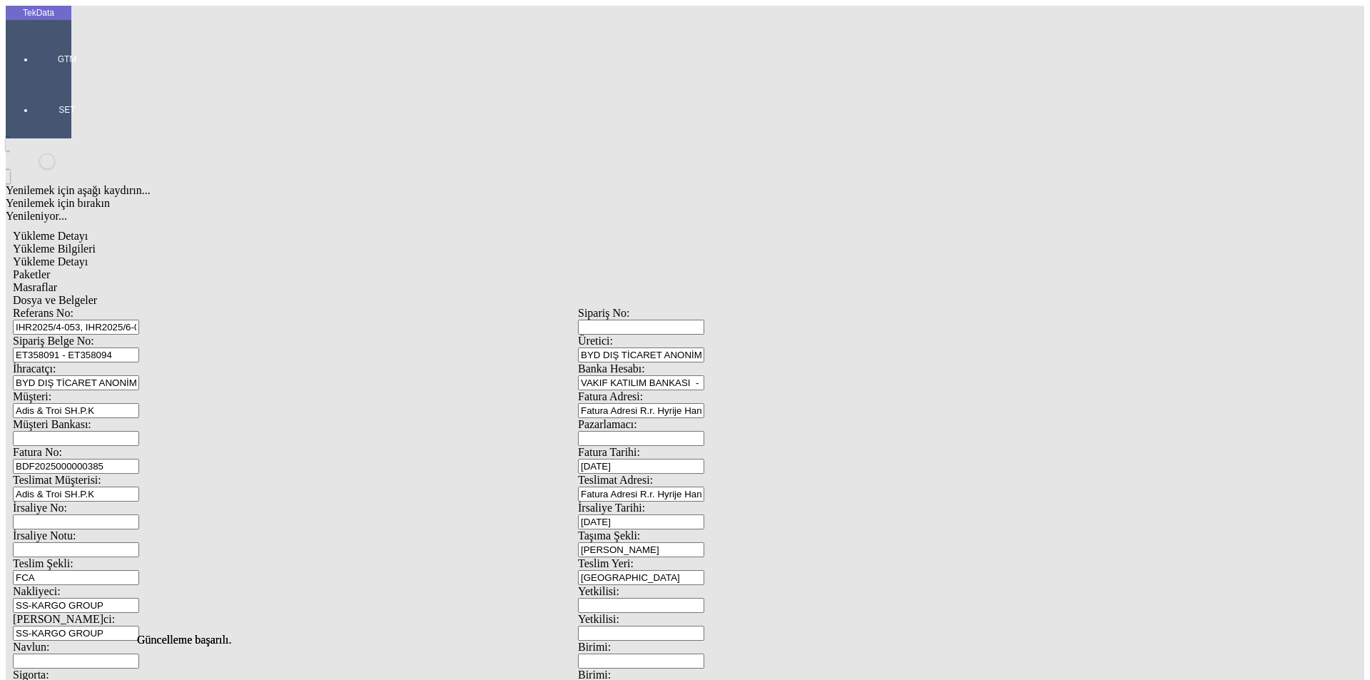
click at [88, 256] on span "Yükleme Detayı" at bounding box center [50, 262] width 75 height 12
click at [50, 268] on span "Paketler" at bounding box center [31, 274] width 37 height 12
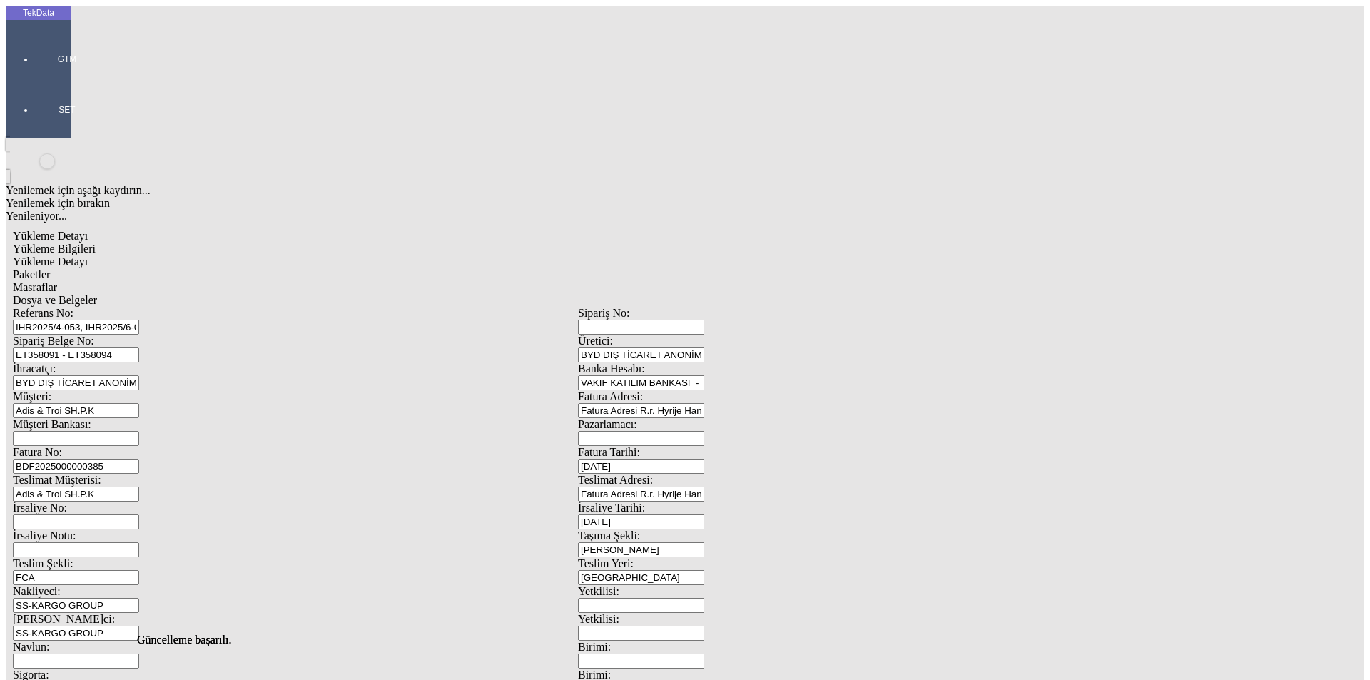
click at [57, 281] on span "Masraflar" at bounding box center [35, 287] width 44 height 12
click at [97, 294] on span "Dosya ve Belgeler" at bounding box center [55, 300] width 84 height 12
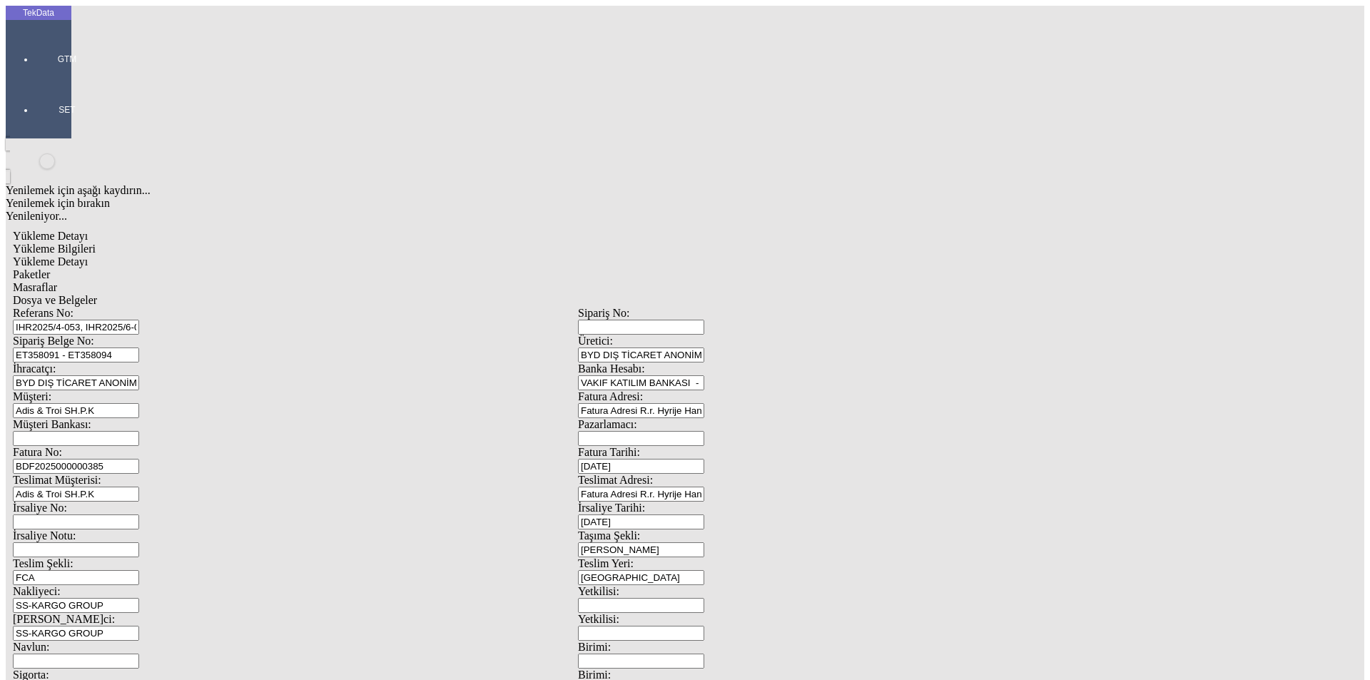
click at [97, 294] on span "Dosya ve Belgeler" at bounding box center [55, 300] width 84 height 12
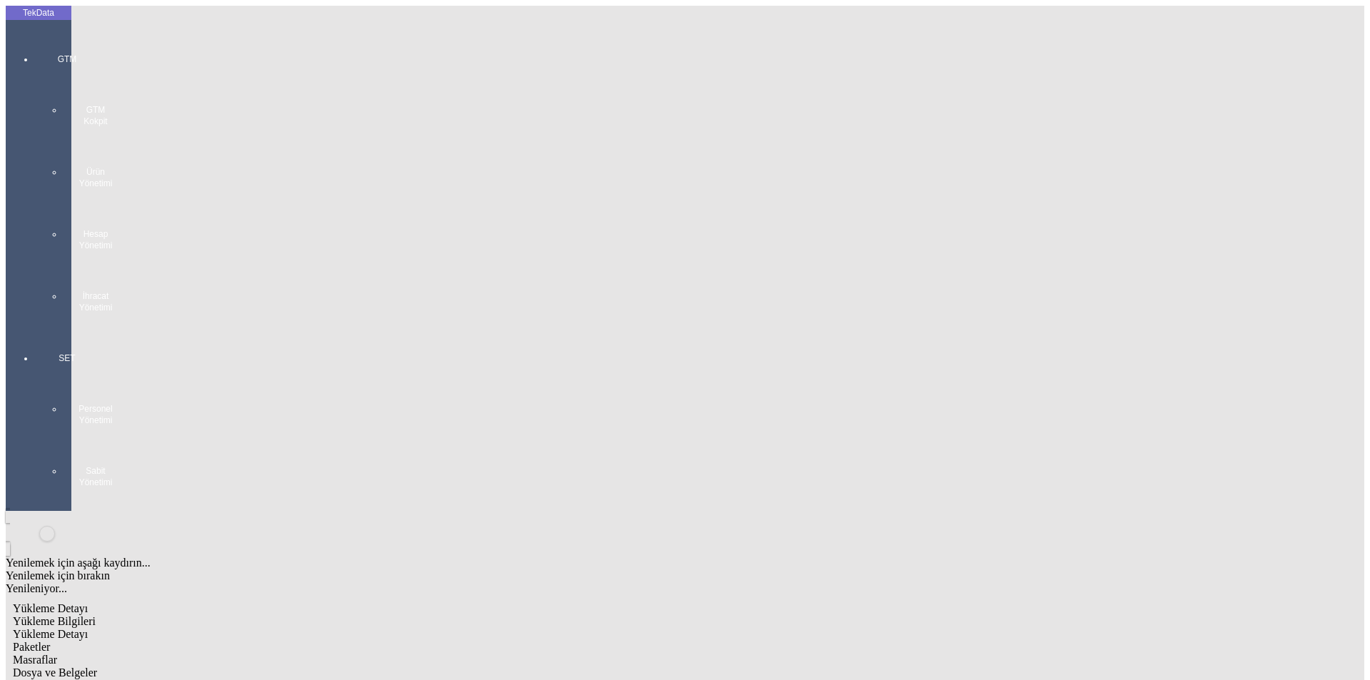
click at [96, 615] on span "Yükleme Bilgileri" at bounding box center [54, 621] width 83 height 12
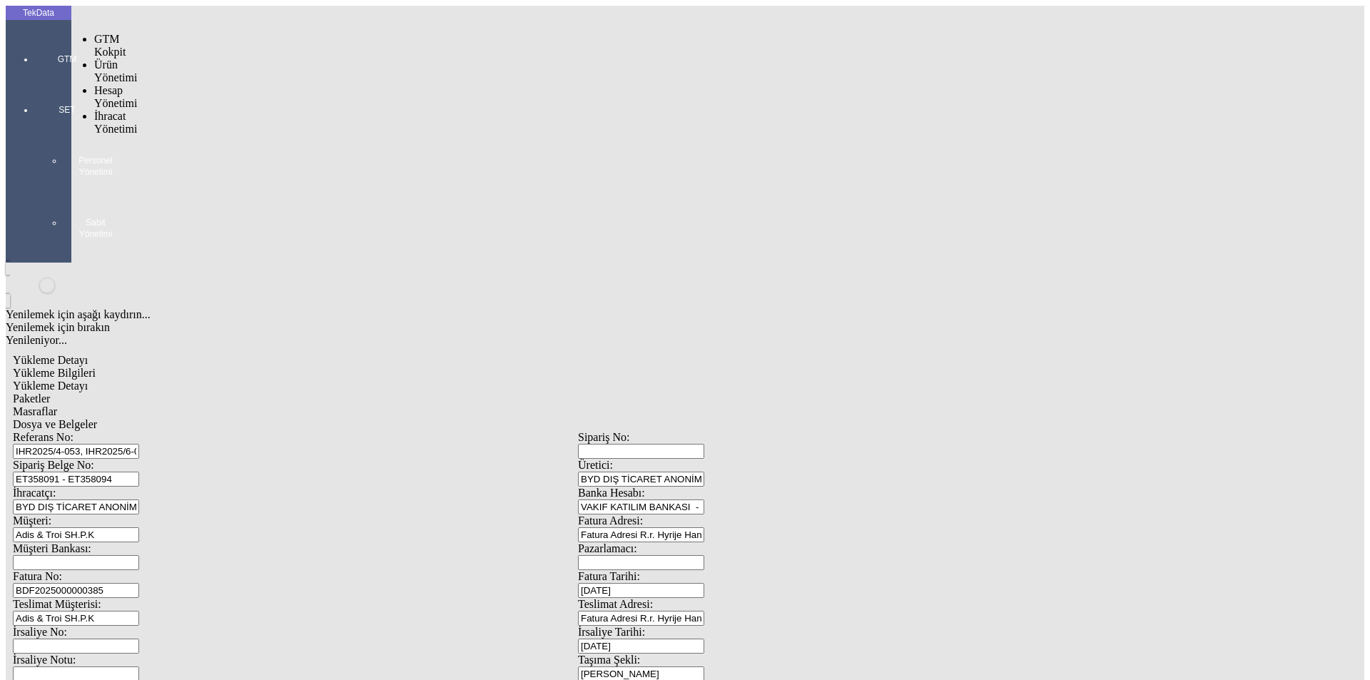
click at [34, 79] on div at bounding box center [67, 79] width 66 height 0
click at [111, 110] on span "İhracat Yönetimi" at bounding box center [115, 122] width 43 height 25
click at [218, 135] on span "Yüklemeler" at bounding box center [245, 141] width 54 height 12
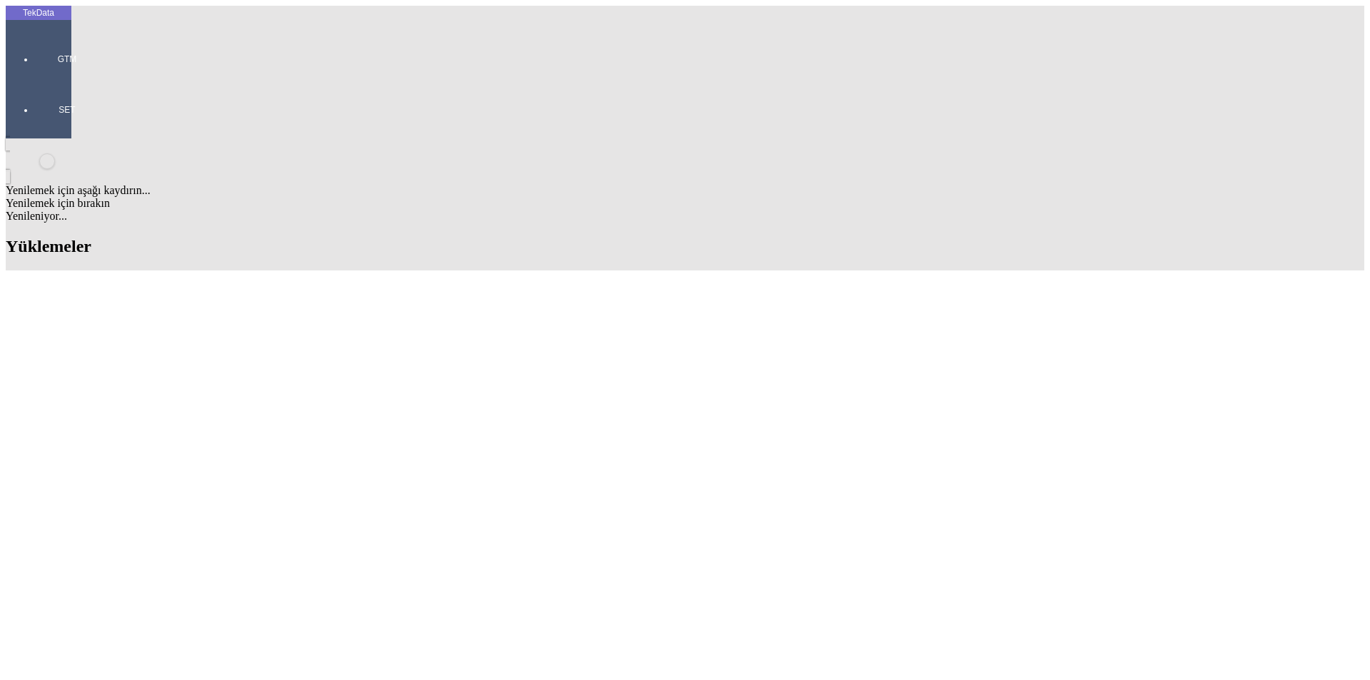
scroll to position [214, 0]
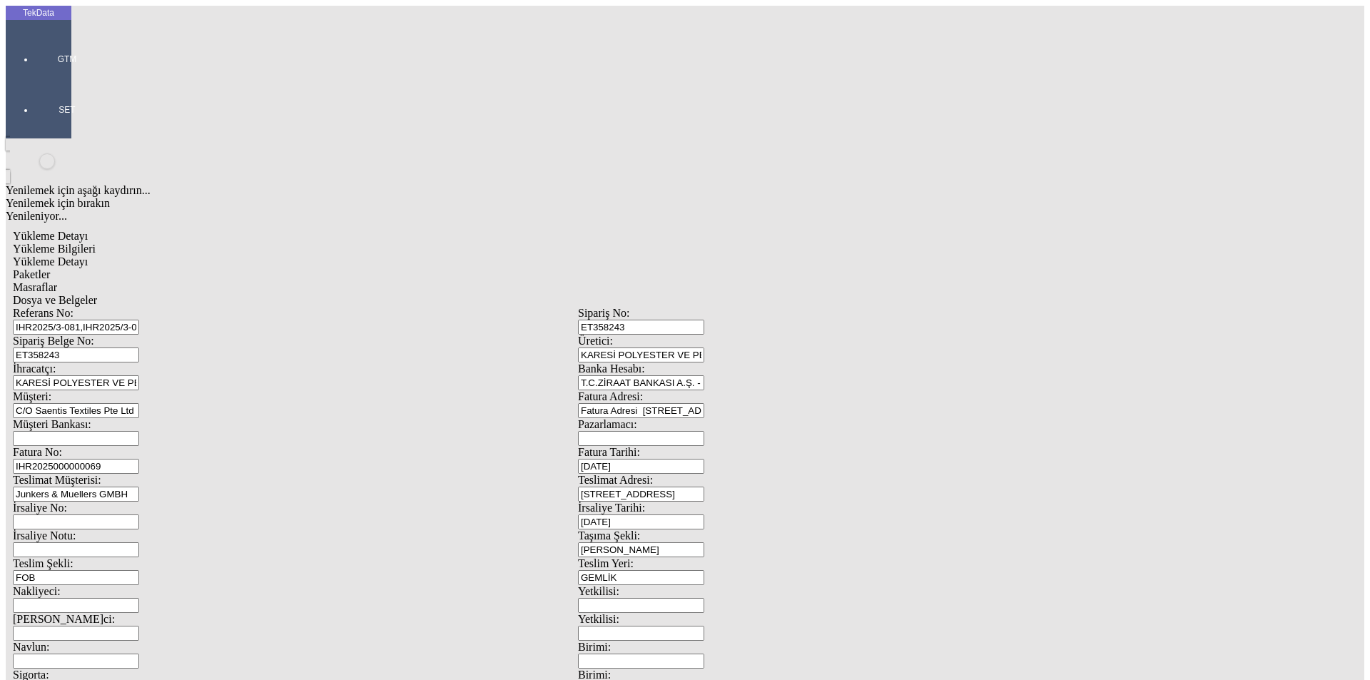
drag, startPoint x: 455, startPoint y: 101, endPoint x: 128, endPoint y: 101, distance: 327.6
click at [128, 307] on div "Referans No: IHR2025/3-081,IHR2025/3-033,IHR2025/4-063,IHR2025/6-042" at bounding box center [295, 321] width 565 height 28
click at [139, 320] on input "IHR2025/3-081,IHR2025/3-033,IHR2025/4-063,IHR2025/6-042" at bounding box center [76, 327] width 126 height 15
drag, startPoint x: 255, startPoint y: 103, endPoint x: 296, endPoint y: 103, distance: 41.4
click at [139, 320] on input "IHR2025/3-081,IHR2025/3-033,IHR2025/4-063,IHR2025/6-042" at bounding box center [76, 327] width 126 height 15
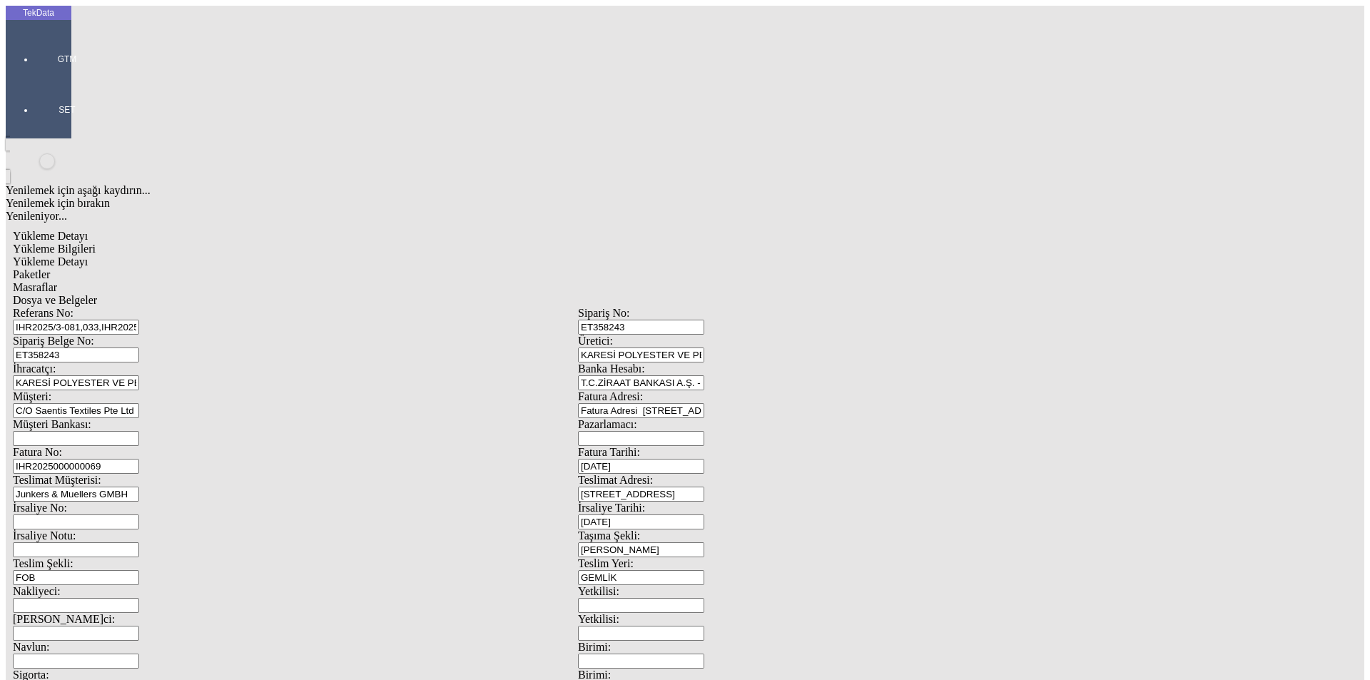
drag, startPoint x: 304, startPoint y: 101, endPoint x: 270, endPoint y: 103, distance: 34.3
click at [139, 320] on input "IHR2025/3-081,033,IHR2025/4-063,IHR2025/6-042" at bounding box center [76, 327] width 126 height 15
drag, startPoint x: 330, startPoint y: 103, endPoint x: 297, endPoint y: 108, distance: 33.1
click at [139, 320] on input "IHR2025/3-081,033,4-063,IHR2025/6-042" at bounding box center [76, 327] width 126 height 15
drag, startPoint x: 340, startPoint y: 100, endPoint x: 0, endPoint y: 99, distance: 339.8
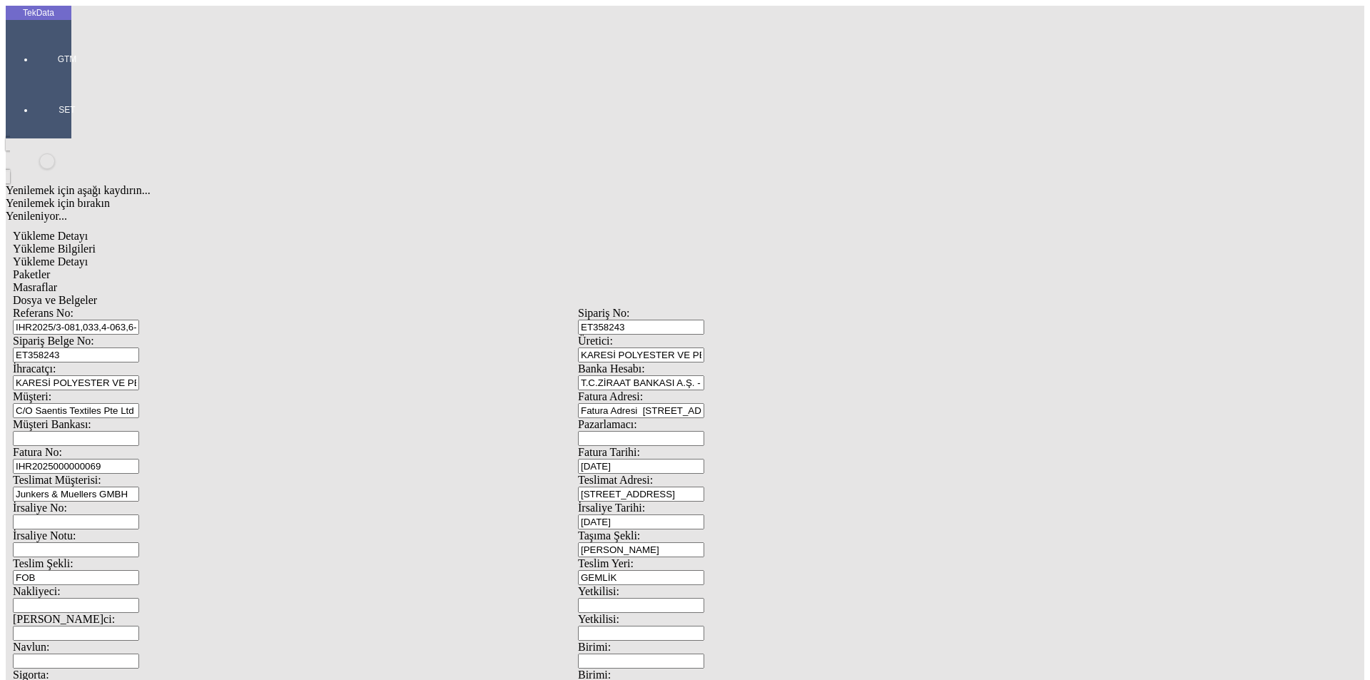
click at [6, 99] on div "TekData GTM SET Yenilemek için aşağı kaydırın... Yenilemek için bırakın Yenilen…" at bounding box center [578, 565] width 1145 height 1118
type input "IHR2025/3-081,033,4-063,6-042"
drag, startPoint x: 320, startPoint y: 243, endPoint x: 44, endPoint y: 238, distance: 277.0
click at [44, 238] on div "TekData GTM SET Yenilemek için aşağı kaydırın... Yenilemek için bırakın Yenilen…" at bounding box center [578, 565] width 1145 height 1118
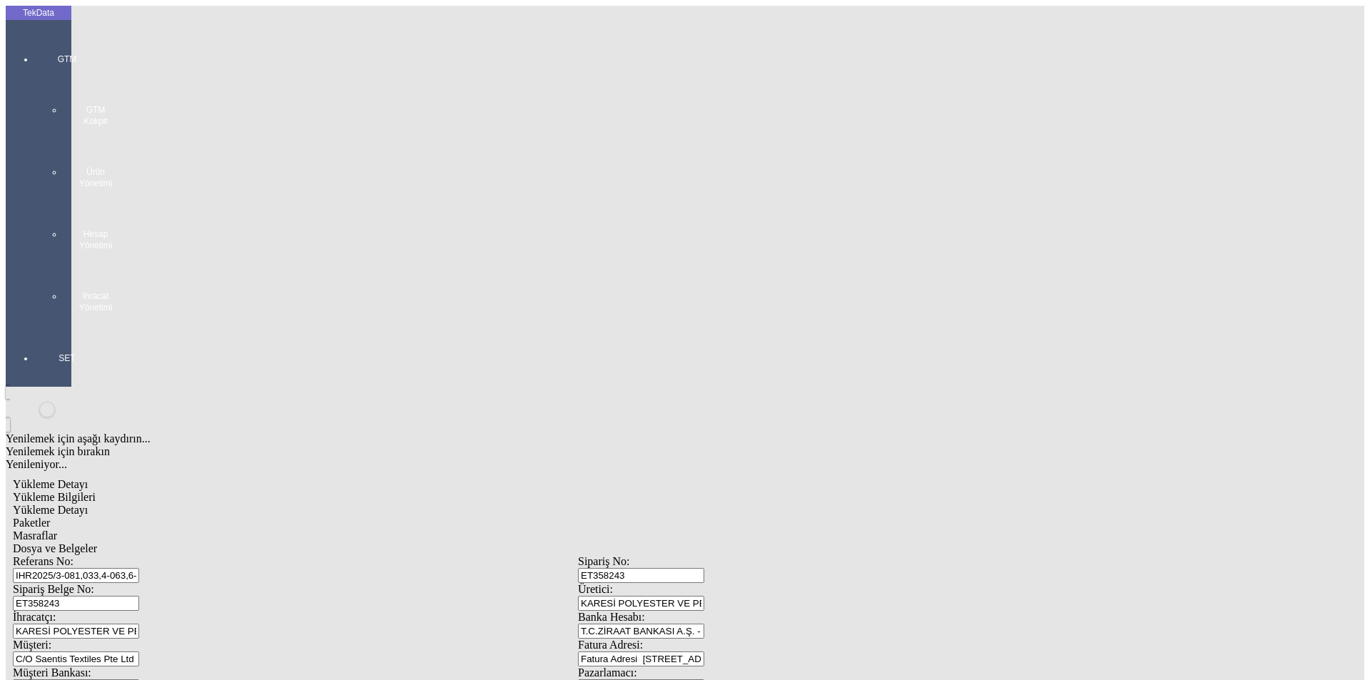
drag, startPoint x: 248, startPoint y: 552, endPoint x: 122, endPoint y: 562, distance: 126.0
type input "11307.64"
type input "11599.54"
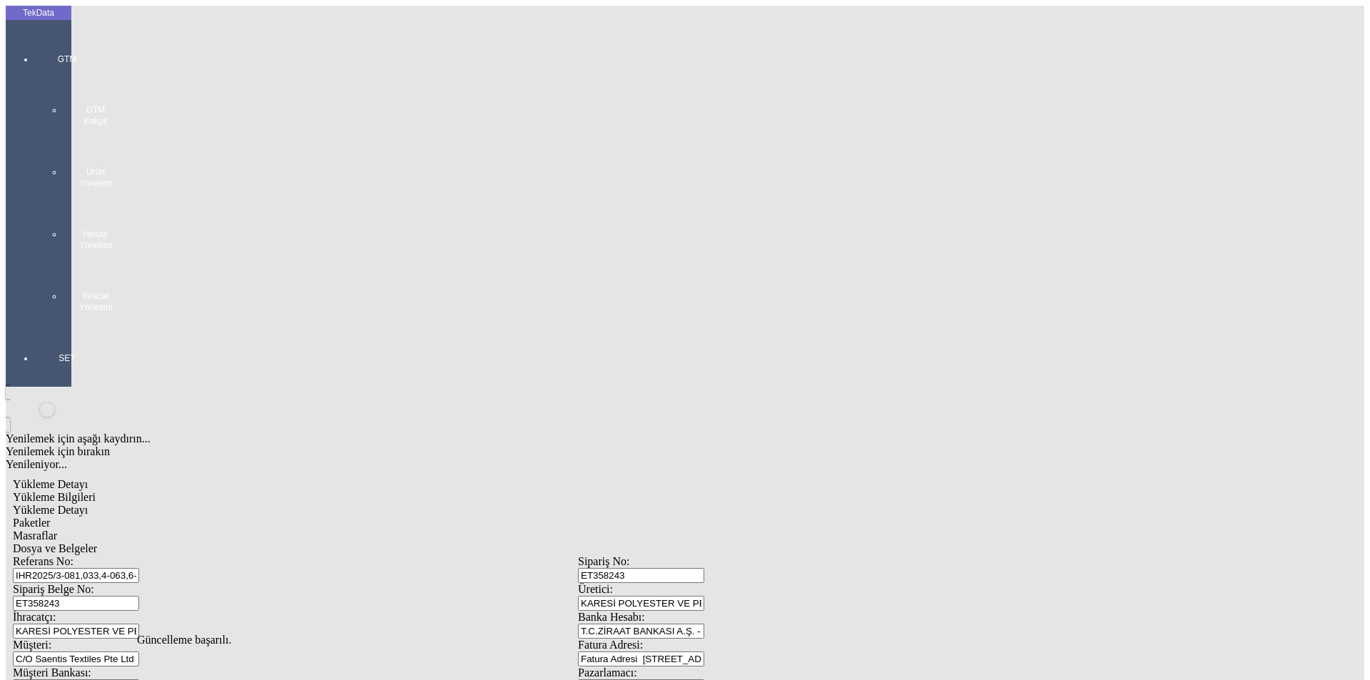
scroll to position [0, 0]
click at [88, 504] on span "Yükleme Detayı" at bounding box center [50, 510] width 75 height 12
click at [660, 336] on div "Evet" at bounding box center [698, 329] width 206 height 13
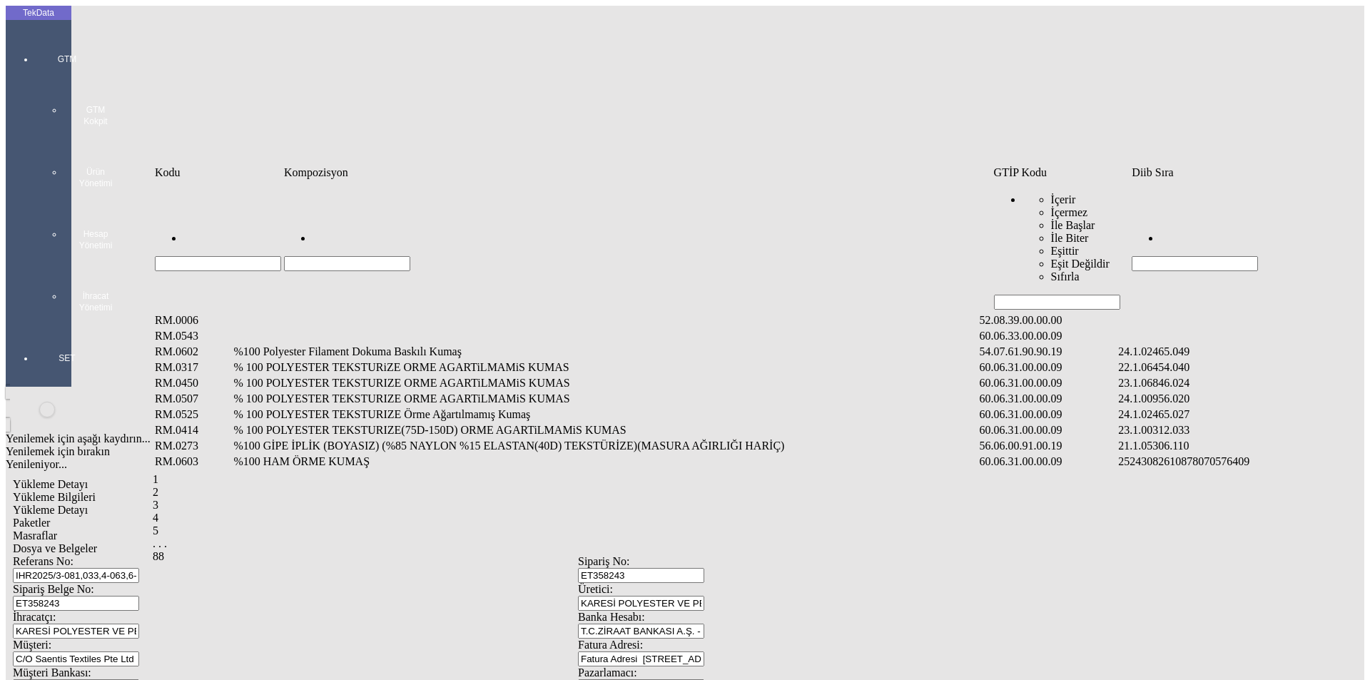
click at [1195, 256] on input "Hücreyi Filtrele" at bounding box center [1195, 263] width 126 height 15
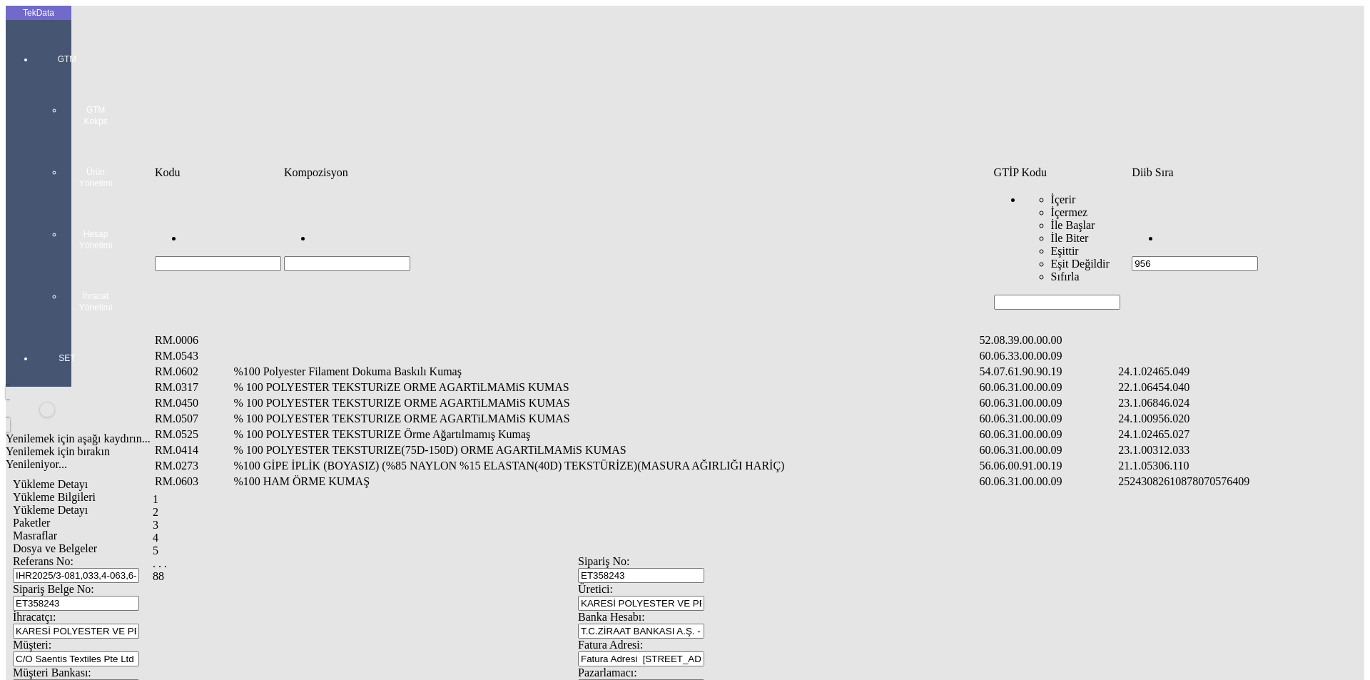
type input "956"
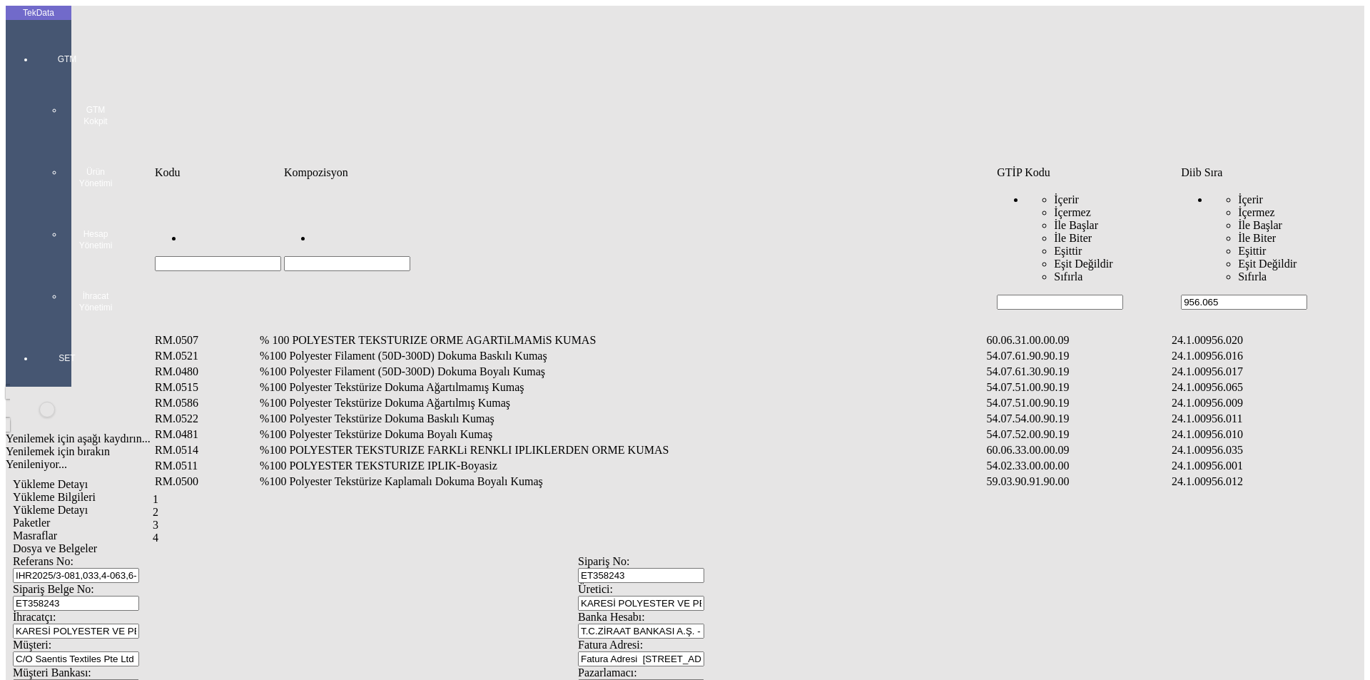
type input "956.065"
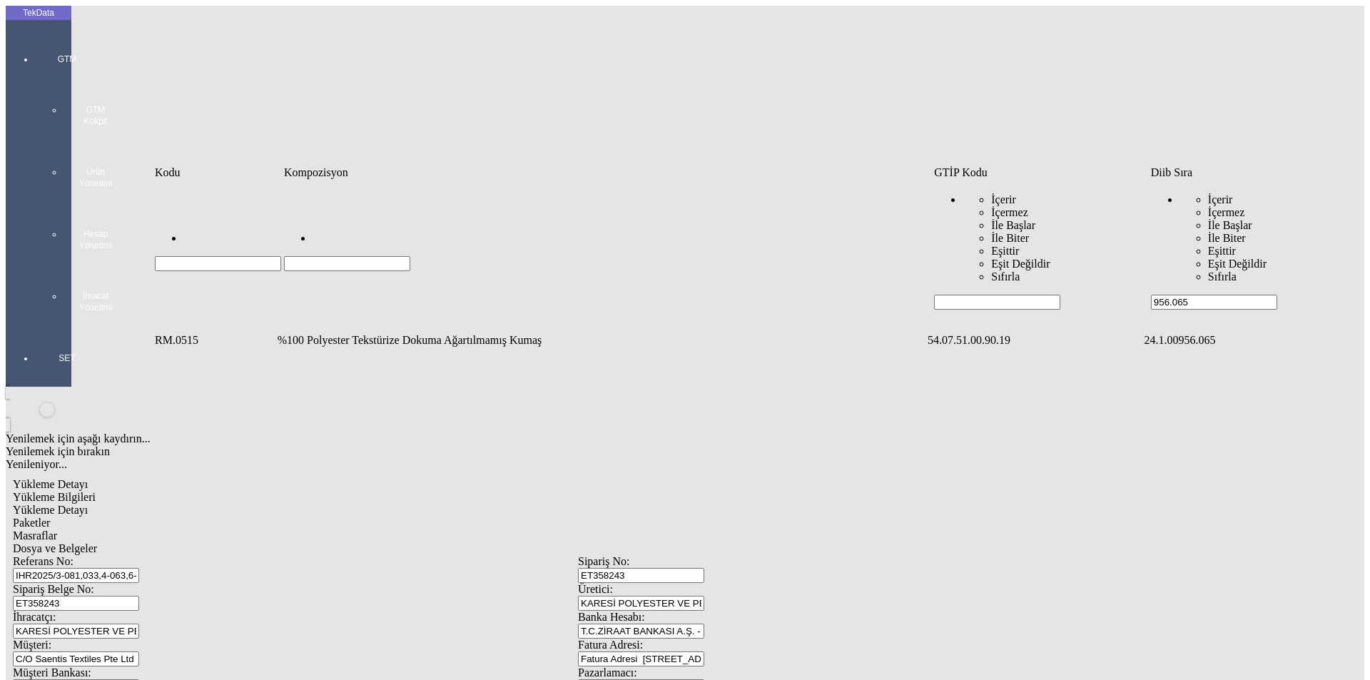
click at [397, 333] on td "%100 Polyester Tekstürize Dokuma Ağartılmamış Kumaş" at bounding box center [601, 340] width 649 height 14
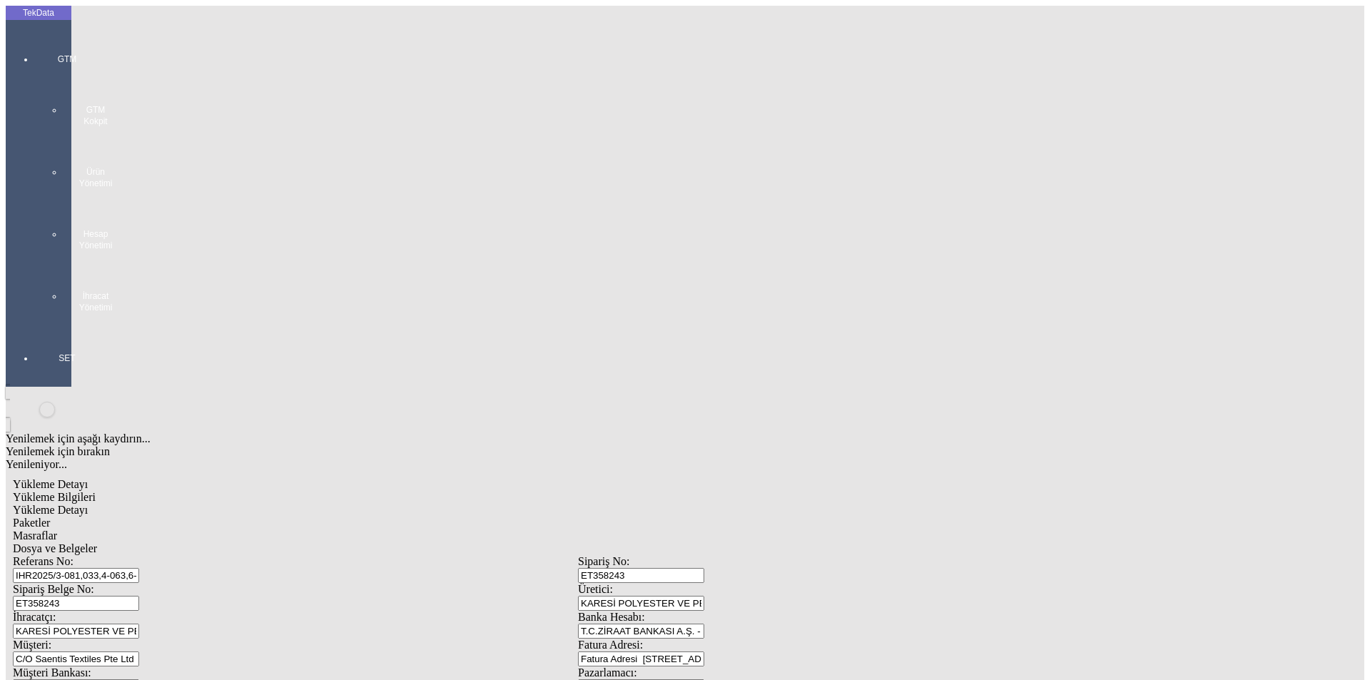
type input "16327"
click at [805, 258] on div "Metre" at bounding box center [1060, 264] width 565 height 13
type input "Metre"
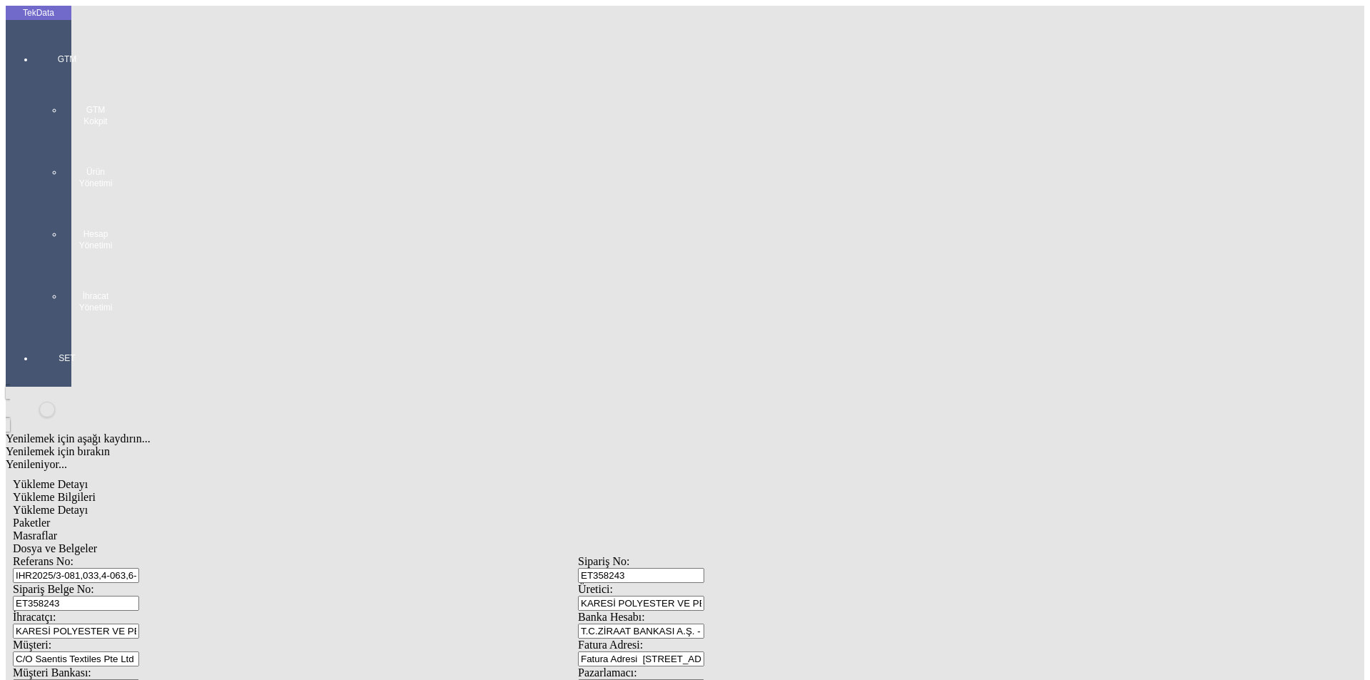
type input "1.07"
click at [826, 299] on div "Amerikan Doları" at bounding box center [1060, 305] width 565 height 13
type input "Amerikan Doları"
type input "255"
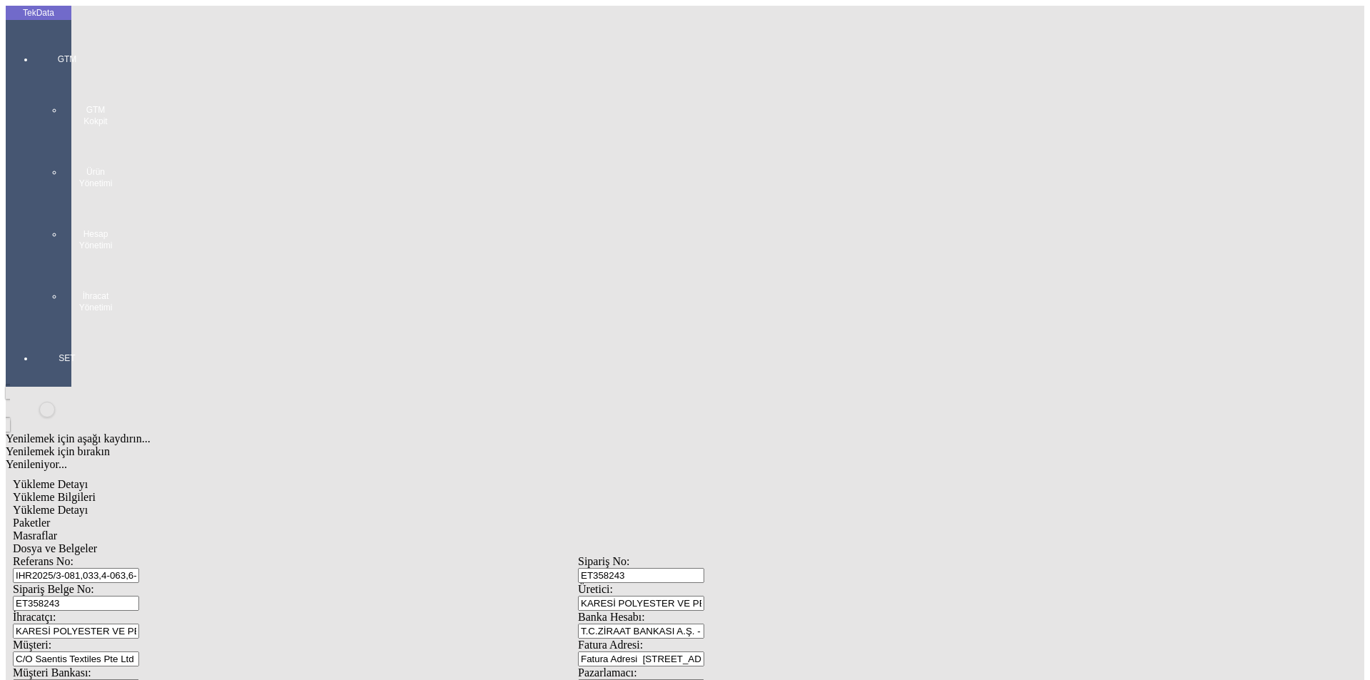
type input "5746"
type input "5859.6"
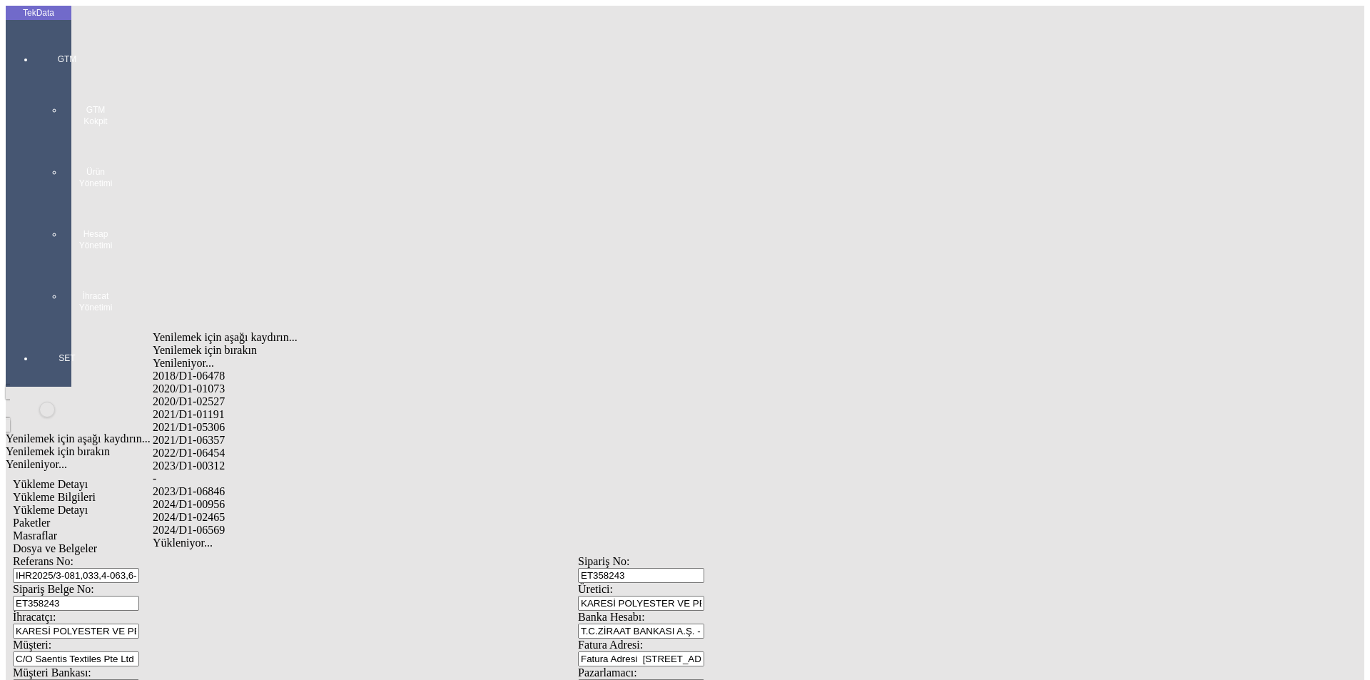
click at [223, 498] on div "2024/D1-00956" at bounding box center [430, 504] width 555 height 13
type input "2024/D1-00956"
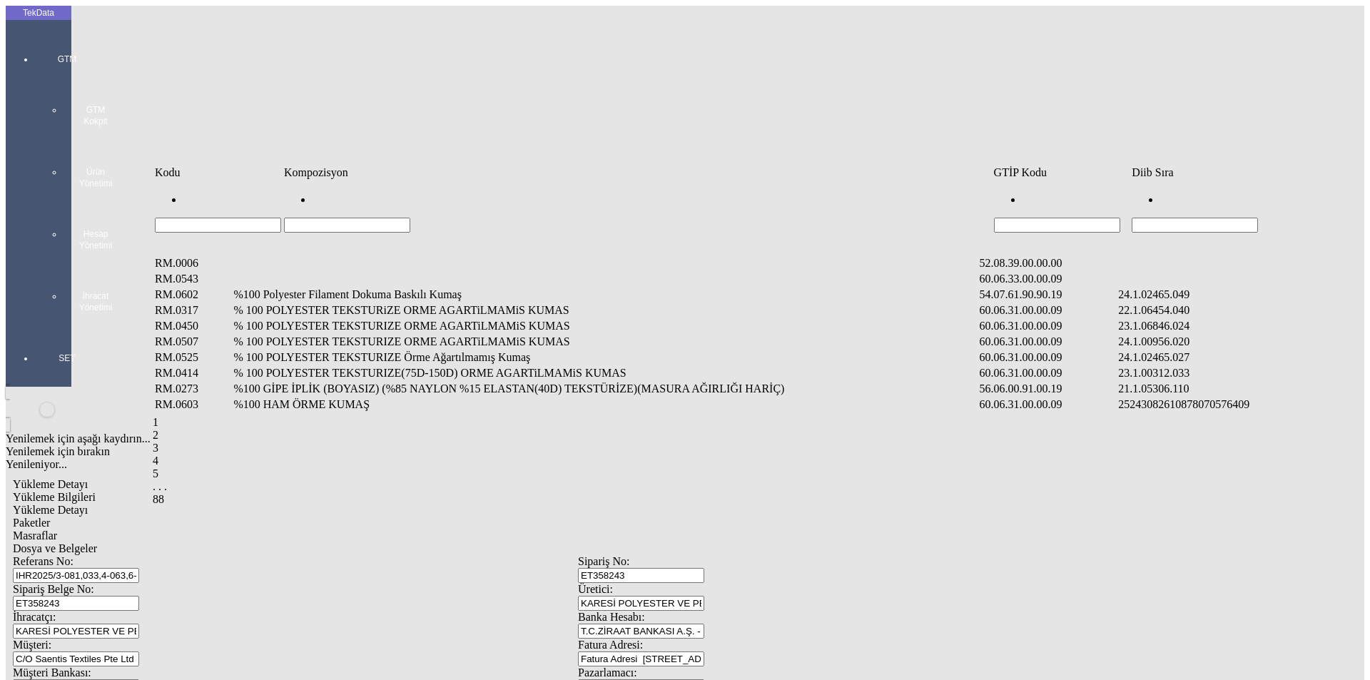
click at [1211, 218] on input "Hücreyi Filtrele" at bounding box center [1195, 225] width 126 height 15
type input "956."
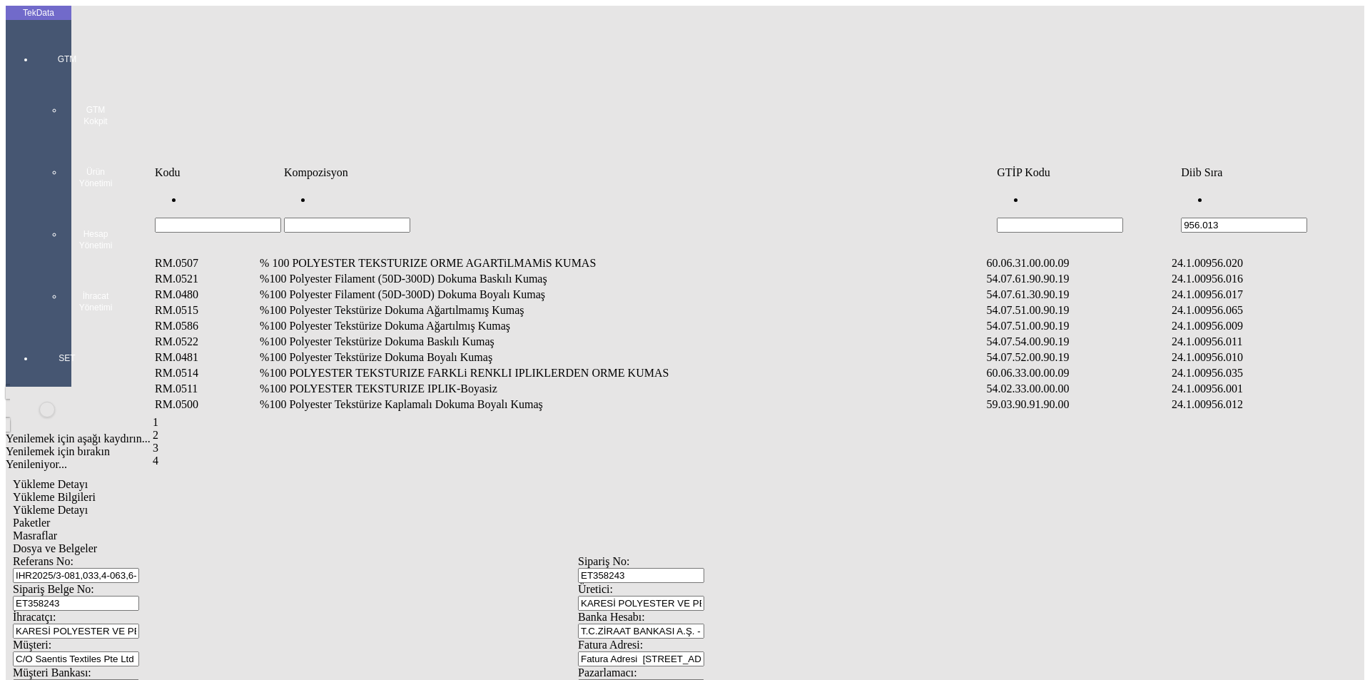
type input "956.013"
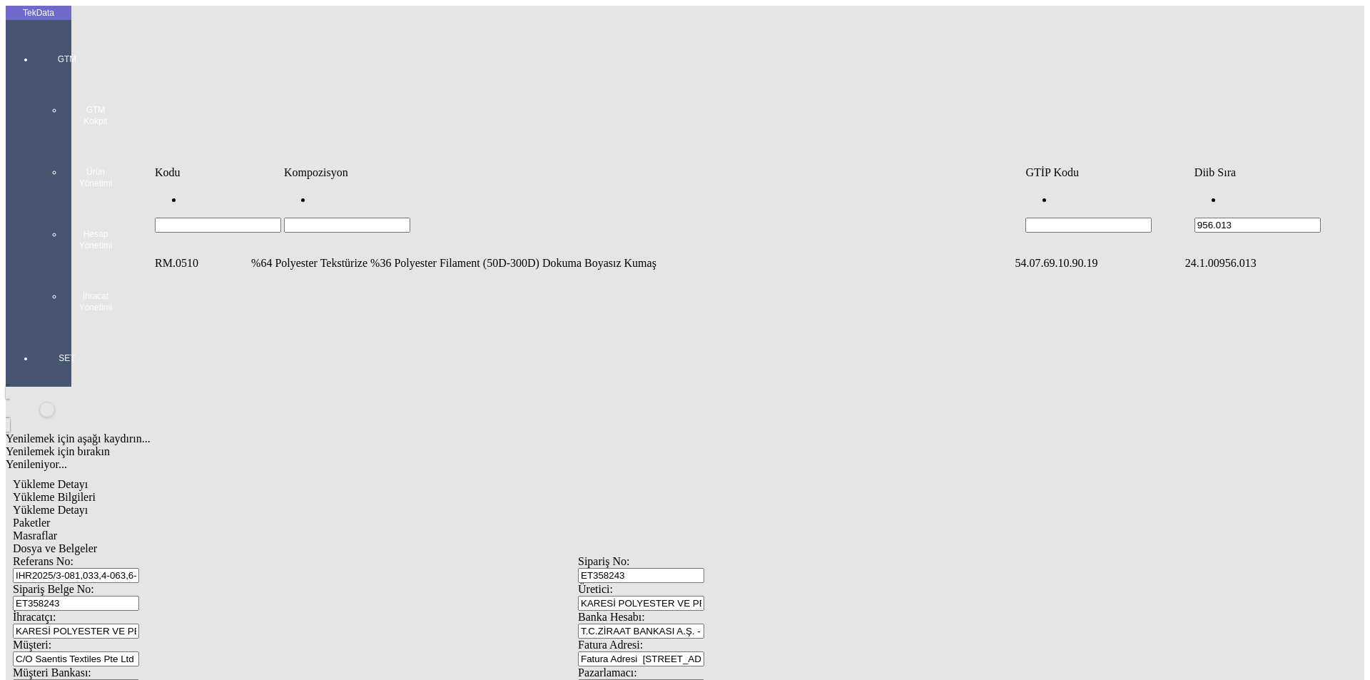
click at [356, 256] on td "%64 Polyester Tekstürize %36 Polyester Filament (50D-300D) Dokuma Boyasız Kumaş" at bounding box center [632, 263] width 762 height 14
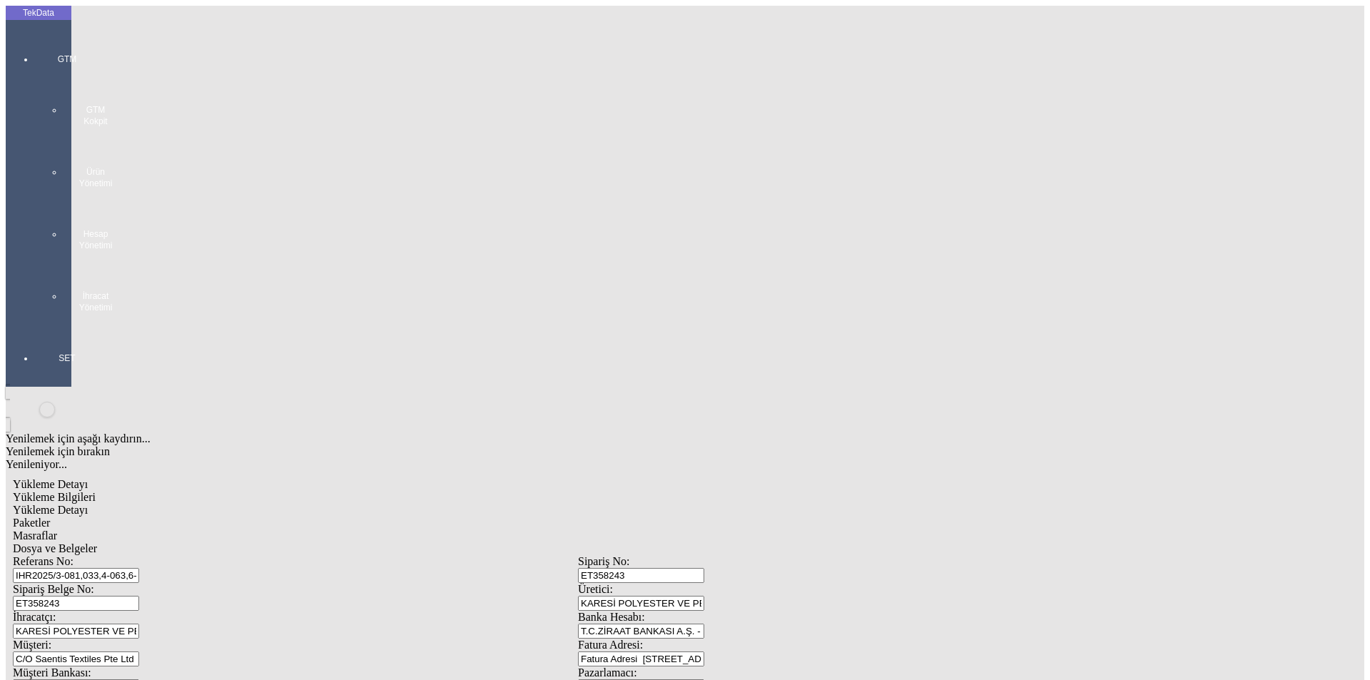
type input "7450"
click at [799, 258] on div "Metre" at bounding box center [1060, 264] width 565 height 13
type input "Metre"
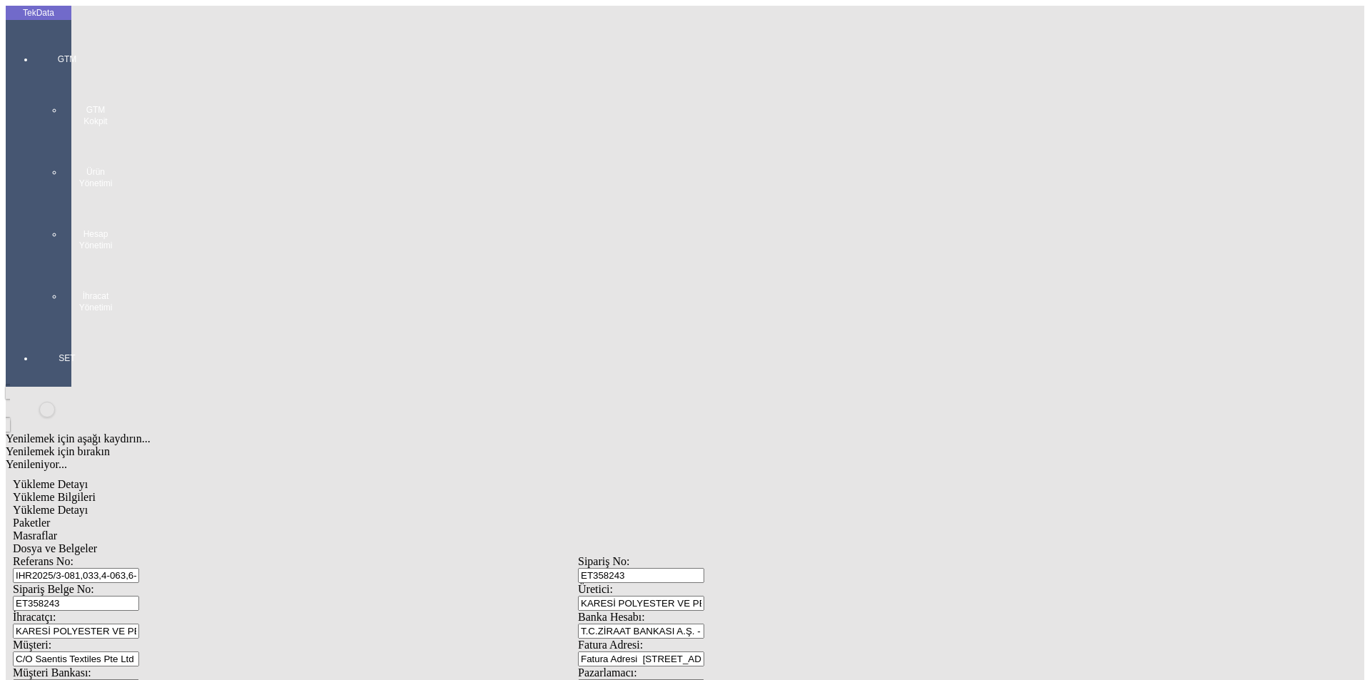
type input "1.1"
click at [824, 299] on div "Amerikan Doları" at bounding box center [1060, 305] width 565 height 13
type input "Amerikan Doları"
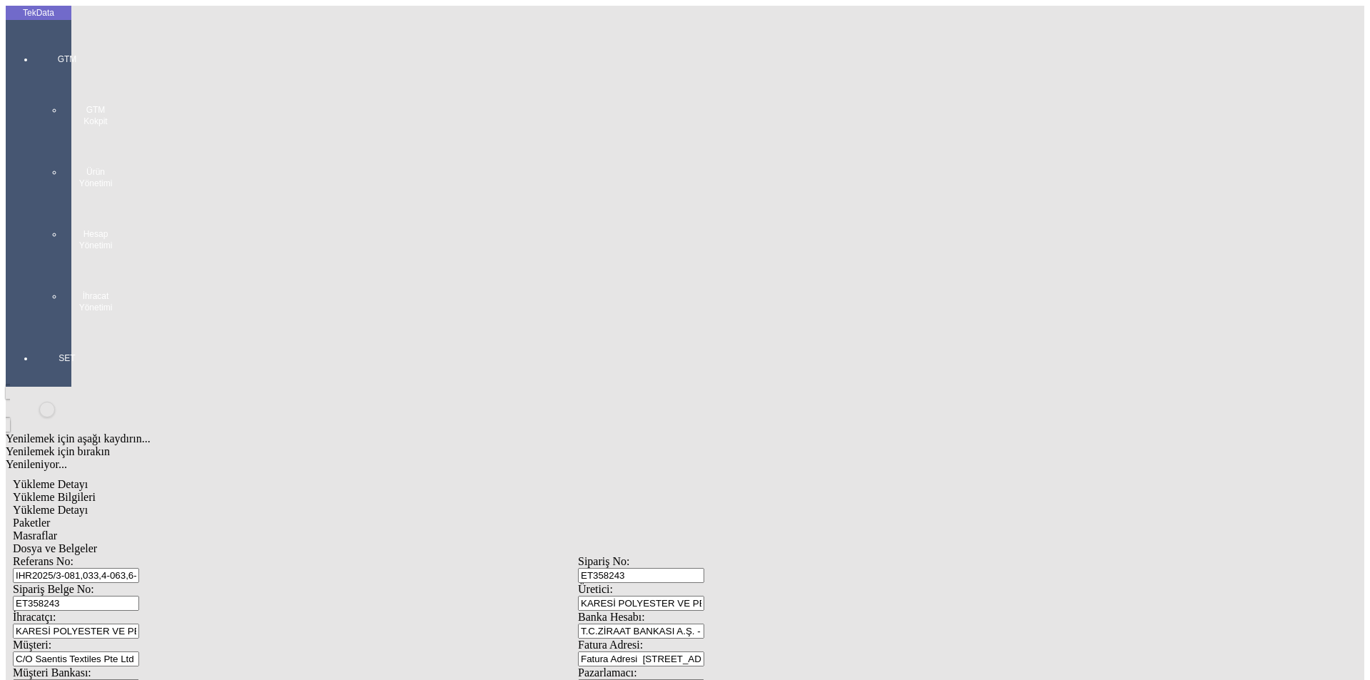
type input "262"
type input "1547.94"
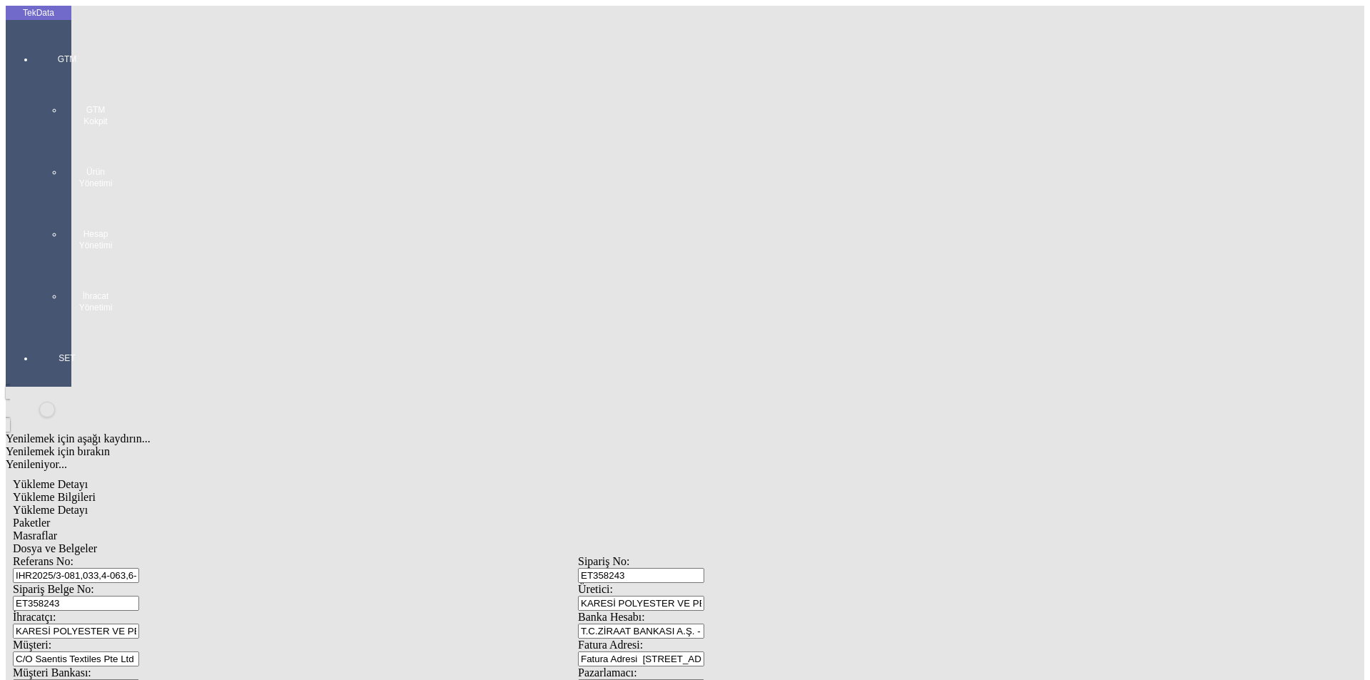
type input "1590.54"
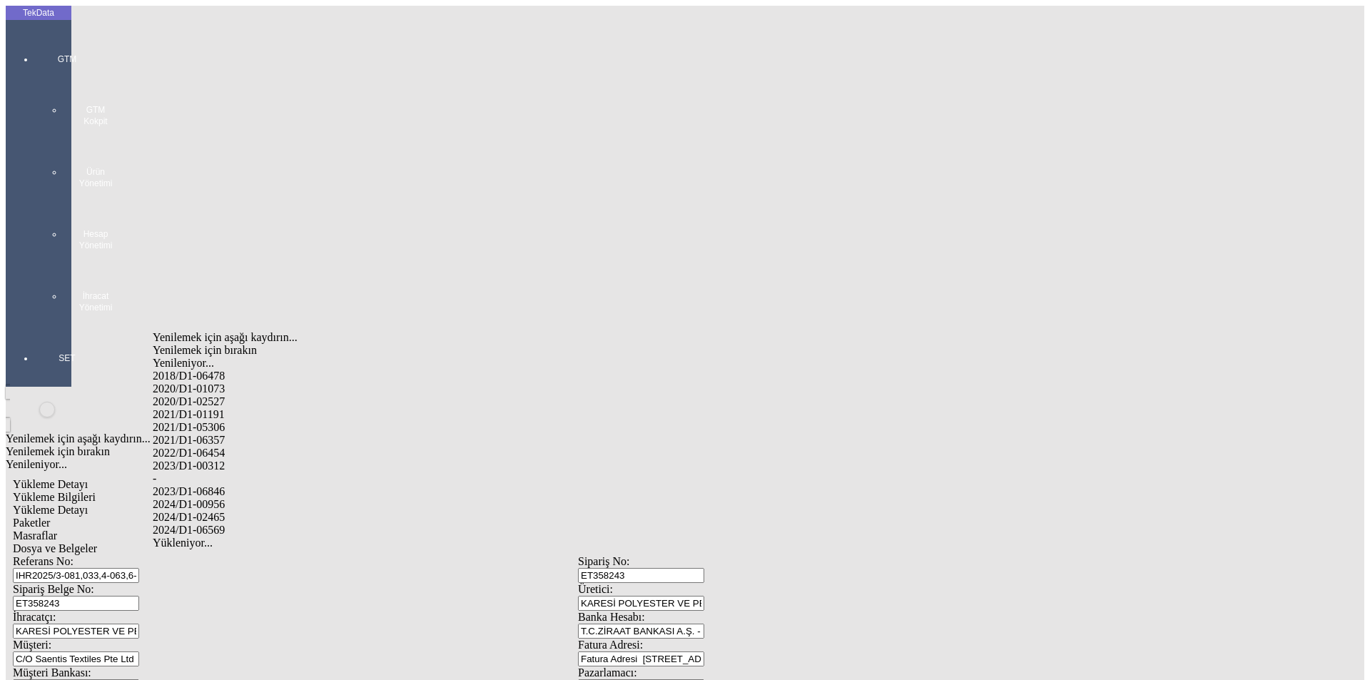
click at [239, 498] on div "2024/D1-00956" at bounding box center [430, 504] width 555 height 13
type input "2024/D1-00956"
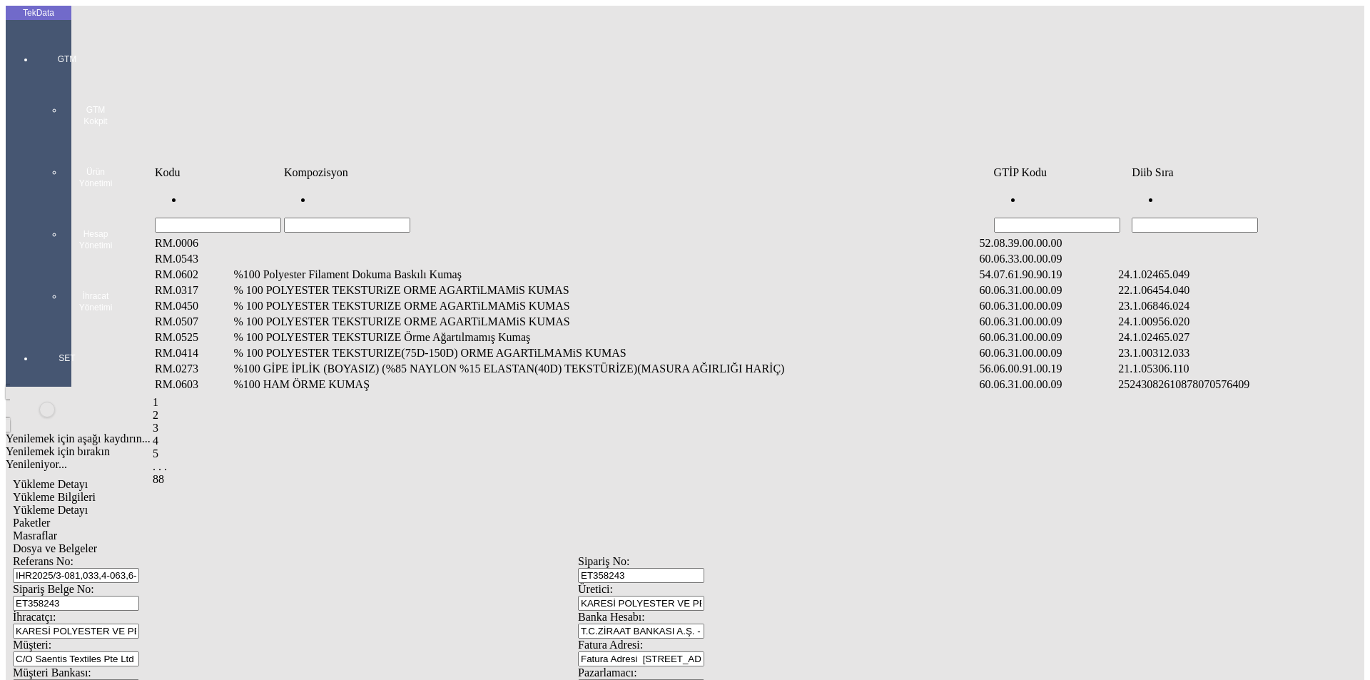
click at [1252, 218] on input "Hücreyi Filtrele" at bounding box center [1195, 225] width 126 height 15
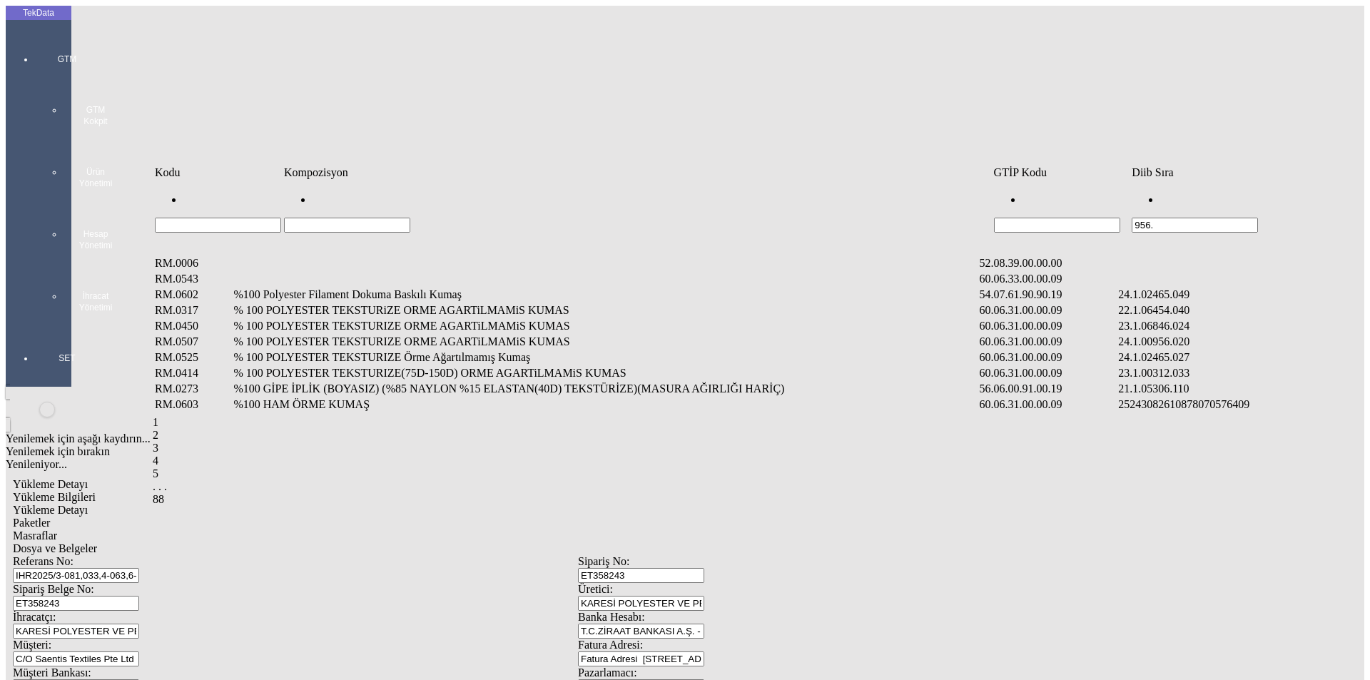
type input "956."
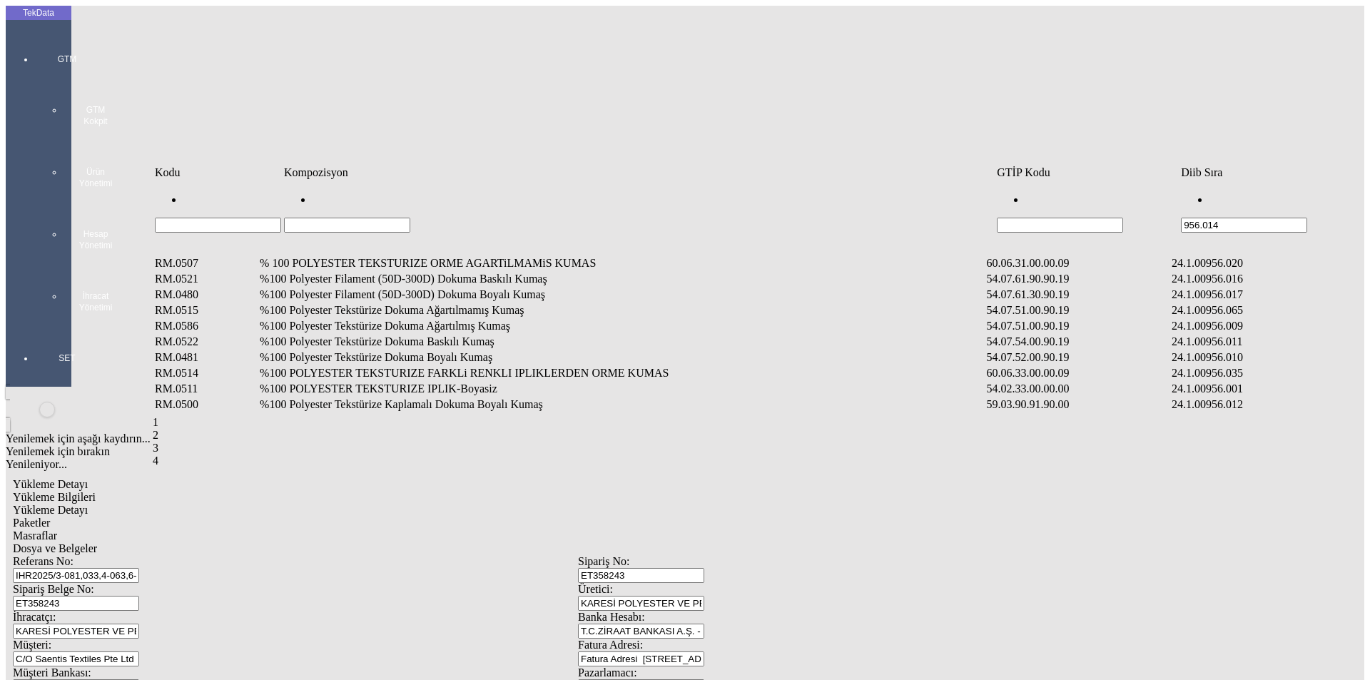
type input "956.014"
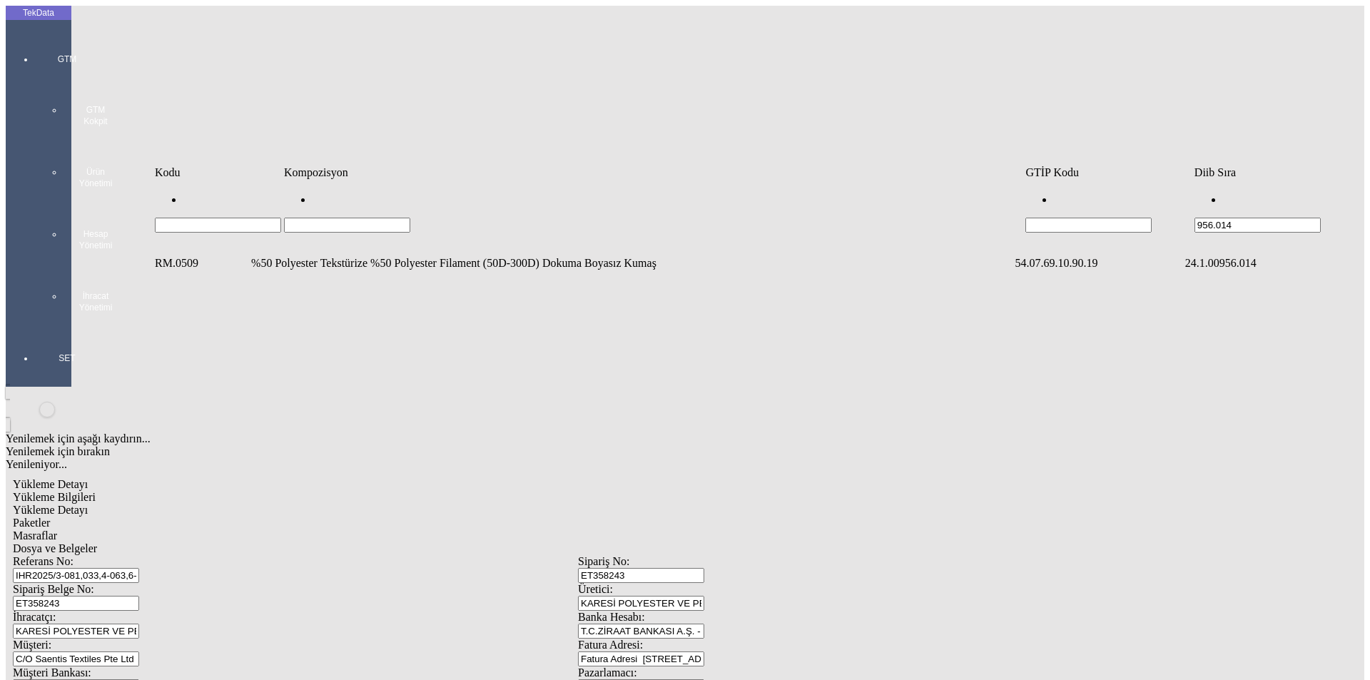
click at [441, 256] on td "%50 Polyester Tekstürize %50 Polyester Filament (50D-300D) Dokuma Boyasız Kumaş" at bounding box center [632, 263] width 762 height 14
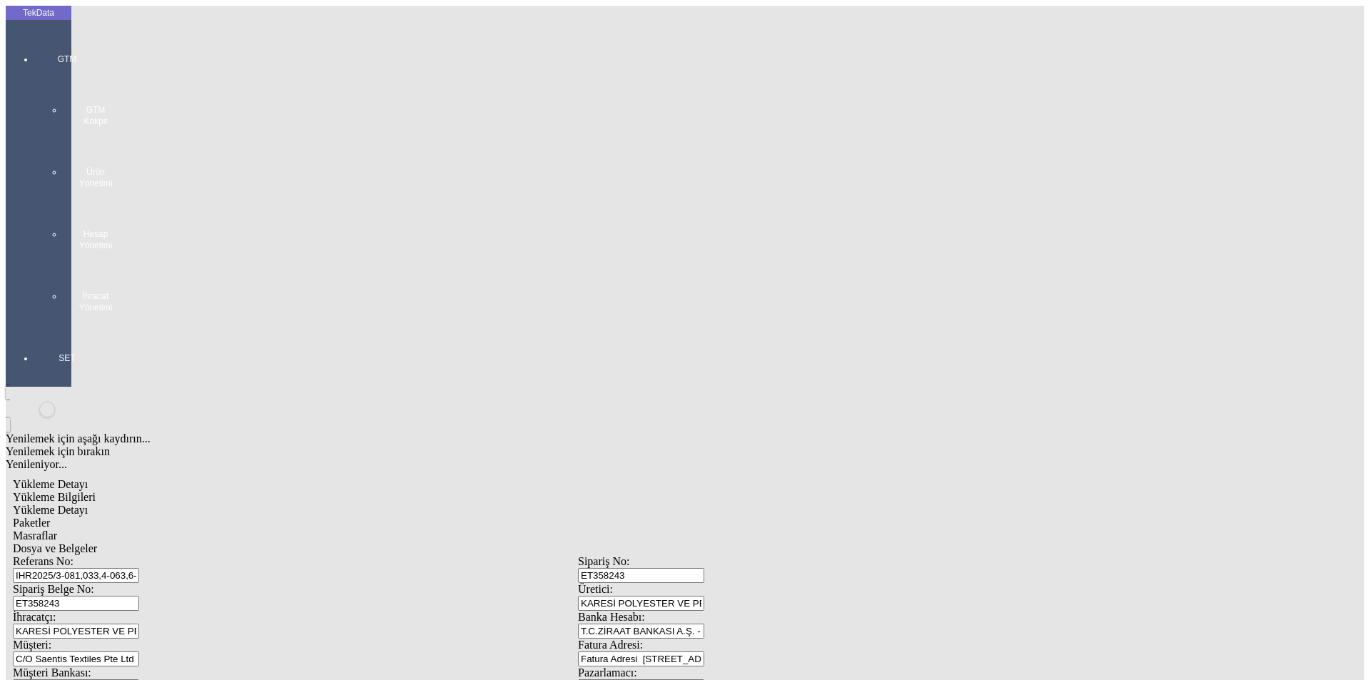
type input "6159"
click at [816, 258] on div "Metre" at bounding box center [1060, 264] width 565 height 13
type input "Metre"
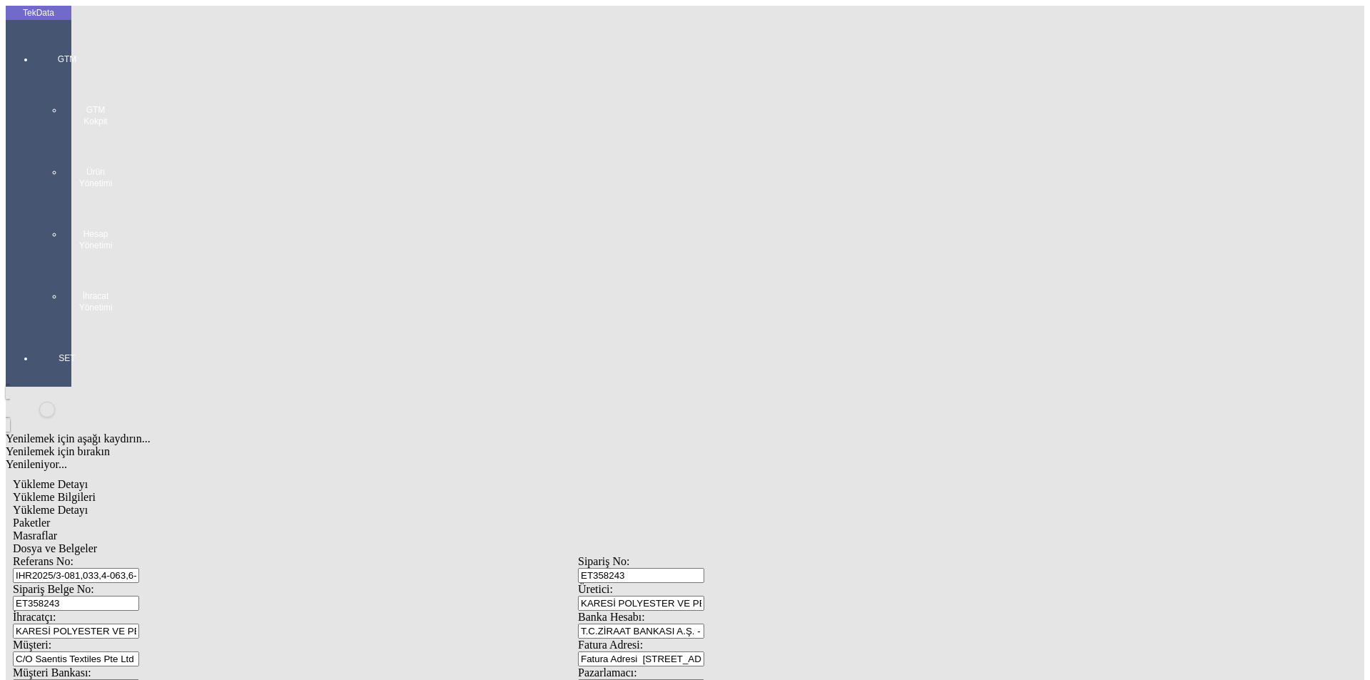
type input "1.14"
click at [812, 299] on div "Amerikan Doları" at bounding box center [1060, 305] width 565 height 13
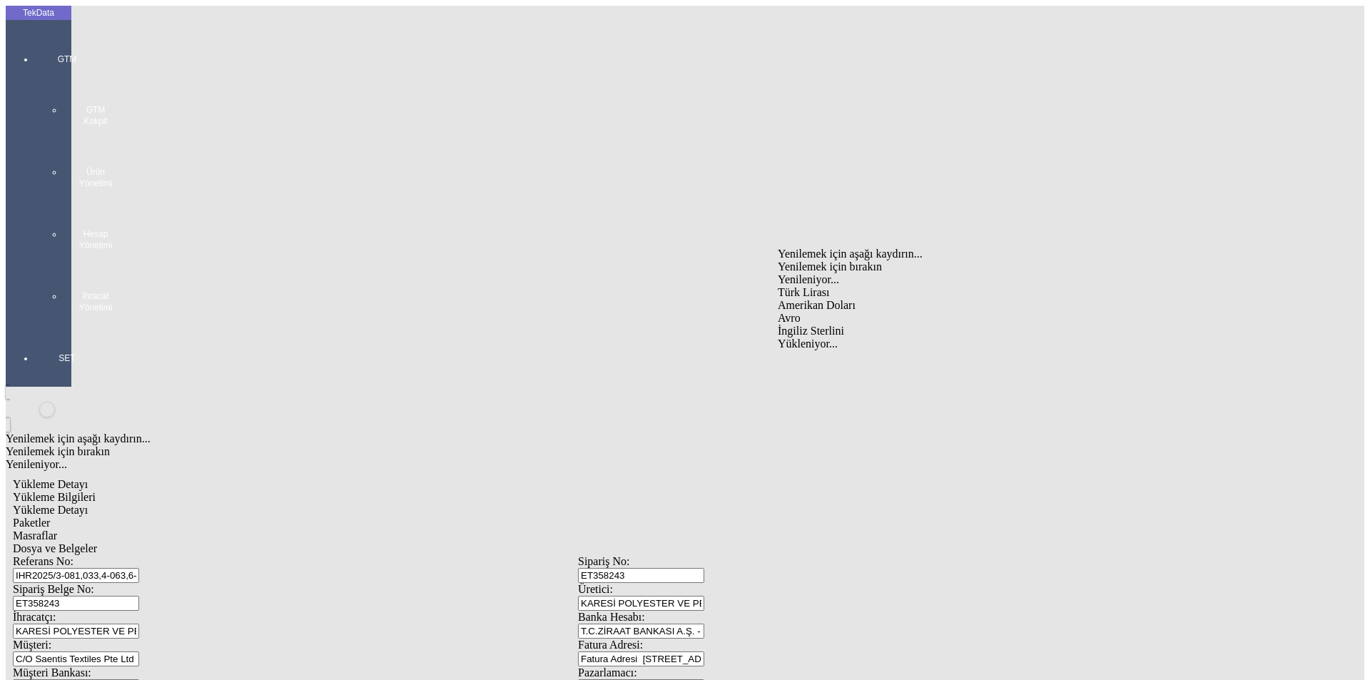
type input "Amerikan Doları"
type input "265"
type input "1197"
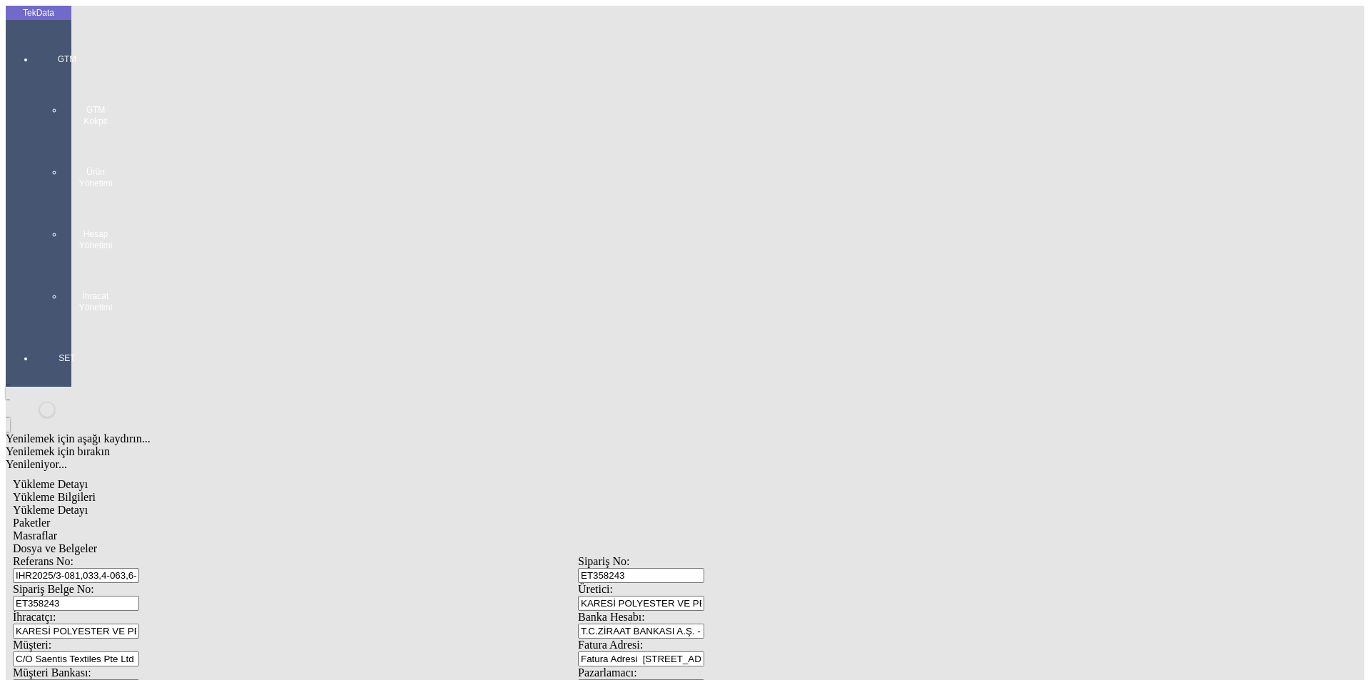
type input "1225.4"
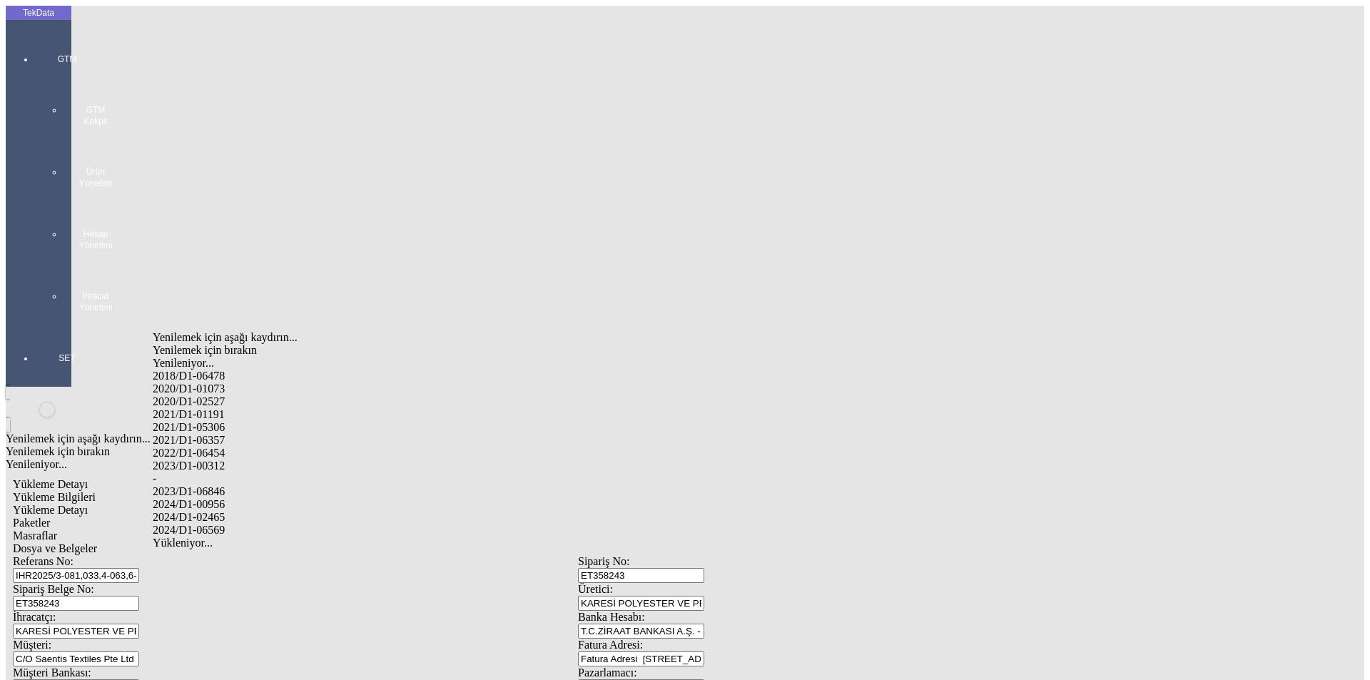
click at [257, 498] on div "2024/D1-00956" at bounding box center [430, 504] width 555 height 13
type input "2024/D1-00956"
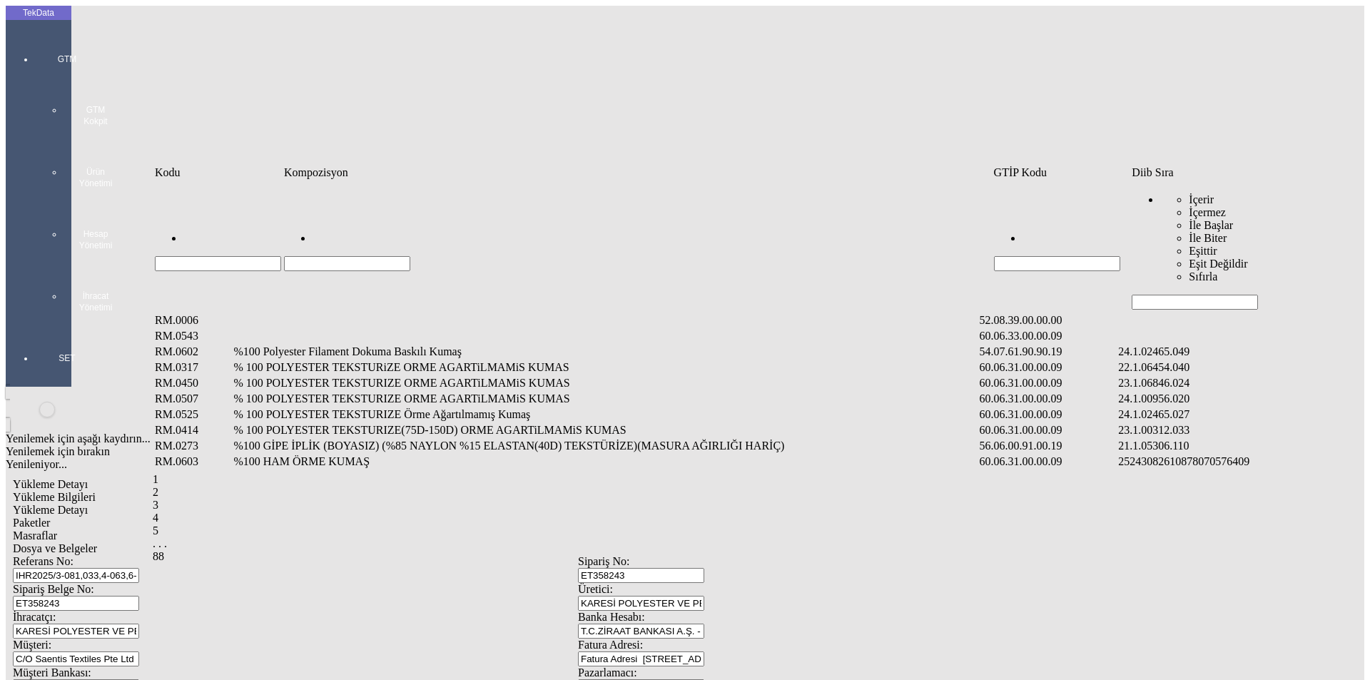
click at [1153, 295] on input "Hücreyi Filtrele" at bounding box center [1195, 302] width 126 height 15
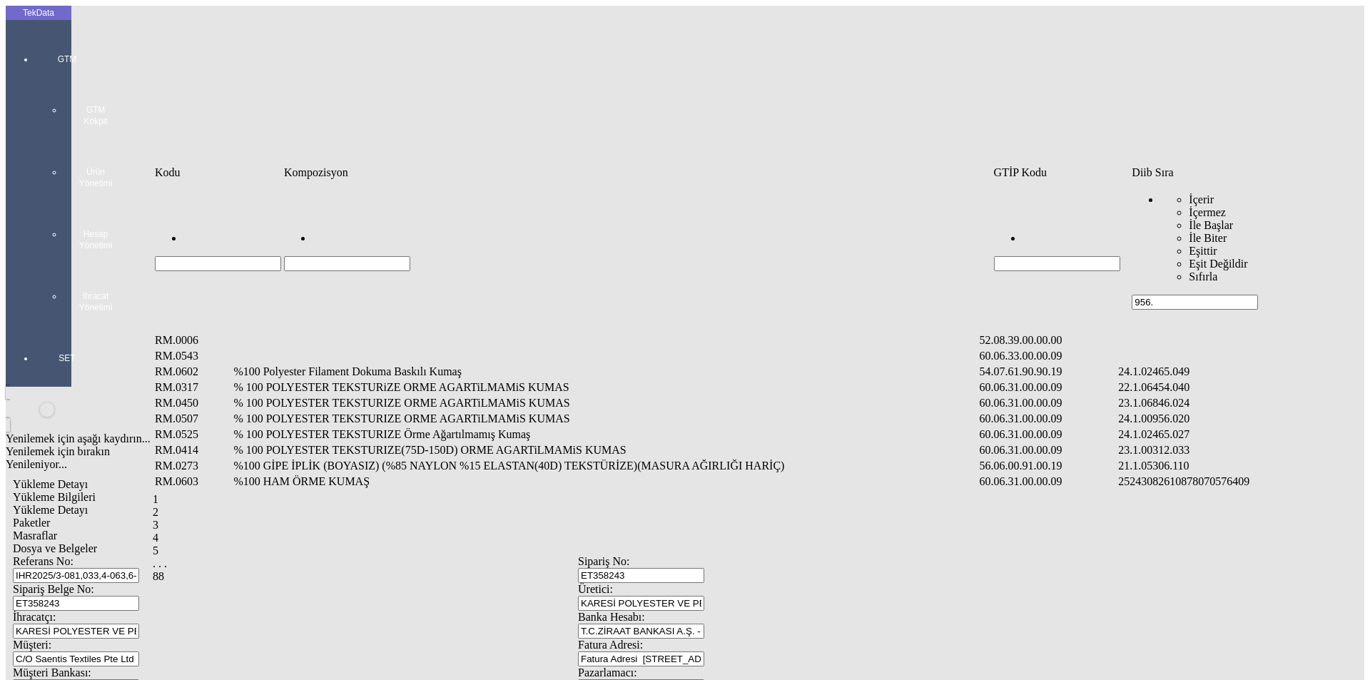
type input "956."
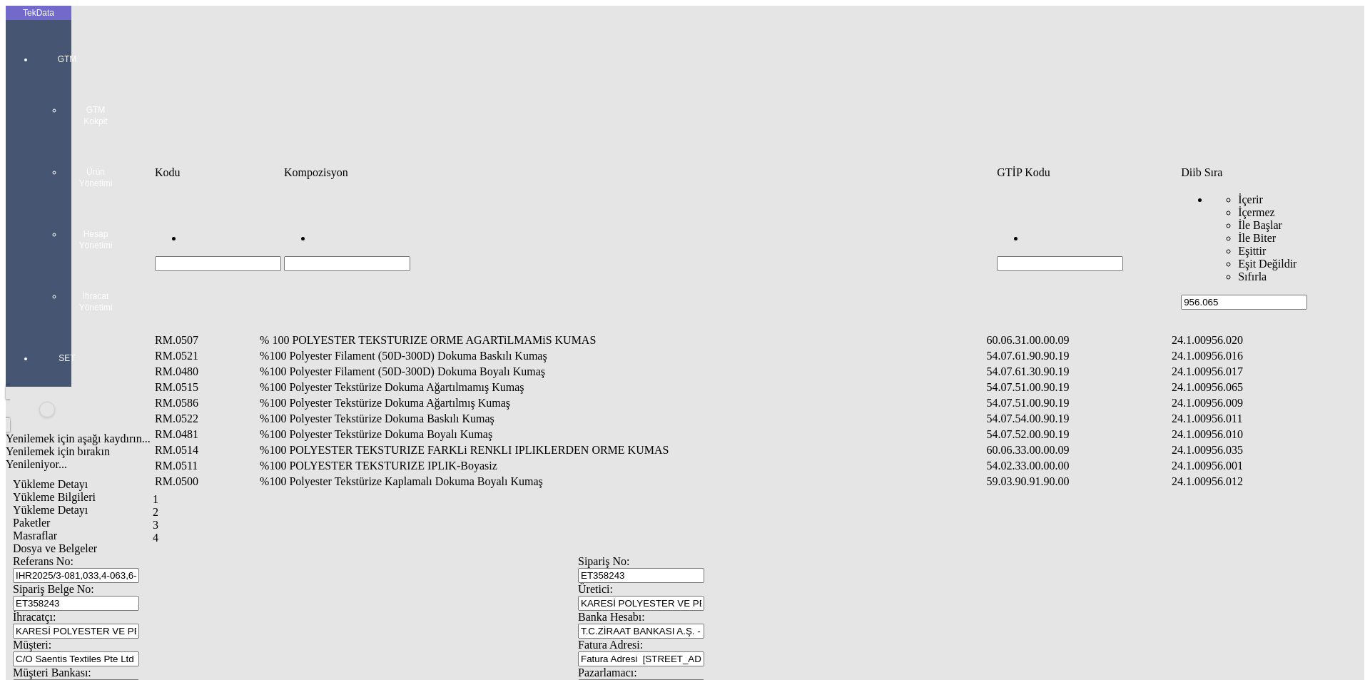
type input "956.065"
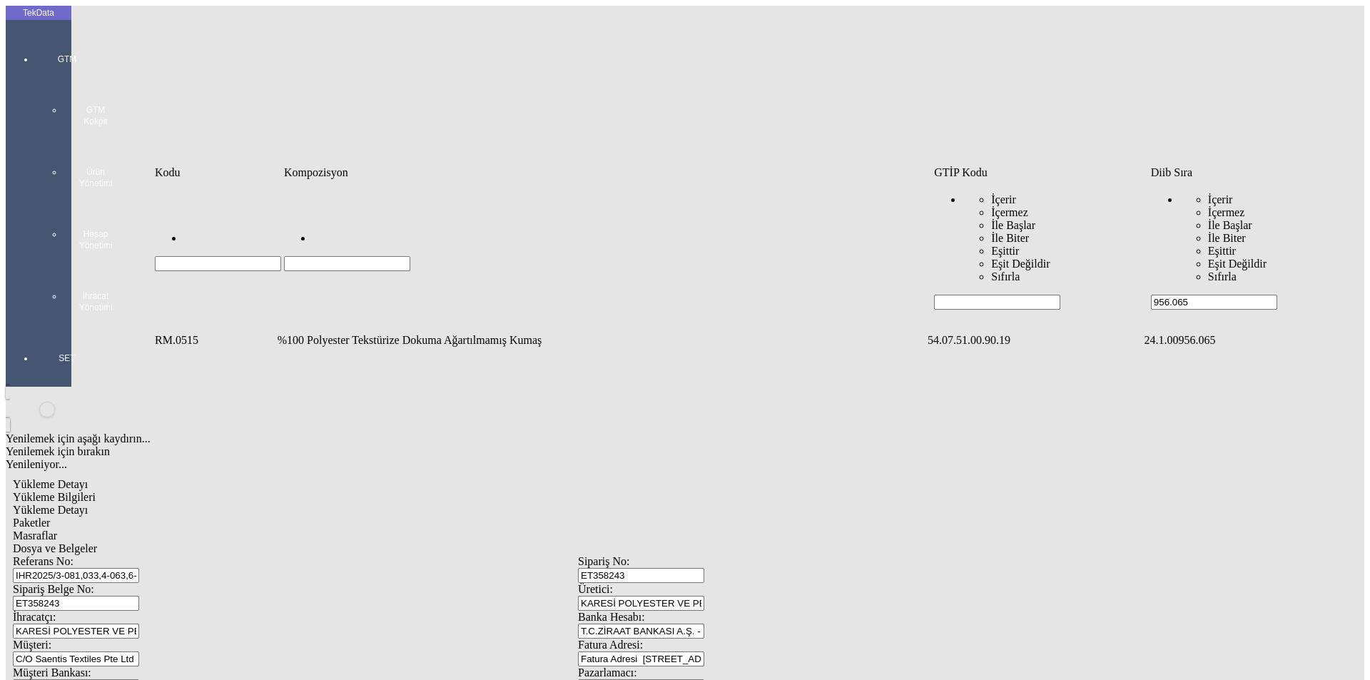
click at [375, 333] on td "%100 Polyester Tekstürize Dokuma Ağartılmamış Kumaş" at bounding box center [601, 340] width 649 height 14
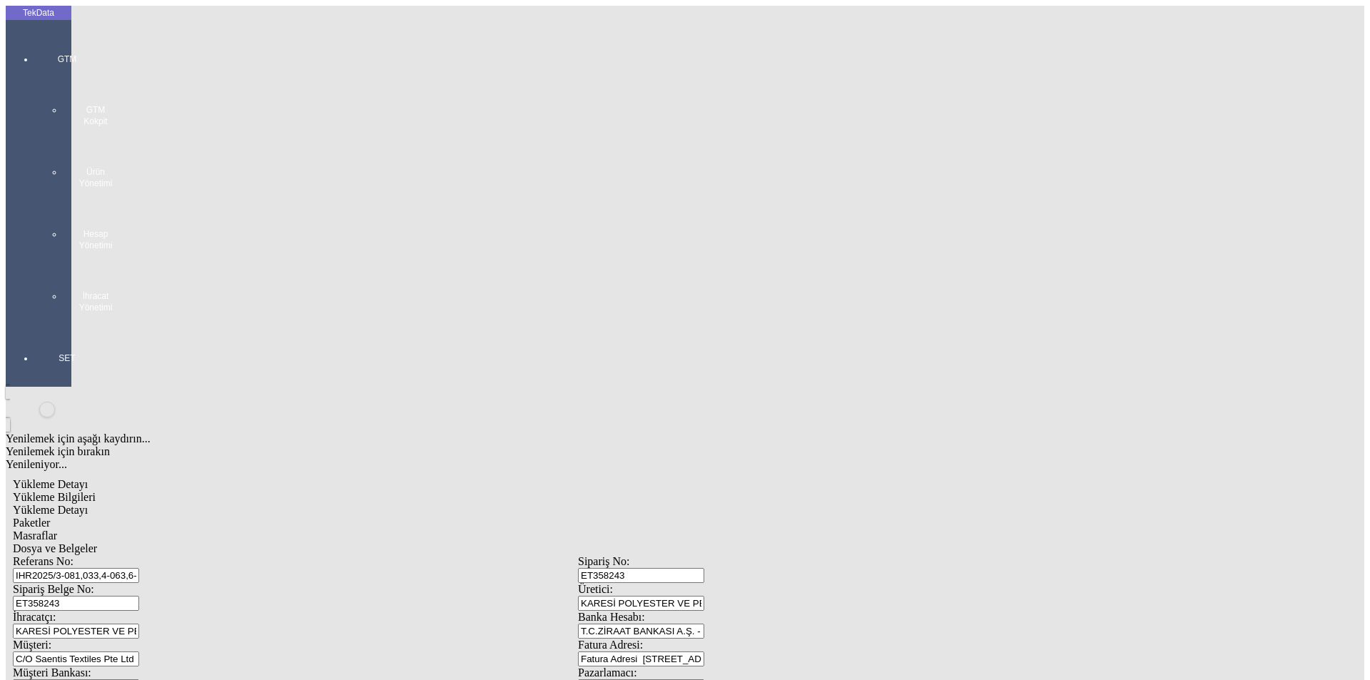
type input "992"
drag, startPoint x: 802, startPoint y: 203, endPoint x: 807, endPoint y: 218, distance: 15.8
click at [806, 258] on div "Metre" at bounding box center [1060, 264] width 565 height 13
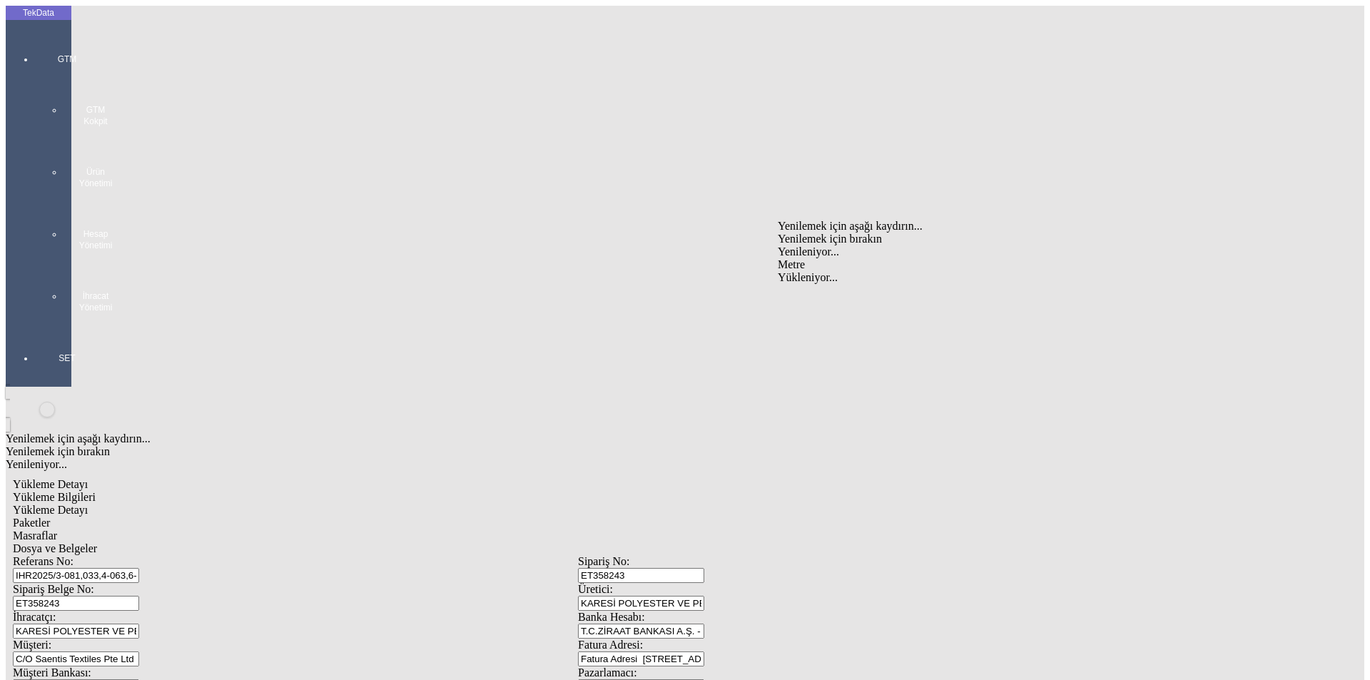
type input "Metre"
type input "3.8"
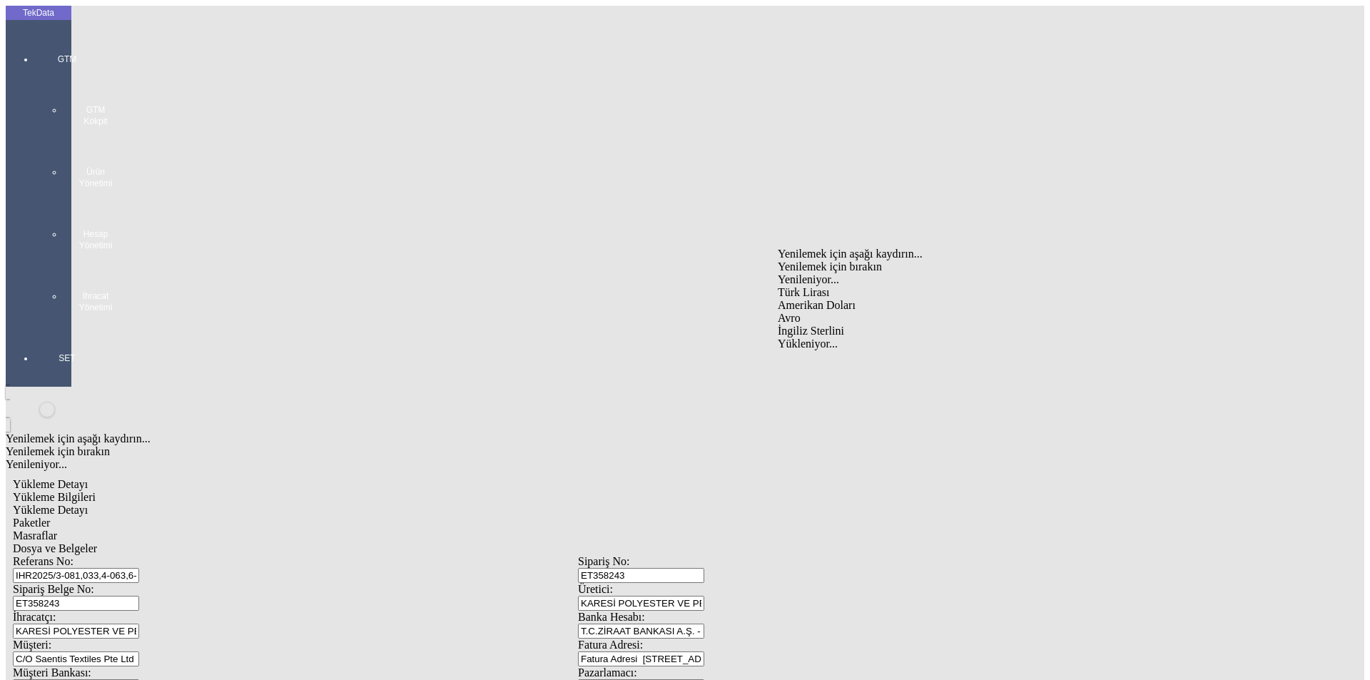
click at [804, 299] on div "Amerikan Doları" at bounding box center [1060, 305] width 565 height 13
type input "Amerikan Doları"
type input "310"
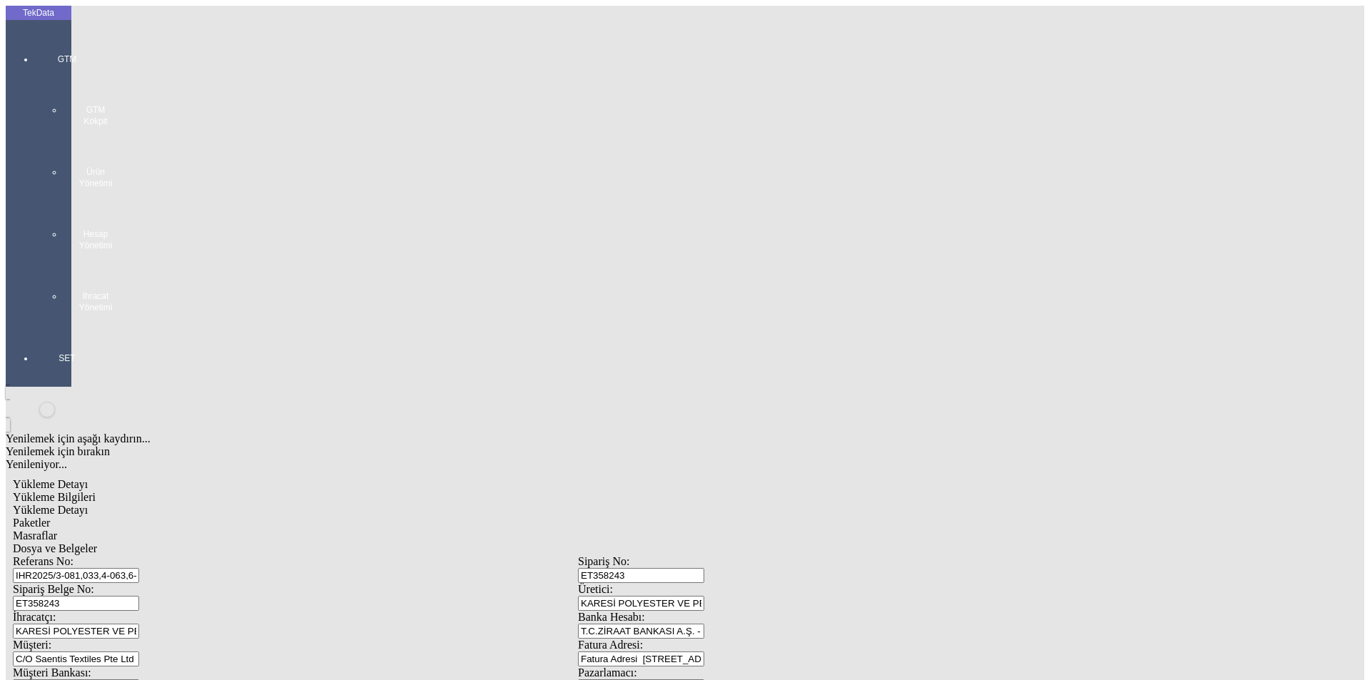
type input "735"
type input "742.9"
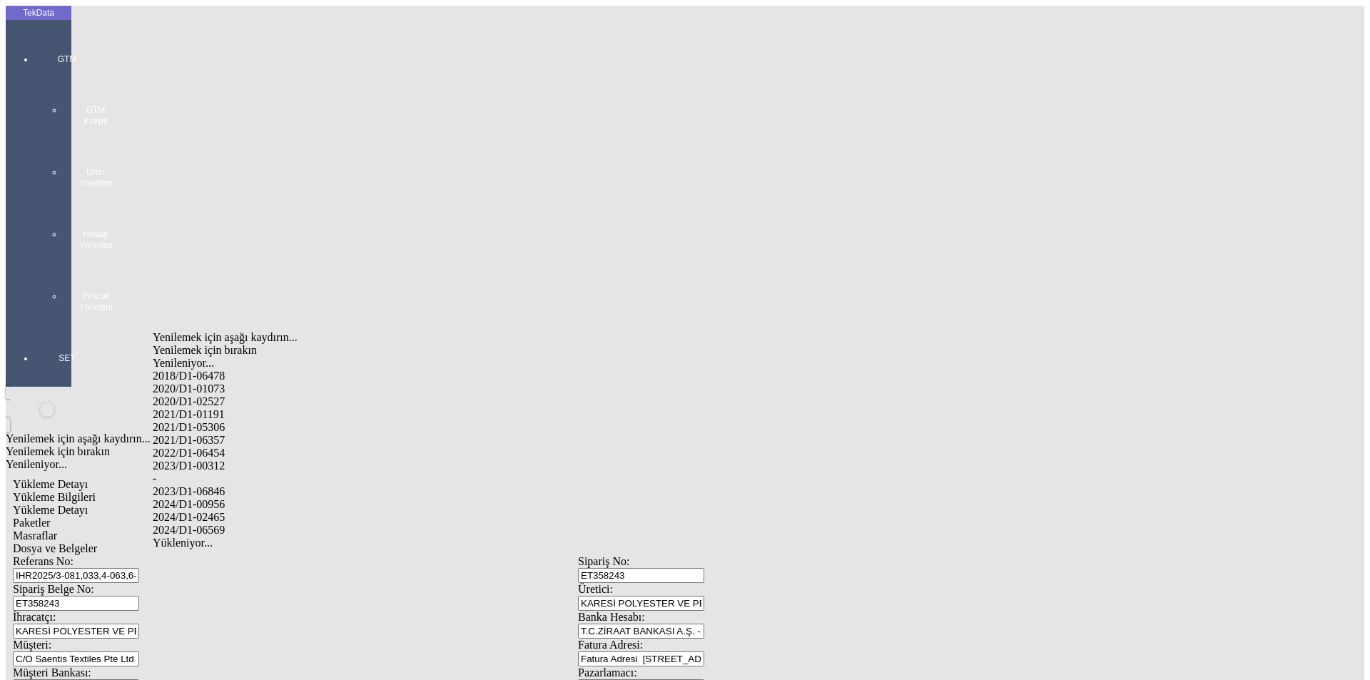
click at [246, 498] on div "2024/D1-00956" at bounding box center [430, 504] width 555 height 13
type input "2024/D1-00956"
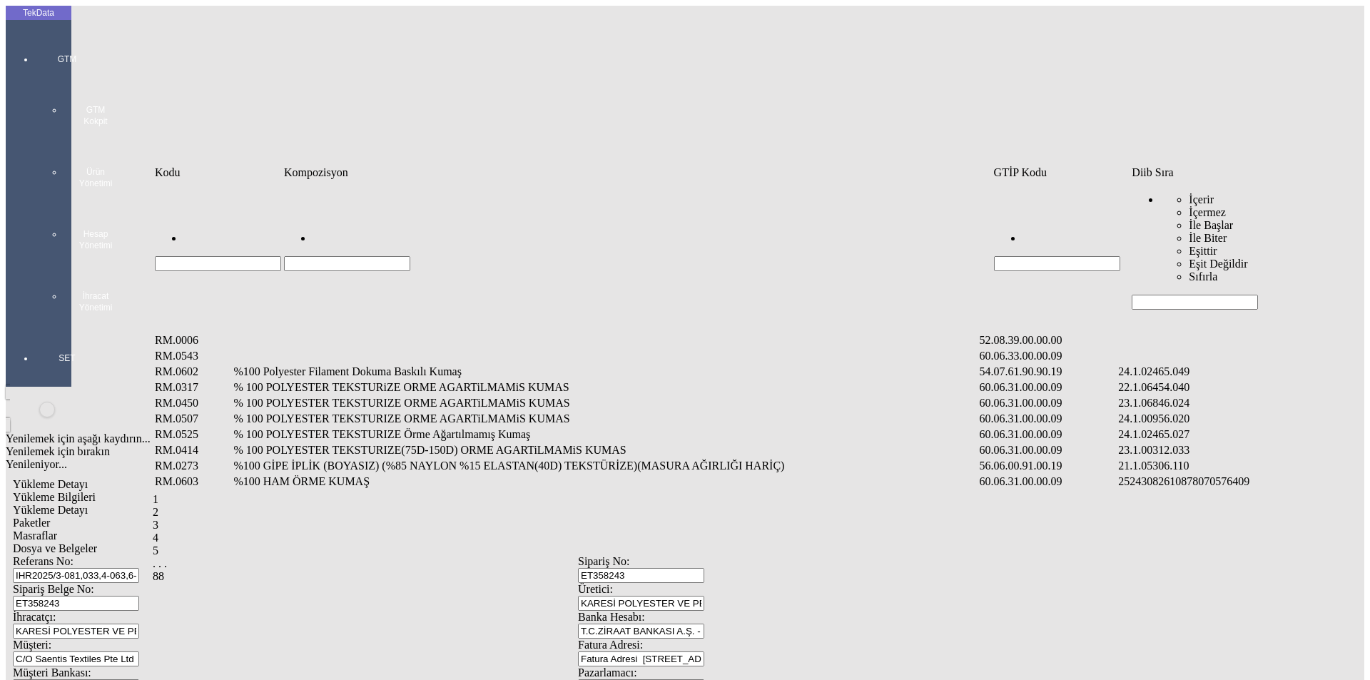
click at [1184, 295] on input "Hücreyi Filtrele" at bounding box center [1195, 302] width 126 height 15
type input "2465.036"
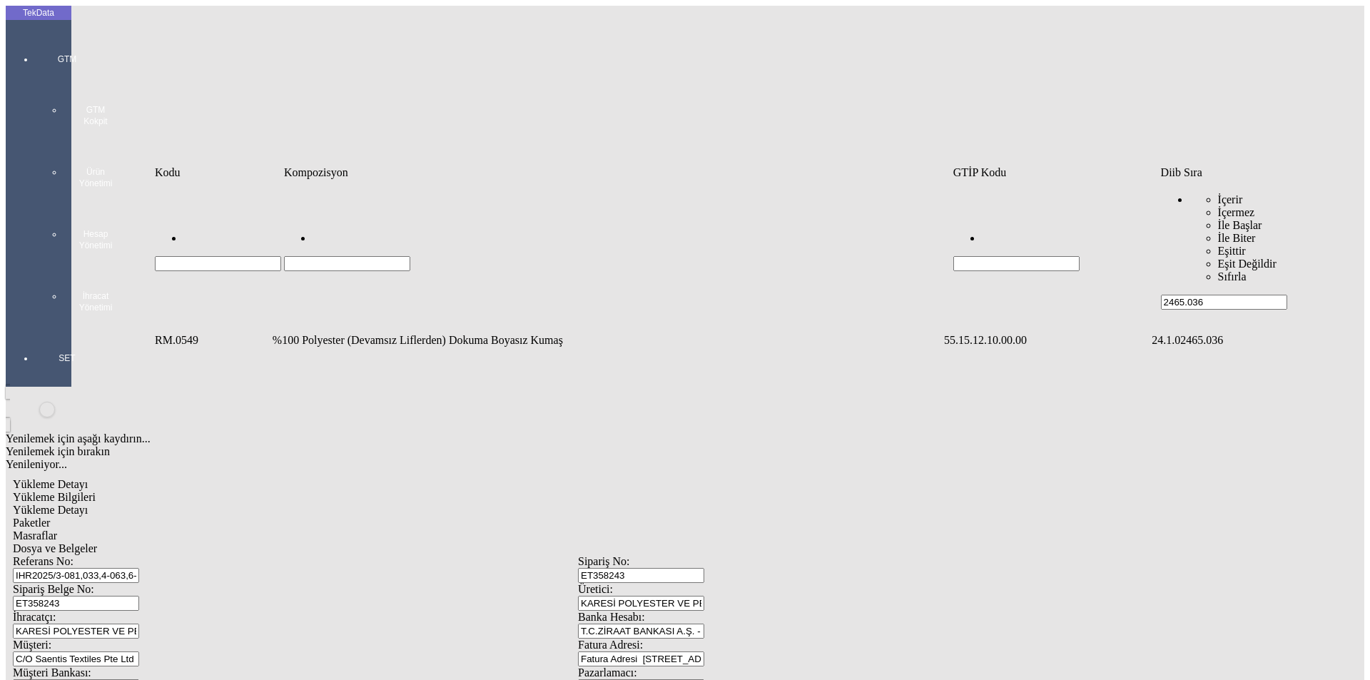
click at [400, 333] on td "%100 Polyester (Devamsız Liflerden) Dokuma Boyasız Kumaş" at bounding box center [607, 340] width 670 height 14
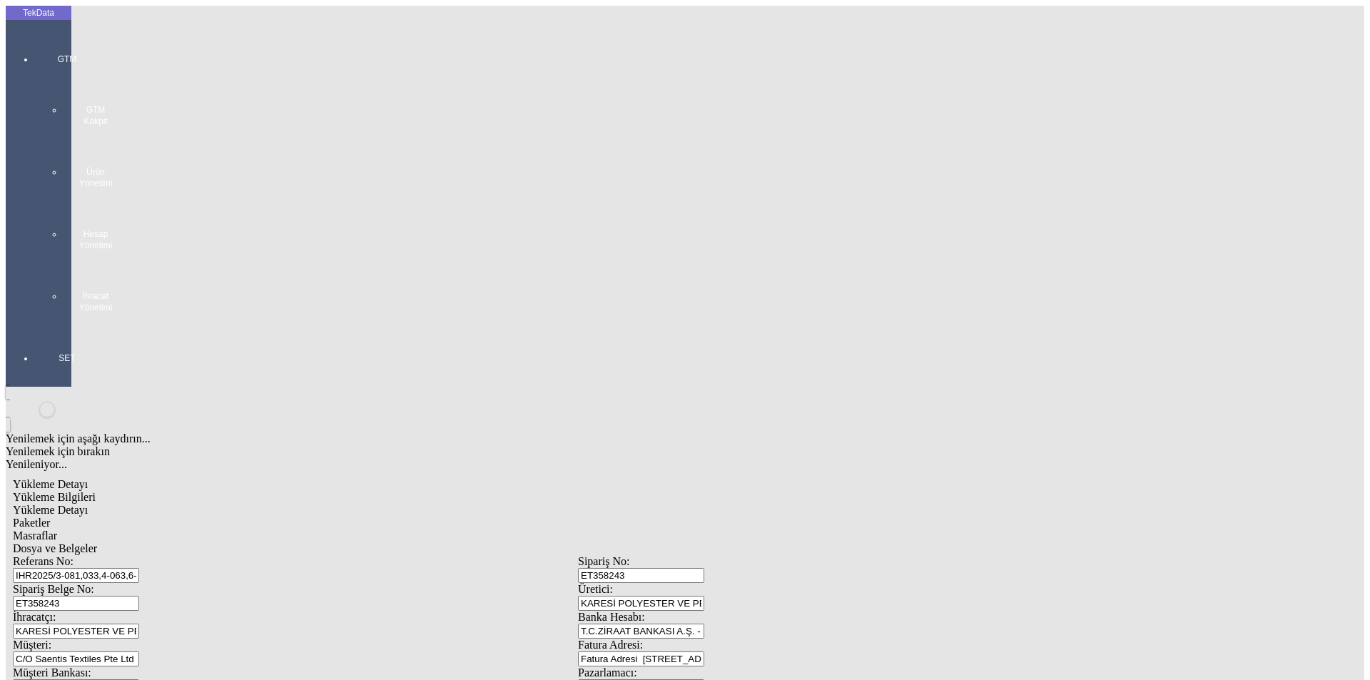
type input "5523"
click at [807, 258] on div "Metre" at bounding box center [1060, 264] width 565 height 13
type input "Metre"
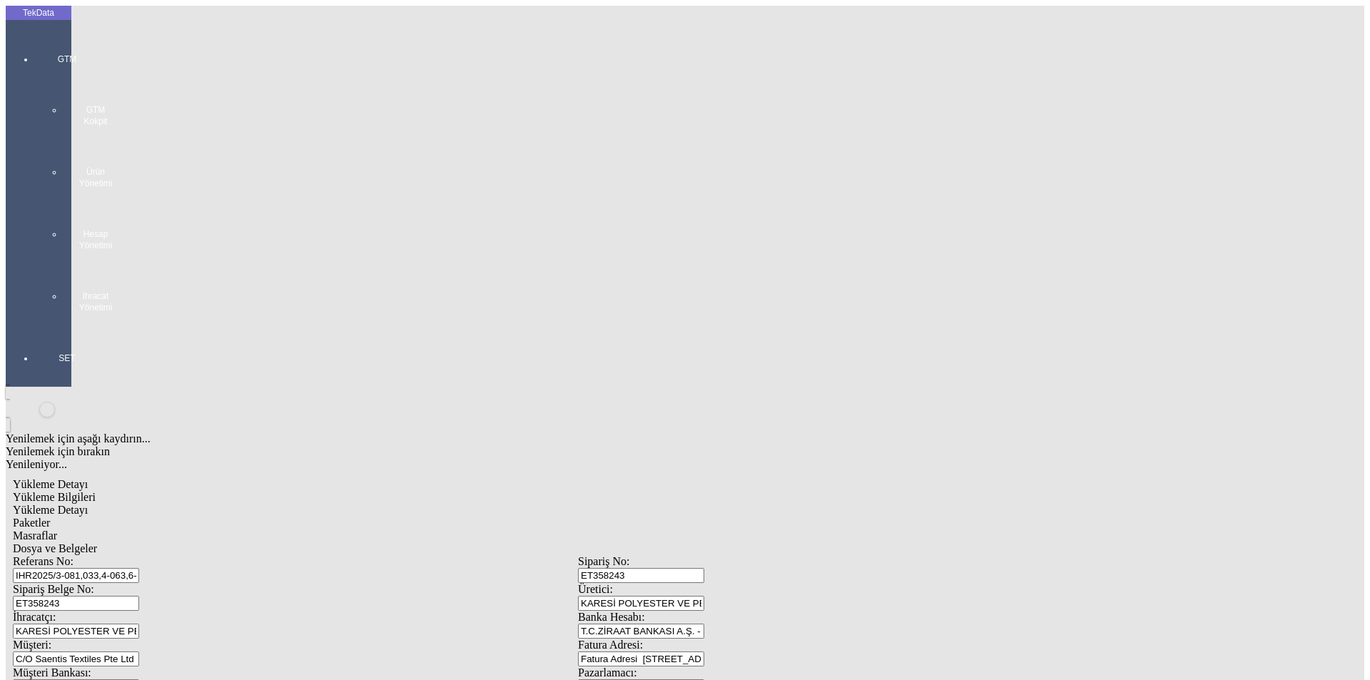
type input "2.25"
click at [820, 299] on div "Amerikan Doları" at bounding box center [1060, 305] width 565 height 13
type input "Amerikan Doları"
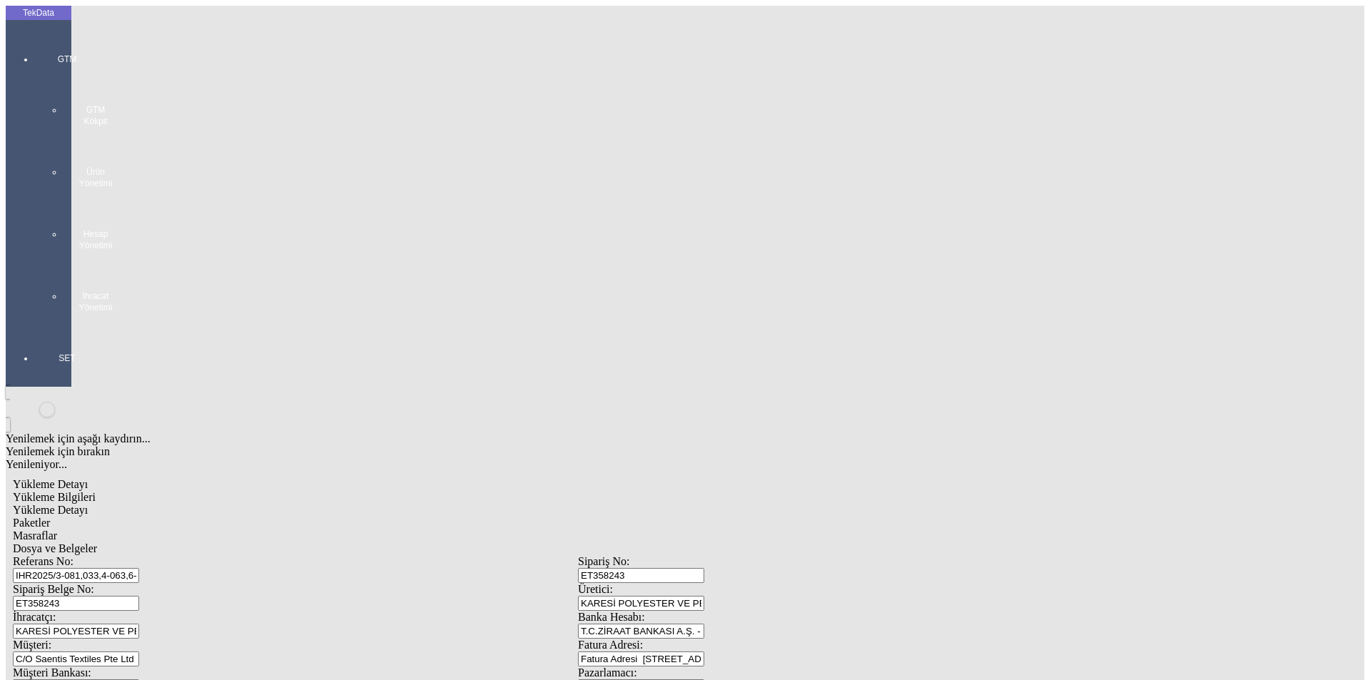
type input "260"
type input "2081.7"
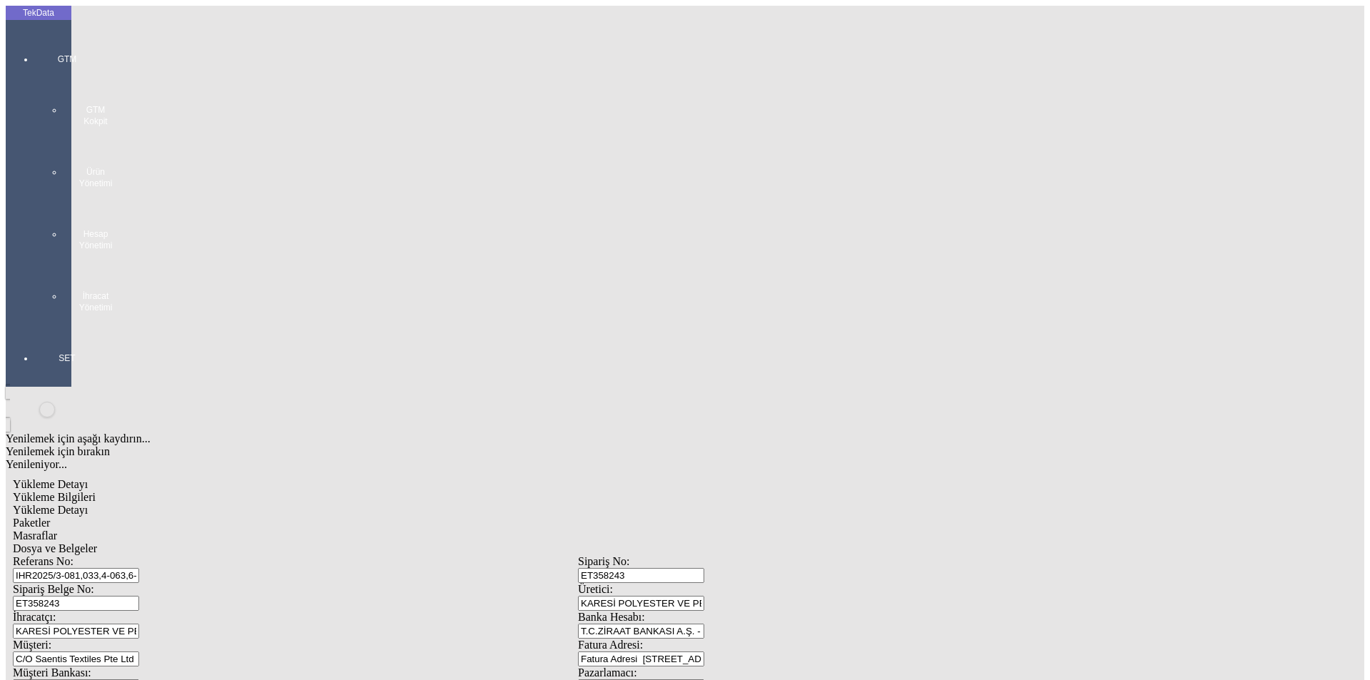
type input "2181.1"
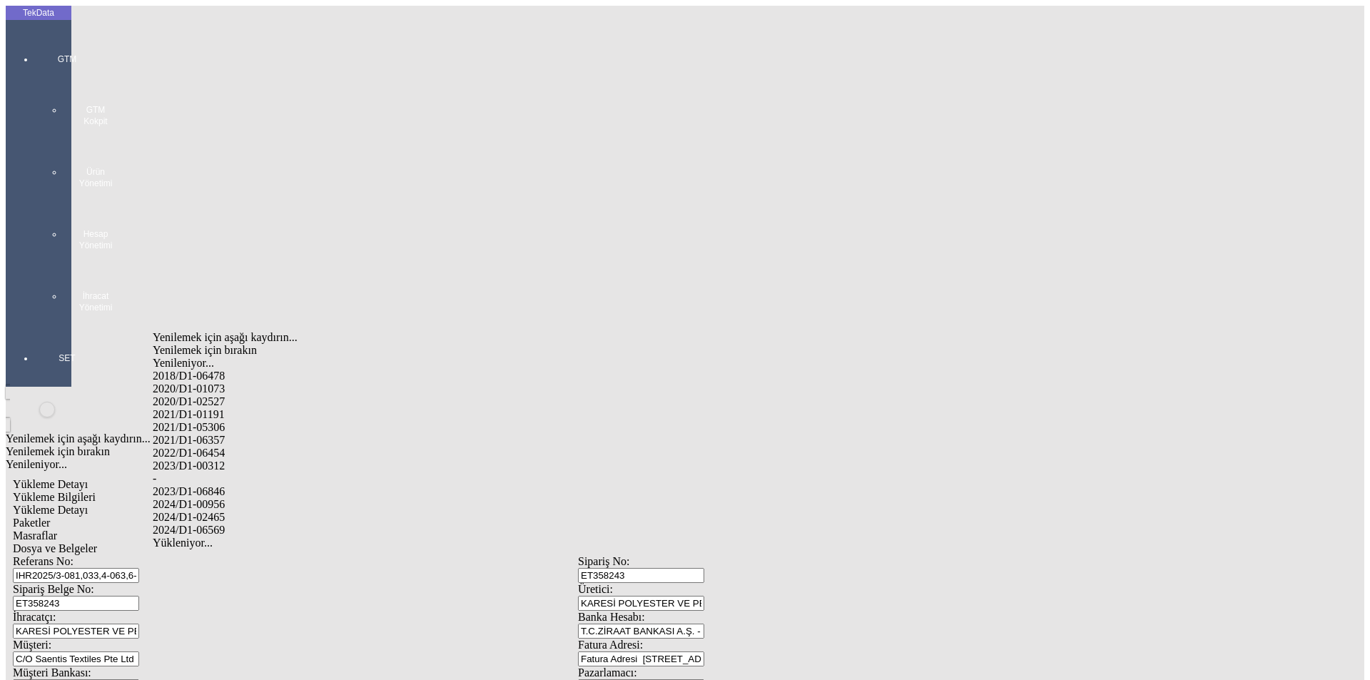
click at [223, 511] on div "2024/D1-02465" at bounding box center [430, 517] width 555 height 13
type input "2024/D1-02465"
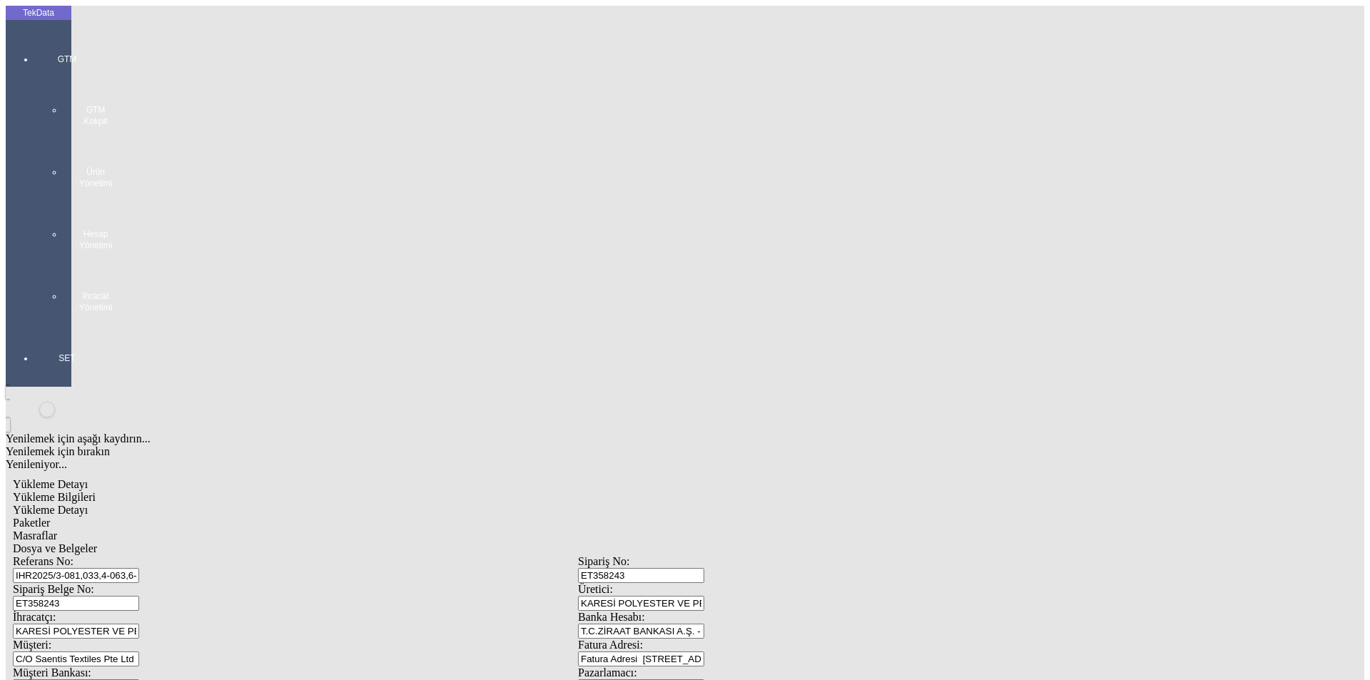
click at [50, 517] on span "Paketler" at bounding box center [31, 523] width 37 height 12
drag, startPoint x: 866, startPoint y: 160, endPoint x: 641, endPoint y: 166, distance: 224.9
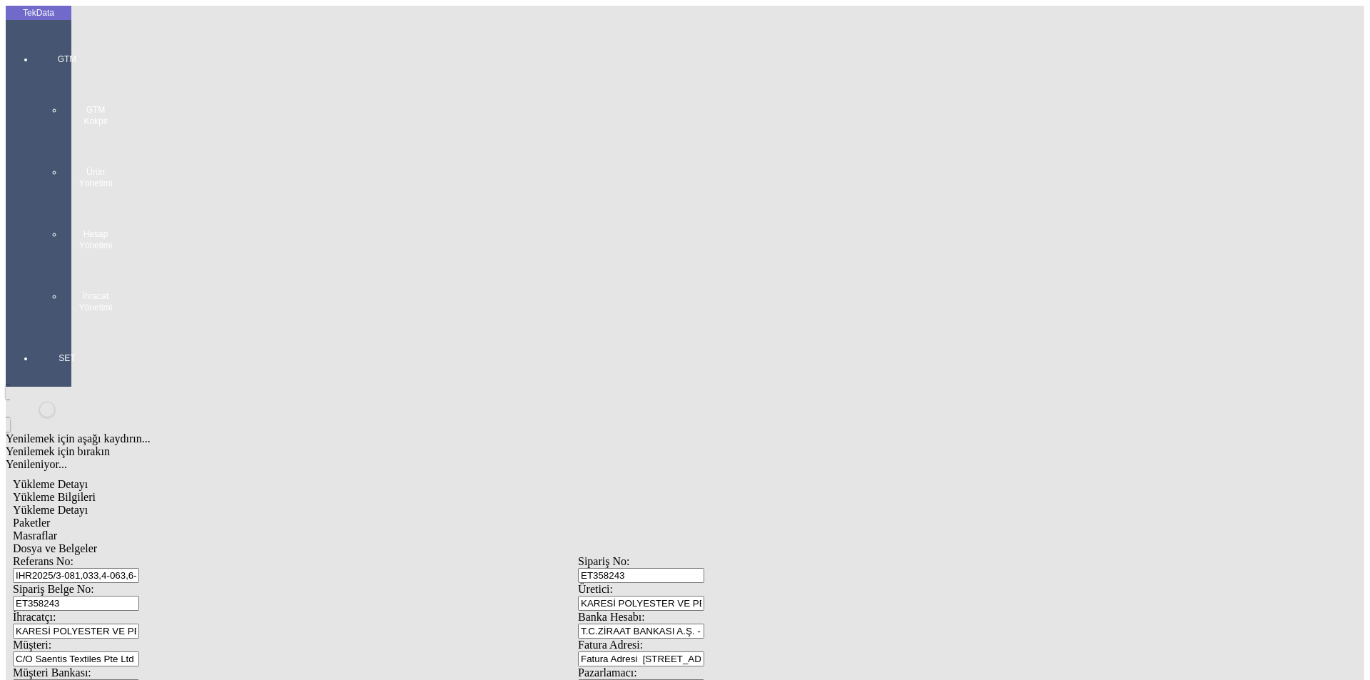
type input "41"
click at [173, 293] on div "Rulo" at bounding box center [424, 299] width 567 height 13
type input "Rulo"
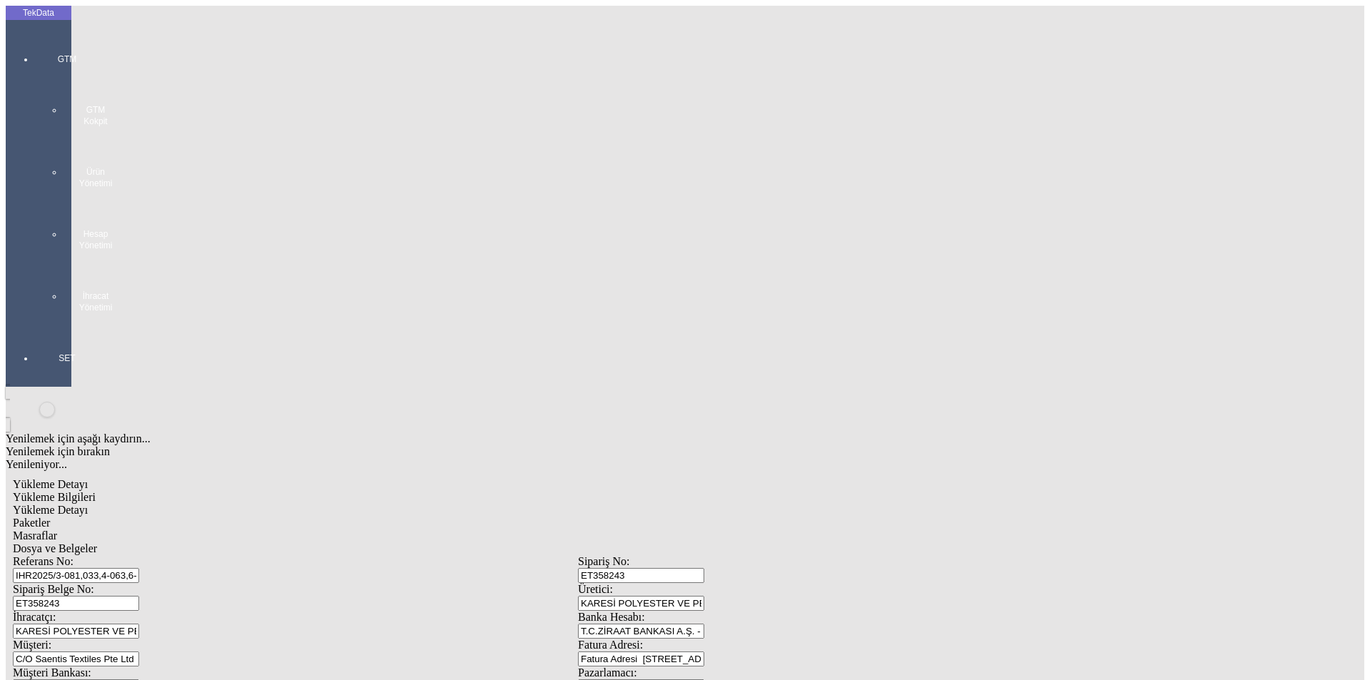
click at [449, 530] on div "Masraflar" at bounding box center [578, 536] width 1131 height 13
click at [97, 542] on span "Dosya ve Belgeler" at bounding box center [55, 548] width 84 height 12
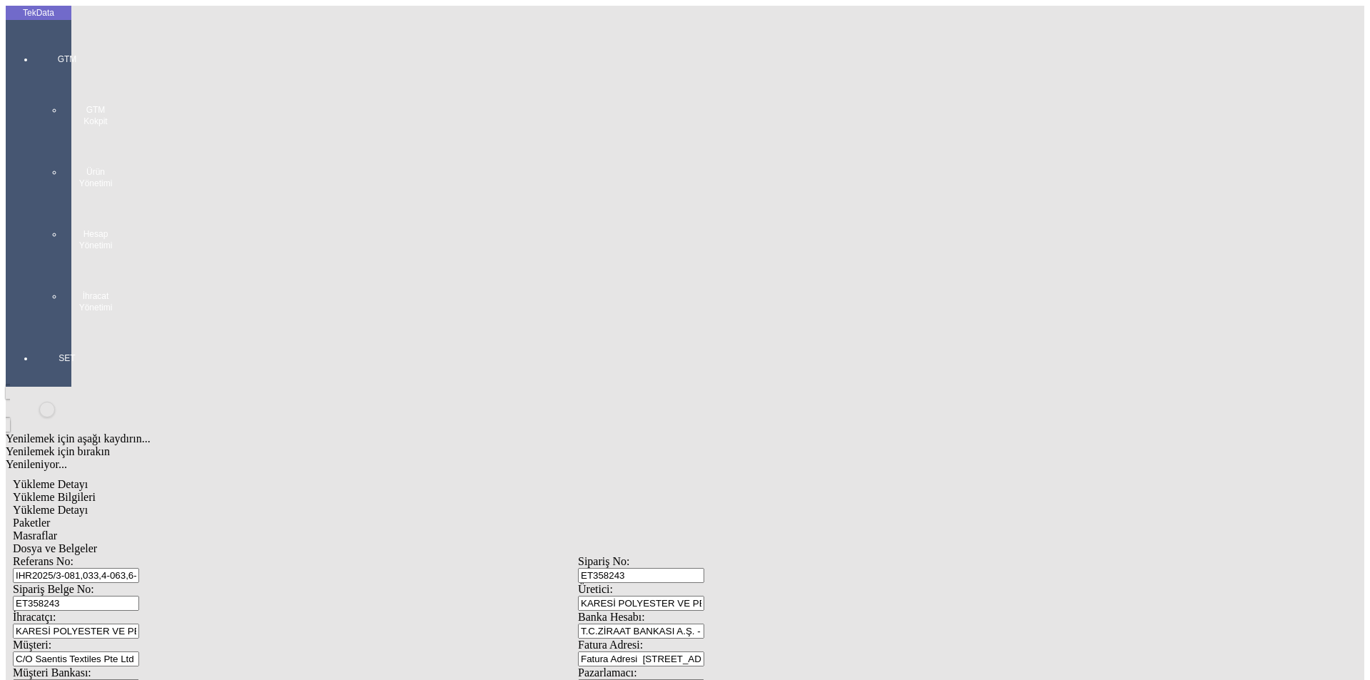
click at [97, 542] on span "Dosya ve Belgeler" at bounding box center [55, 548] width 84 height 12
click at [96, 491] on span "Yükleme Bilgileri" at bounding box center [54, 497] width 83 height 12
drag, startPoint x: 345, startPoint y: 109, endPoint x: 107, endPoint y: 108, distance: 238.4
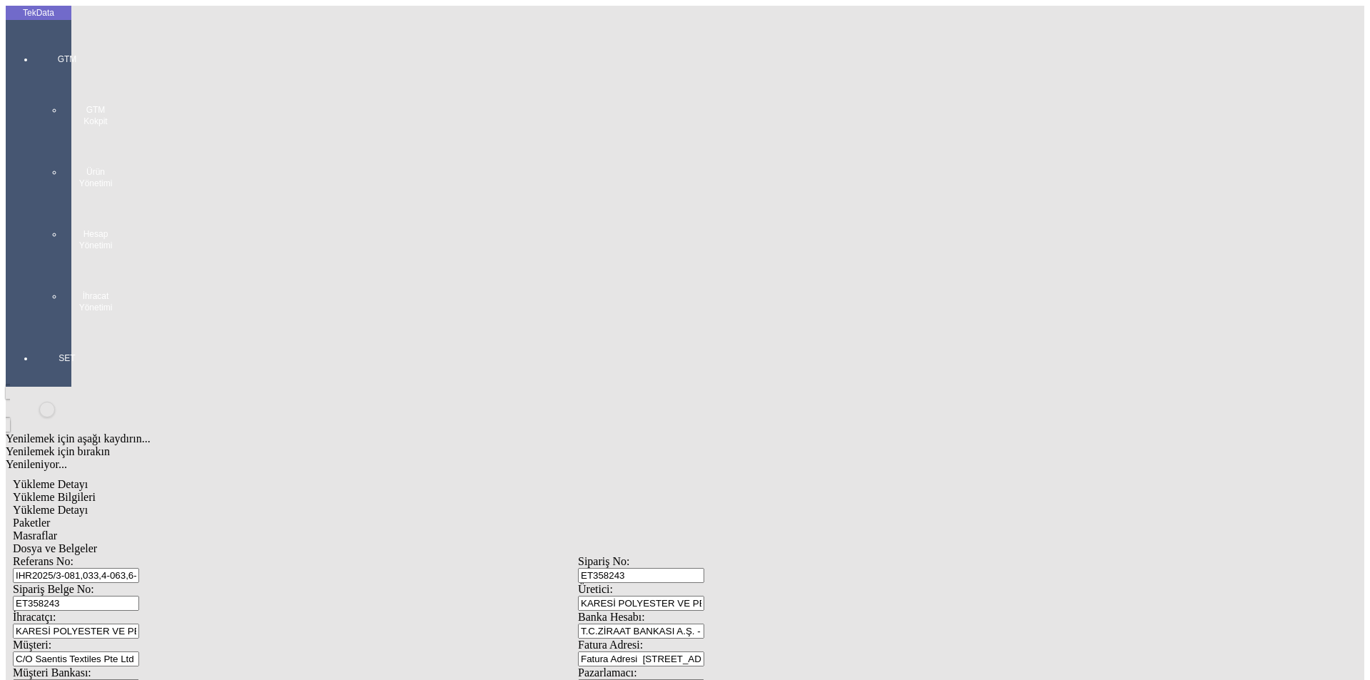
click at [107, 555] on div "Referans No: IHR2025/3-081,033,4-063,6-042" at bounding box center [295, 569] width 565 height 28
drag, startPoint x: 145, startPoint y: 130, endPoint x: 137, endPoint y: 130, distance: 7.9
click at [137, 583] on div "Sipariş Belge No: ET358243" at bounding box center [295, 597] width 565 height 28
drag, startPoint x: 355, startPoint y: 101, endPoint x: 28, endPoint y: 101, distance: 327.6
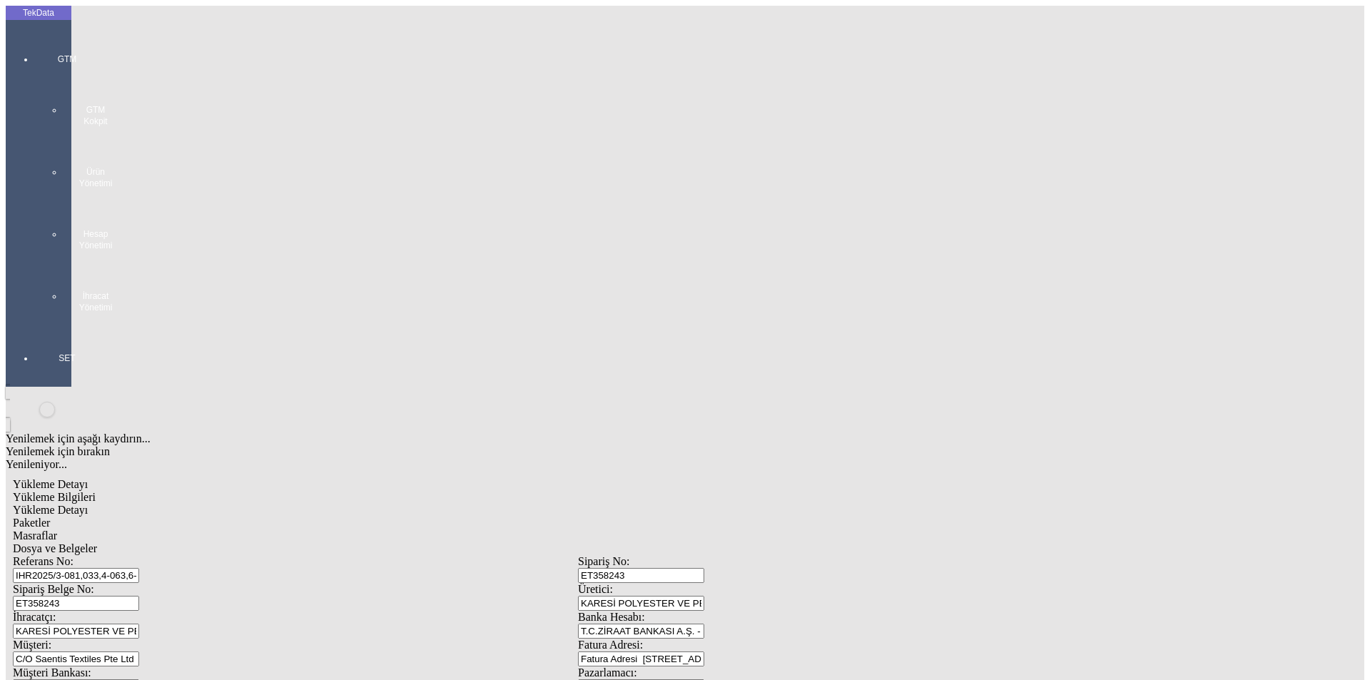
drag, startPoint x: 277, startPoint y: 236, endPoint x: 111, endPoint y: 236, distance: 165.6
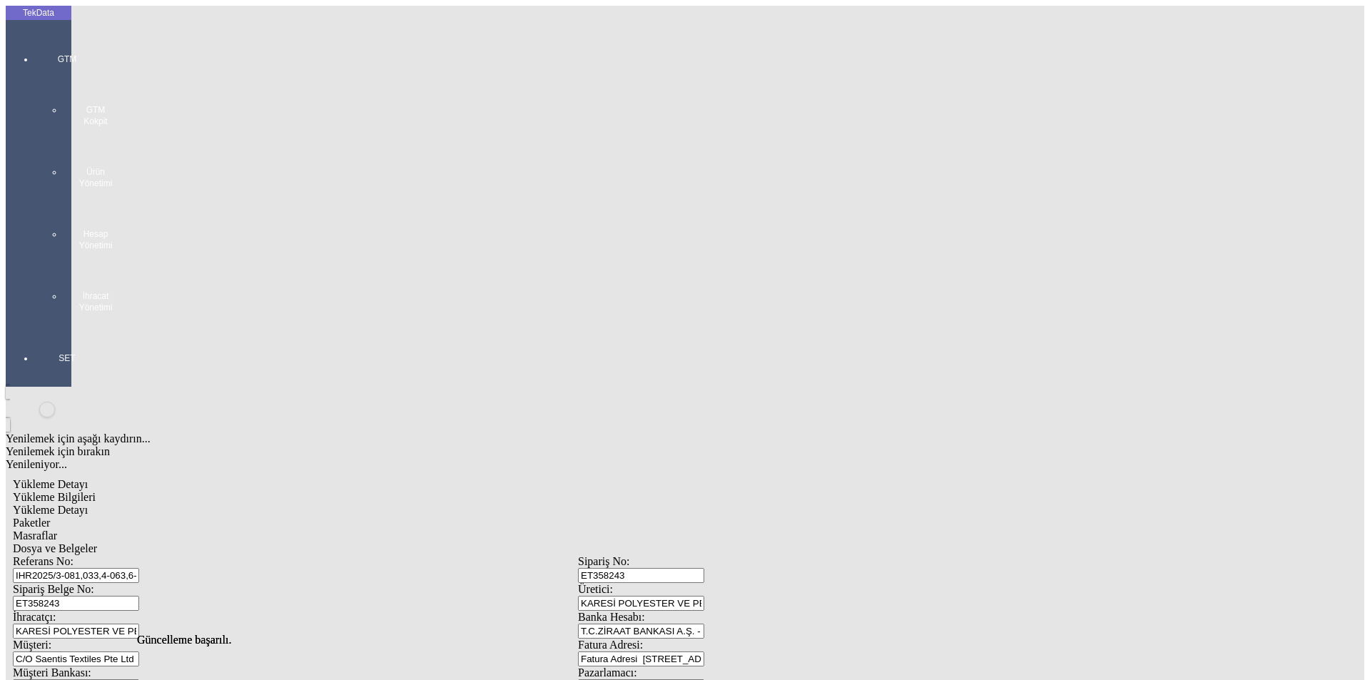
scroll to position [0, 0]
click at [97, 542] on span "Dosya ve Belgeler" at bounding box center [55, 548] width 84 height 12
click at [96, 491] on span "Yükleme Bilgileri" at bounding box center [54, 497] width 83 height 12
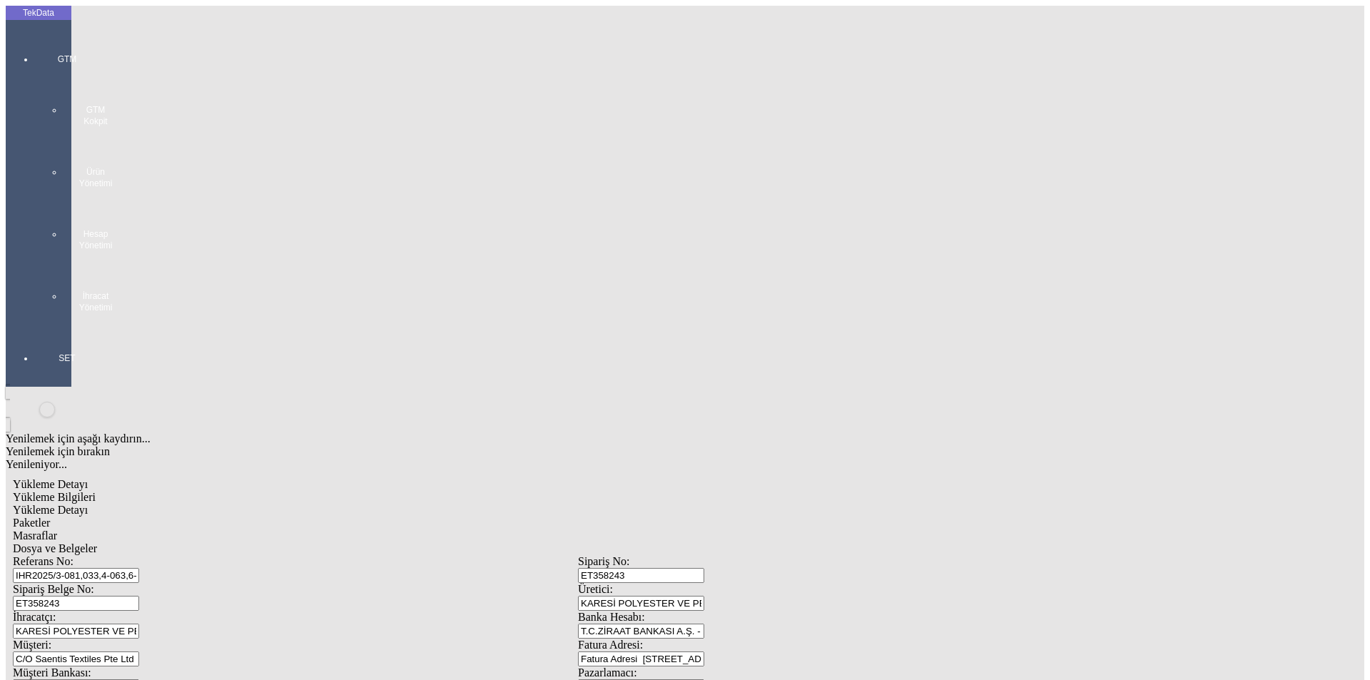
click at [97, 542] on span "Dosya ve Belgeler" at bounding box center [55, 548] width 84 height 12
click at [637, 336] on div "Evet" at bounding box center [698, 329] width 206 height 13
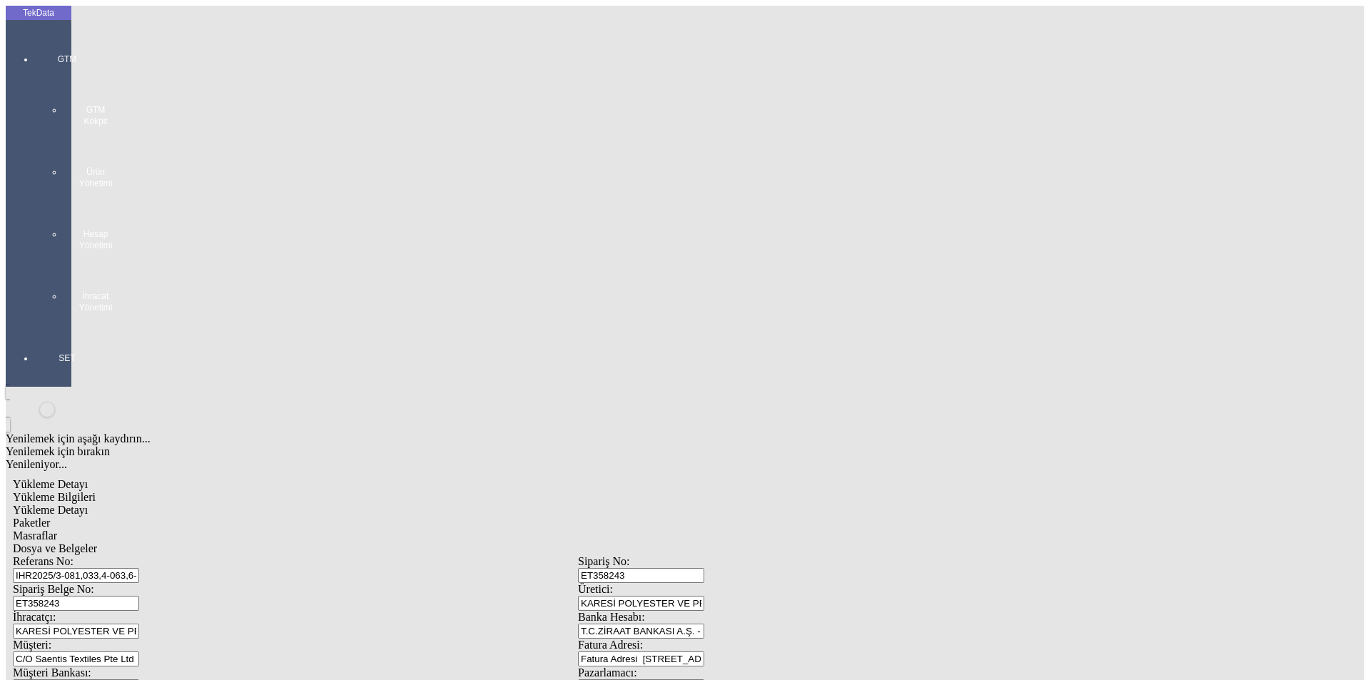
click at [96, 491] on span "Yükleme Bilgileri" at bounding box center [54, 497] width 83 height 12
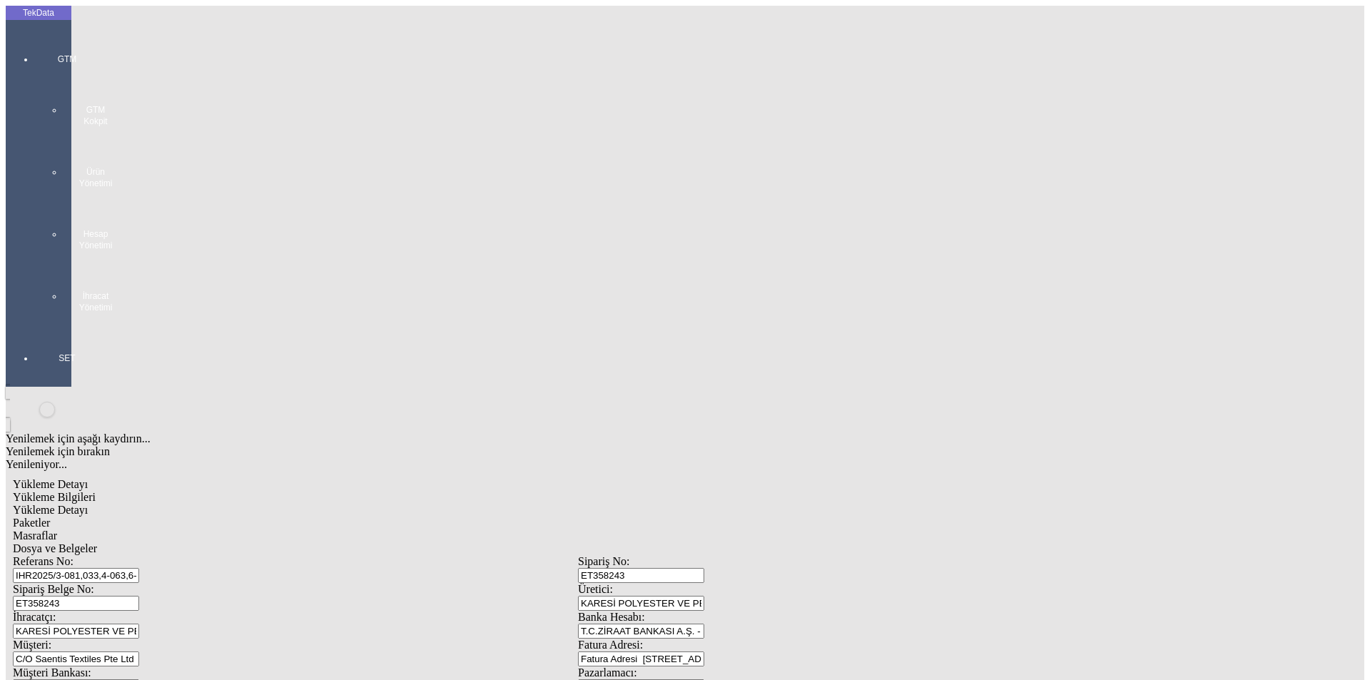
click at [88, 504] on span "Yükleme Detayı" at bounding box center [50, 510] width 75 height 12
drag, startPoint x: 247, startPoint y: 398, endPoint x: 284, endPoint y: 392, distance: 37.6
click at [97, 542] on span "Dosya ve Belgeler" at bounding box center [55, 548] width 84 height 12
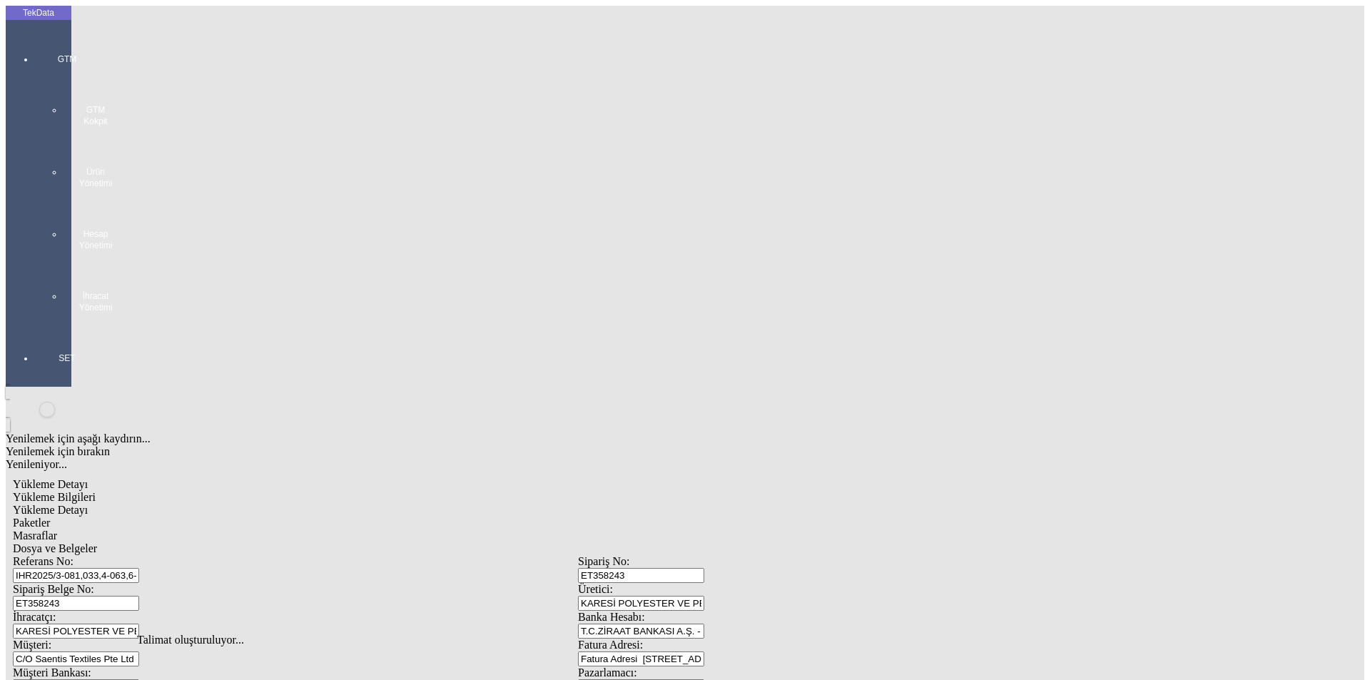
click at [97, 542] on span "Dosya ve Belgeler" at bounding box center [55, 548] width 84 height 12
drag, startPoint x: 68, startPoint y: 396, endPoint x: 91, endPoint y: 375, distance: 31.3
